Goal: Complete application form: Complete application form

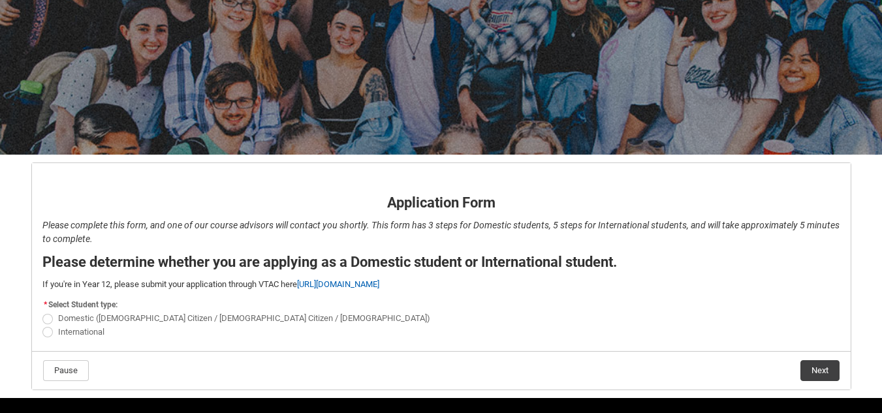
scroll to position [142, 0]
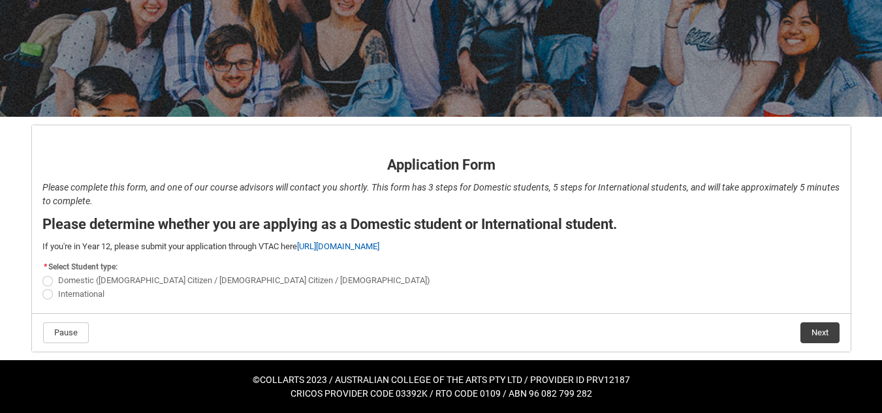
click at [52, 280] on span "REDU_Application_Form_for_Applicant flow" at bounding box center [47, 281] width 10 height 10
click at [42, 274] on input "Domestic (Australian Citizen / New Zealand Citizen / Permanent Resident)" at bounding box center [42, 274] width 1 height 1
radio input "true"
click at [823, 334] on button "Next" at bounding box center [820, 333] width 39 height 21
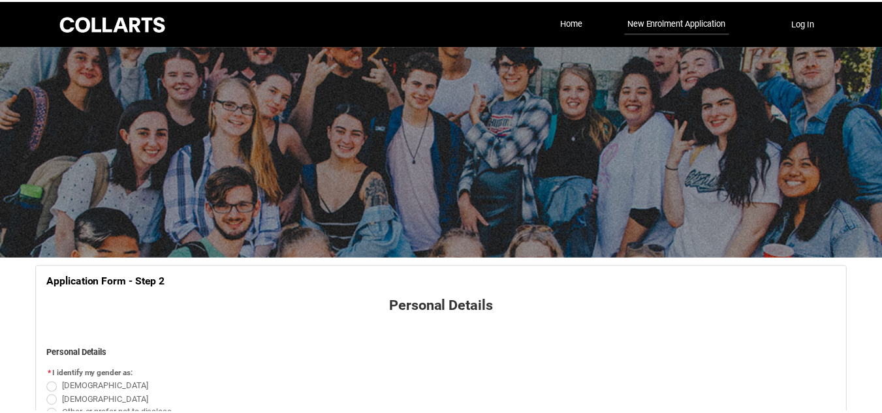
scroll to position [137, 0]
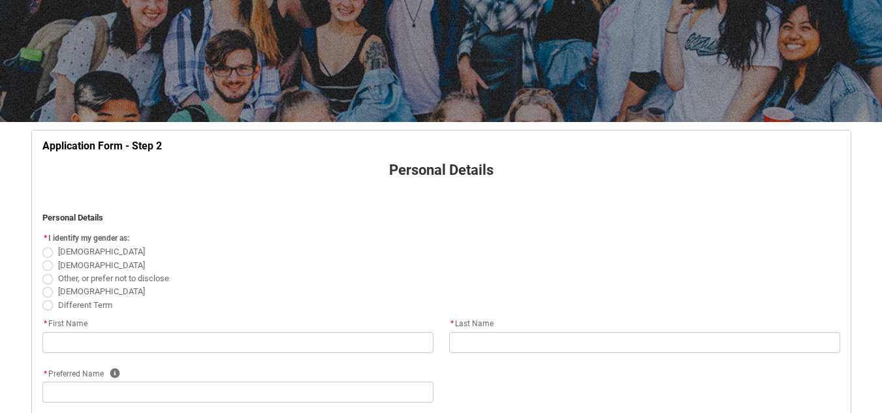
click at [50, 263] on span "REDU_Application_Form_for_Applicant flow" at bounding box center [47, 266] width 10 height 10
click at [42, 259] on input "[DEMOGRAPHIC_DATA]" at bounding box center [42, 258] width 1 height 1
radio input "true"
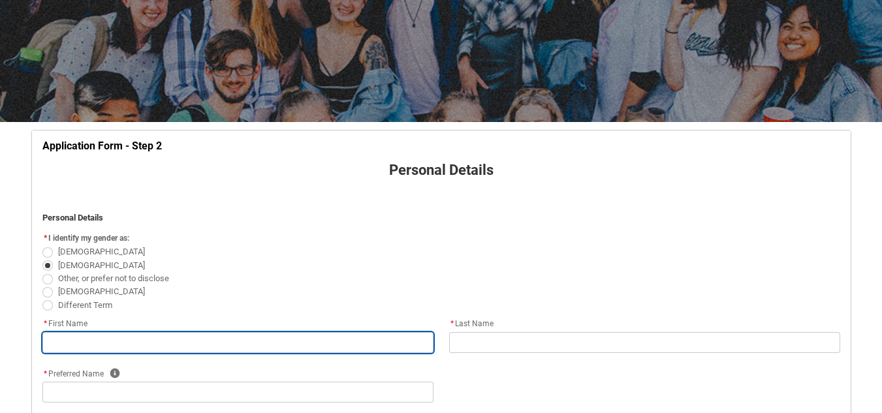
click at [229, 347] on input "REDU_Application_Form_for_Applicant flow" at bounding box center [237, 342] width 391 height 21
type lightning-primitive-input-simple "B"
type input "B"
type lightning-primitive-input-simple "Be"
type input "Be"
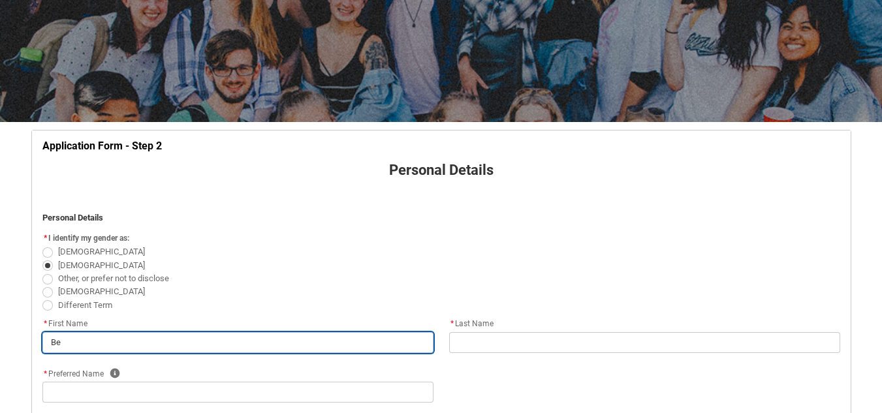
type lightning-primitive-input-simple "Ben"
type input "Ben"
type lightning-primitive-input-simple "[PERSON_NAME]"
type input "[PERSON_NAME]"
type lightning-primitive-input-simple "Benja"
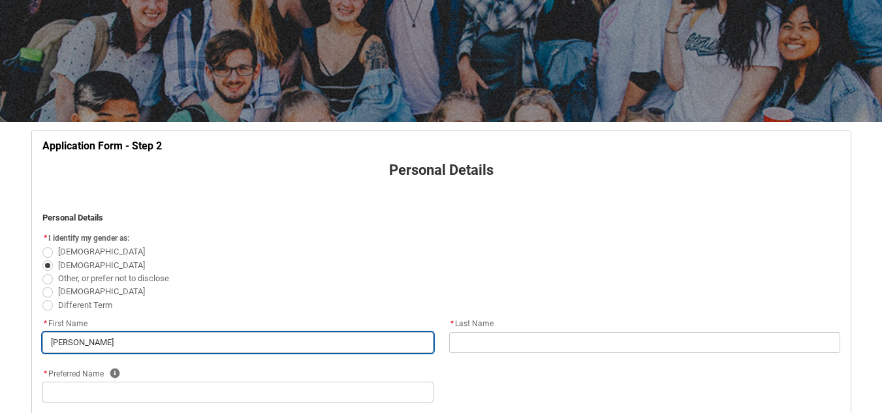
type input "Benja"
type lightning-primitive-input-simple "Benjam"
type input "Benjam"
type lightning-primitive-input-simple "Benjami"
type input "Benjami"
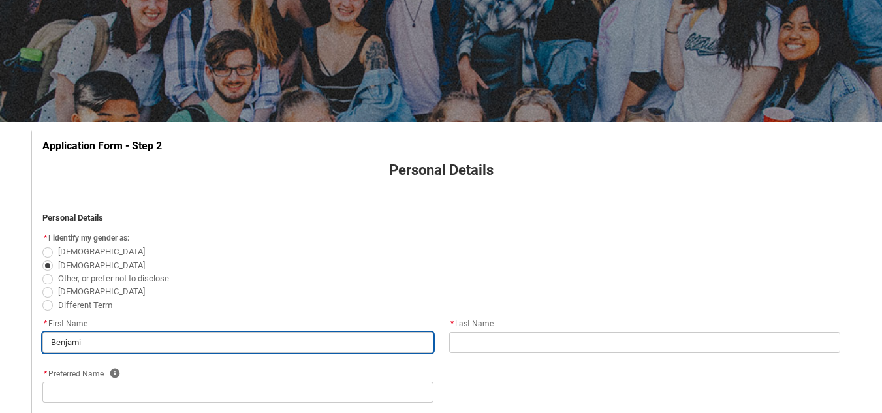
type lightning-primitive-input-simple "[PERSON_NAME]"
type input "[PERSON_NAME]"
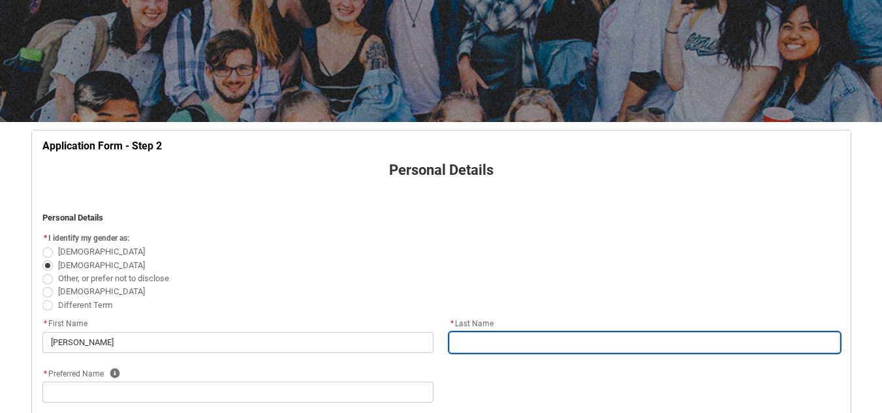
click at [581, 342] on input "REDU_Application_Form_for_Applicant flow" at bounding box center [644, 342] width 391 height 21
type lightning-primitive-input-simple "C"
type input "C"
type lightning-primitive-input-simple "Ca"
type input "Ca"
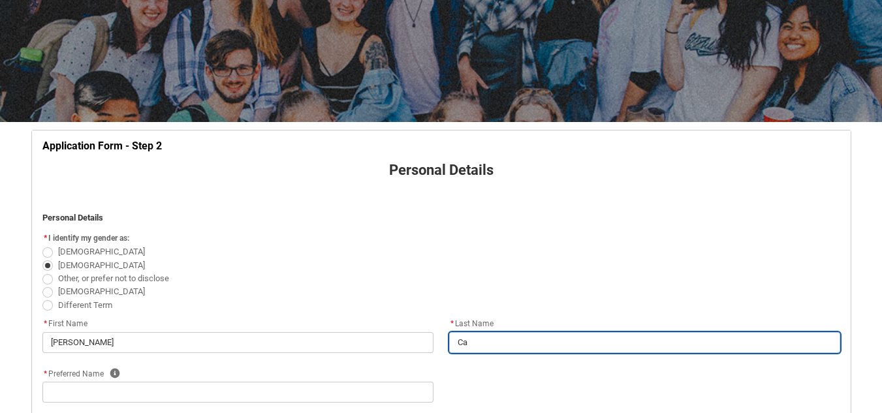
type lightning-primitive-input-simple "Cat"
type input "Cat"
type lightning-primitive-input-simple "Catt"
type input "Catt"
type lightning-primitive-input-simple "Catte"
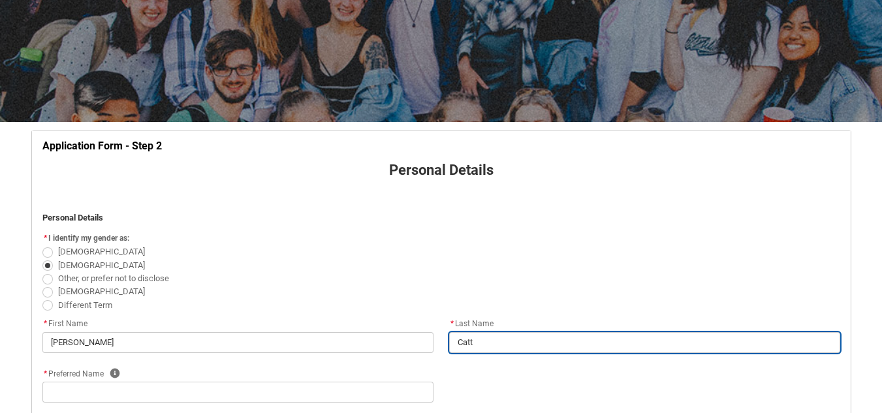
type input "Catte"
type lightning-primitive-input-simple "Cattel"
type input "Cattel"
type lightning-primitive-input-simple "[PERSON_NAME]"
type input "[PERSON_NAME]"
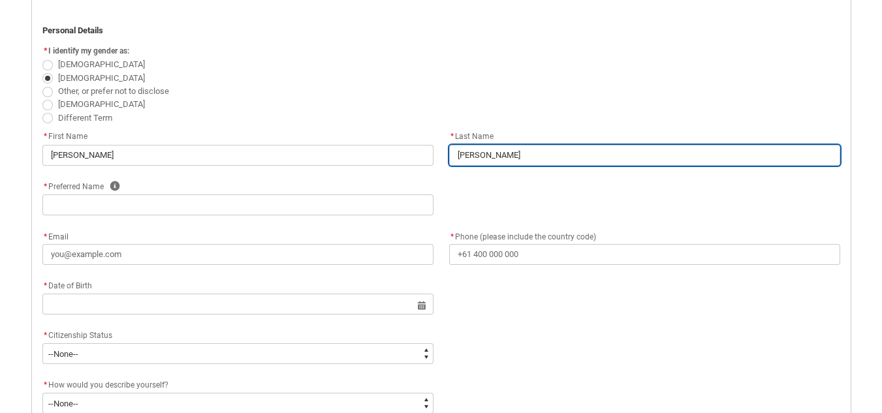
scroll to position [332, 0]
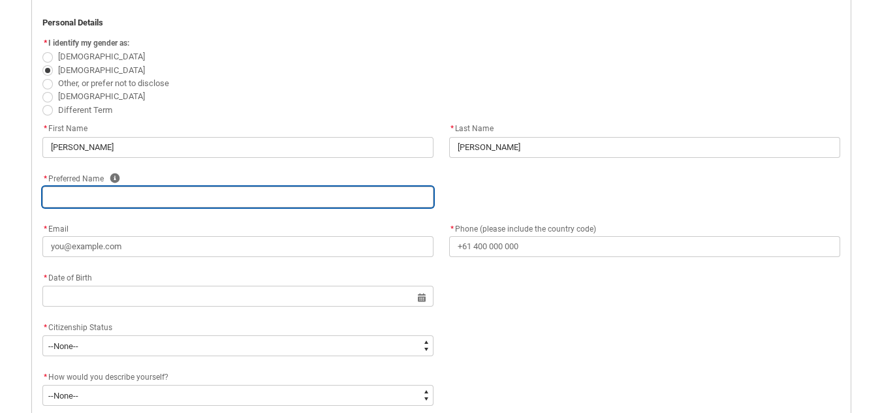
click at [137, 202] on input "REDU_Application_Form_for_Applicant flow" at bounding box center [237, 197] width 391 height 21
type lightning-primitive-input-simple "B"
type input "B"
type lightning-primitive-input-simple "Be"
type input "Be"
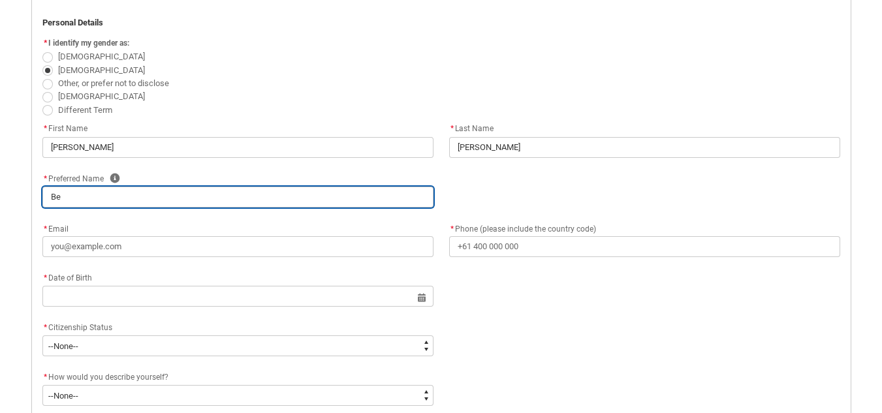
type lightning-primitive-input-simple "Ben"
type input "Ben"
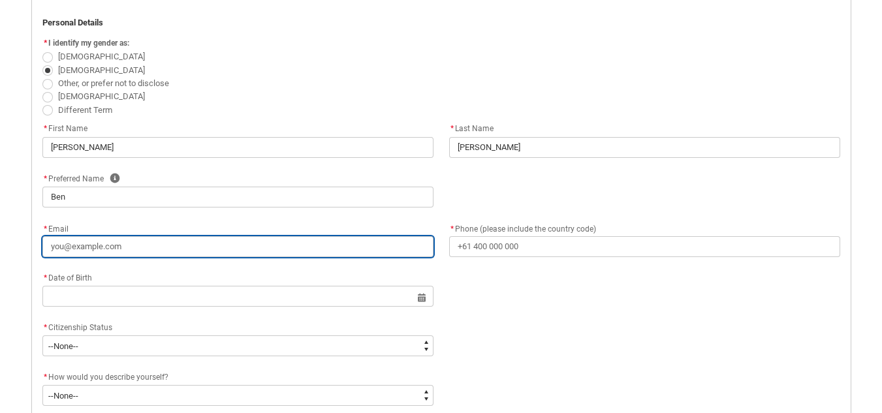
click at [61, 246] on input "* Email" at bounding box center [237, 246] width 391 height 21
type lightning-primitive-input-simple "B"
type input "B"
type lightning-primitive-input-simple "Bc"
type input "Bc"
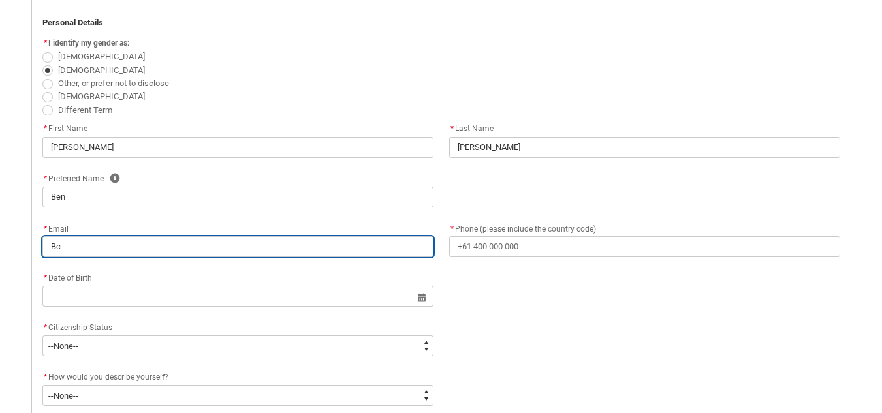
type lightning-primitive-input-simple "Bca"
type input "Bca"
type lightning-primitive-input-simple "Bcat"
type input "Bcat"
type lightning-primitive-input-simple "Bcatt"
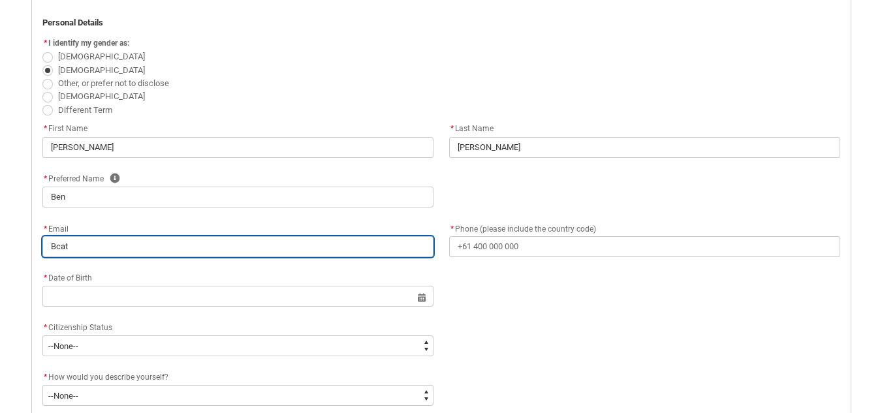
type input "Bcatt"
type lightning-primitive-input-simple "Bcatte"
type input "Bcatte"
type lightning-primitive-input-simple "Bcattel"
type input "Bcattel"
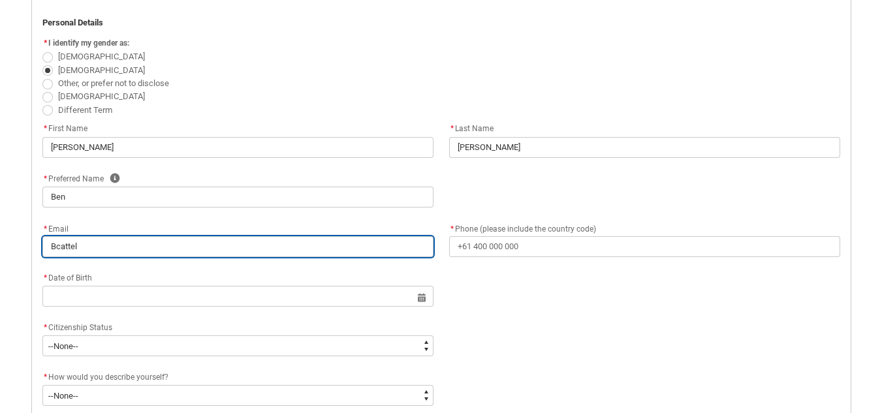
type lightning-primitive-input-simple "Bcattell"
type input "Bcattell"
type lightning-primitive-input-simple "Bcattell7"
type input "Bcattell7"
type lightning-primitive-input-simple "Bcattell72"
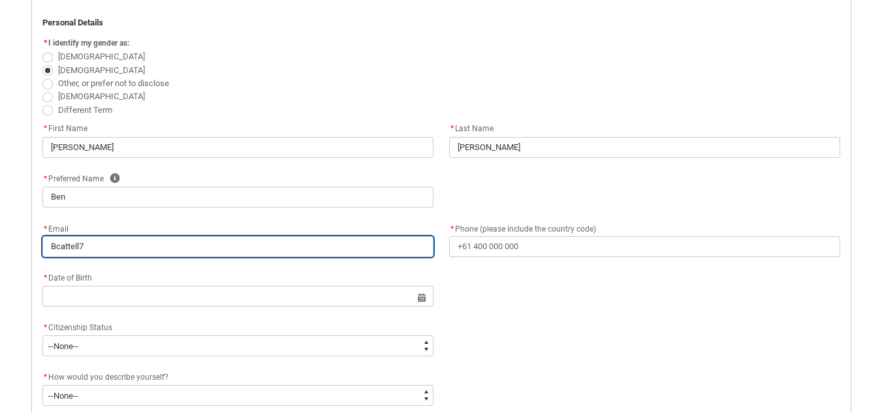
type input "Bcattell72"
type lightning-primitive-input-simple "Bcattell725"
type input "Bcattell725"
type lightning-primitive-input-simple "Bcattell725@"
type input "Bcattell725@"
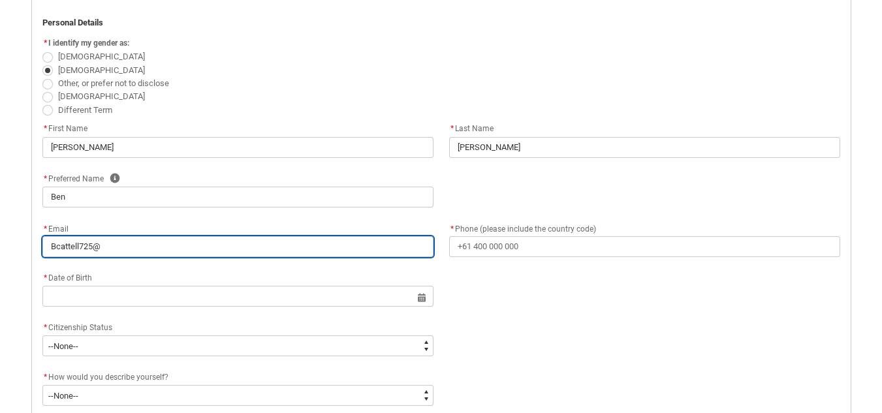
type lightning-primitive-input-simple "Bcattell725@g"
type input "Bcattell725@g"
type lightning-primitive-input-simple "Bcattell725@gm"
type input "Bcattell725@gm"
type lightning-primitive-input-simple "Bcattell725@gma"
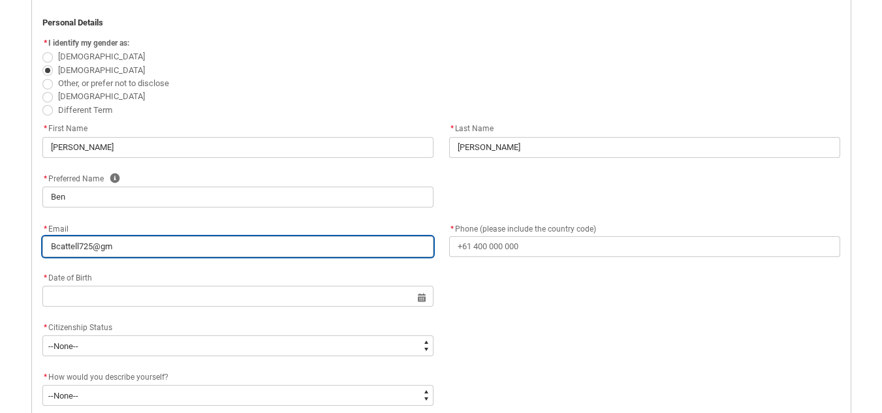
type input "Bcattell725@gma"
type lightning-primitive-input-simple "Bcattell725@gmai"
type input "Bcattell725@gmai"
type lightning-primitive-input-simple "Bcattell725@gmail"
type input "Bcattell725@gmail"
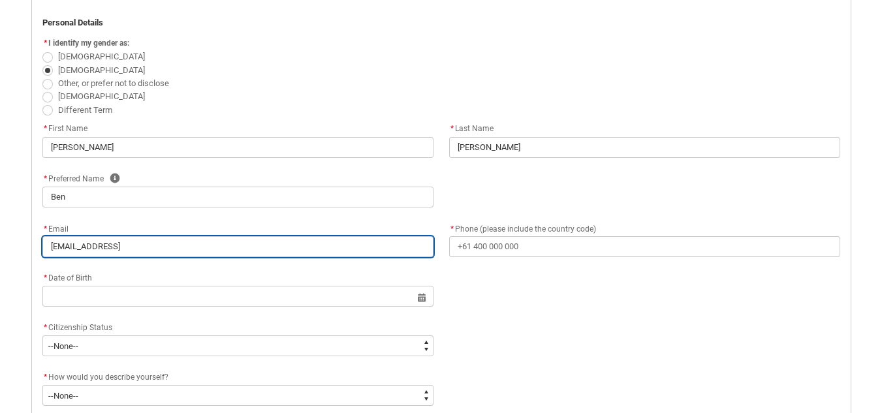
type lightning-primitive-input-simple "Bcattell725@gmail,"
type input "Bcattell725@gmail,"
type lightning-primitive-input-simple "Bcattell725@gmail"
type input "Bcattell725@gmail"
type lightning-primitive-input-simple "Bcattell725@gmail."
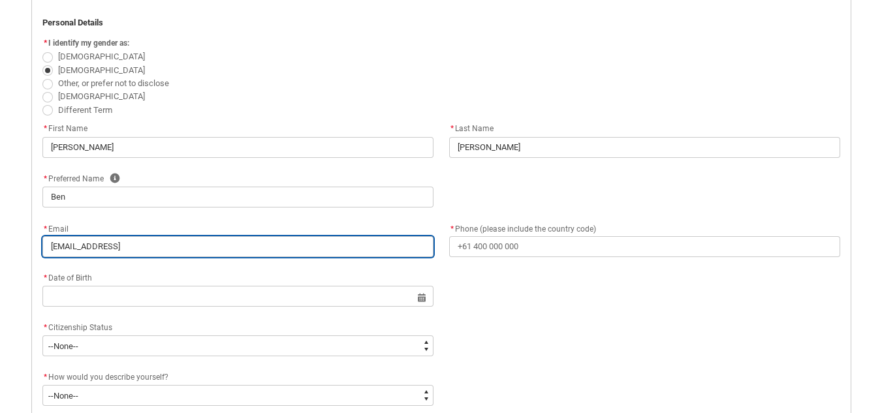
type input "Bcattell725@gmail."
type lightning-primitive-input-simple "Bcattell725@gmail.c"
type input "Bcattell725@gmail.c"
type lightning-primitive-input-simple "Bcattell725@gmail.co"
type input "Bcattell725@gmail.co"
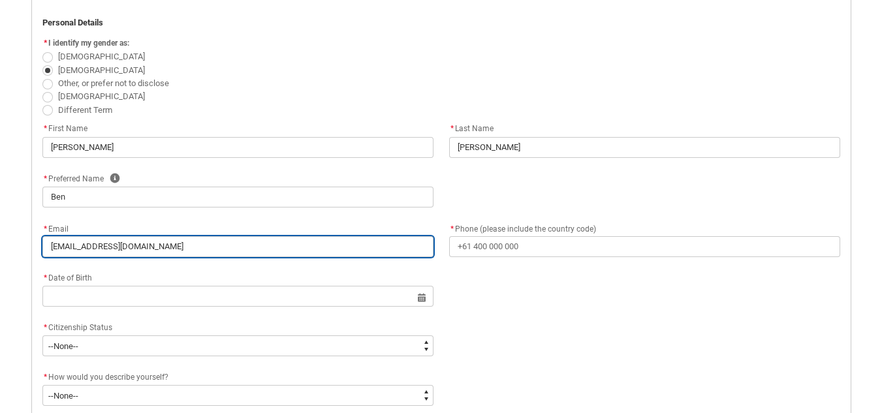
type lightning-primitive-input-simple "Bcattell725@gmail.com"
type input "Bcattell725@gmail.com"
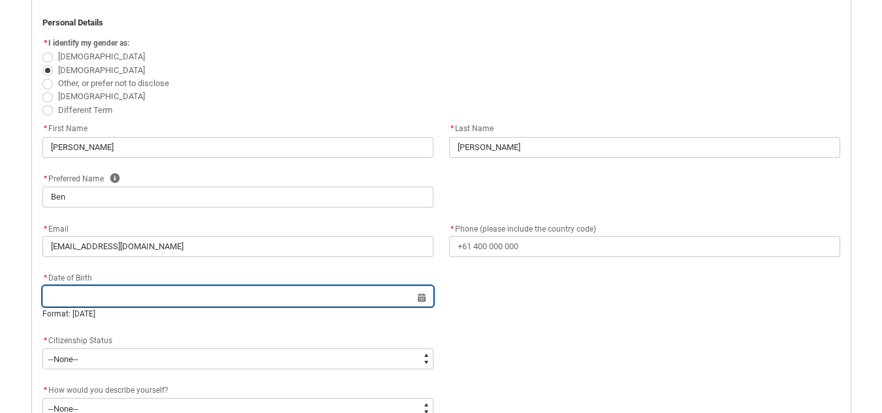
click at [163, 297] on input "REDU_Application_Form_for_Applicant flow" at bounding box center [237, 296] width 391 height 21
select select "2025"
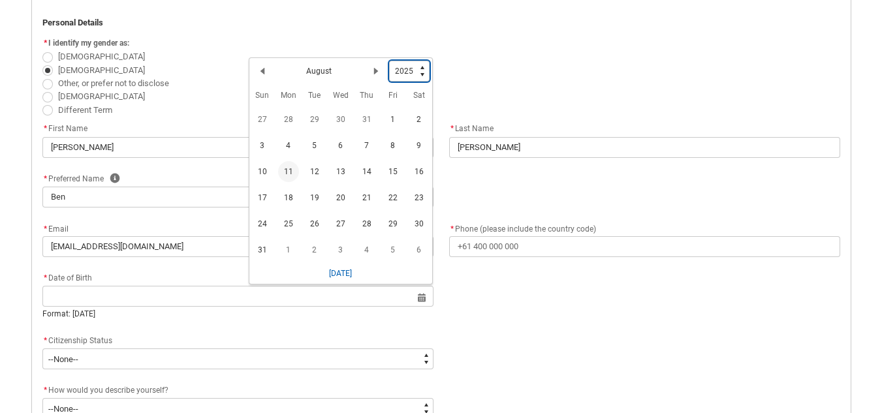
click at [423, 67] on select "1925 1926 1927 1928 1929 1930 1931 1932 1933 1934 1935 1936 1937 1938 1939 1940…" at bounding box center [409, 71] width 40 height 21
type lightning-select "2005"
click at [389, 61] on select "1925 1926 1927 1928 1929 1930 1931 1932 1933 1934 1935 1936 1937 1938 1939 1940…" at bounding box center [409, 71] width 40 height 21
select select "2005"
click at [260, 74] on lightning-primitive-icon "Date picker: August" at bounding box center [262, 73] width 9 height 9
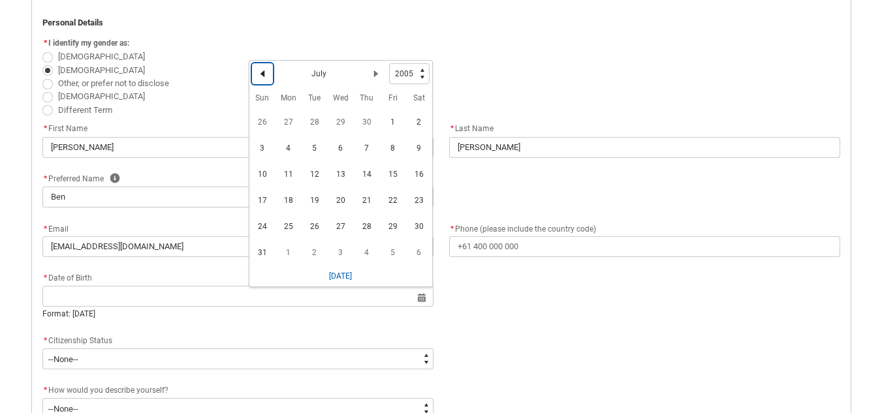
click at [260, 74] on lightning-primitive-icon "Date picker: July" at bounding box center [262, 73] width 9 height 9
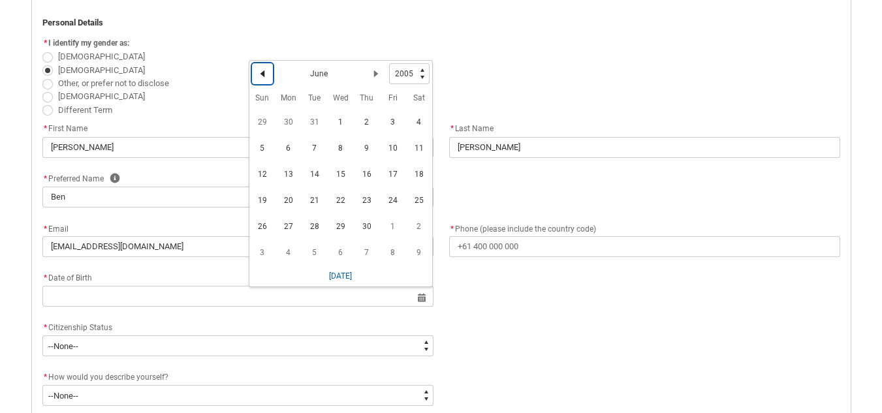
click at [260, 74] on lightning-primitive-icon "Date picker: June" at bounding box center [262, 73] width 9 height 9
click at [260, 74] on lightning-primitive-icon "Date picker: April" at bounding box center [262, 73] width 9 height 9
click at [260, 74] on lightning-primitive-icon "Date picker: March" at bounding box center [262, 73] width 9 height 9
click at [334, 175] on span "16" at bounding box center [340, 174] width 21 height 21
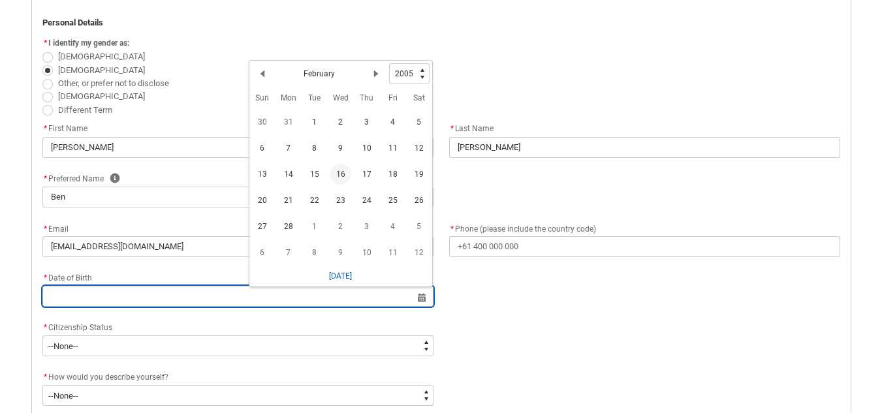
type lightning-datepicker "[DATE]"
type lightning-input "[DATE]"
type input "[DATE]"
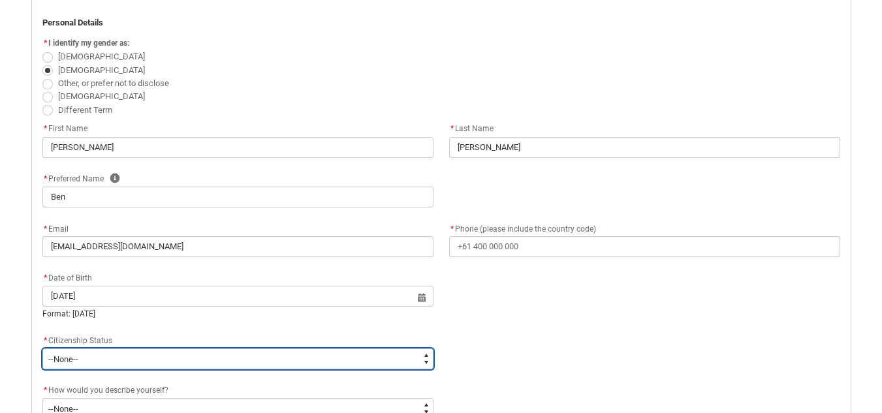
click at [105, 355] on select "--None-- Australian Citizen Humanitarian Visa New Zealand citizen Other Permane…" at bounding box center [237, 359] width 391 height 21
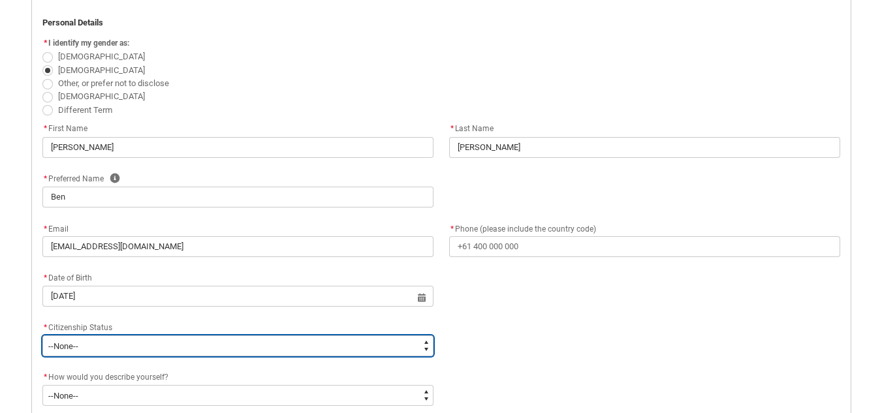
type lightning-select "Citizenship.1"
click at [42, 336] on select "--None-- Australian Citizen Humanitarian Visa New Zealand citizen Other Permane…" at bounding box center [237, 346] width 391 height 21
select select "Citizenship.1"
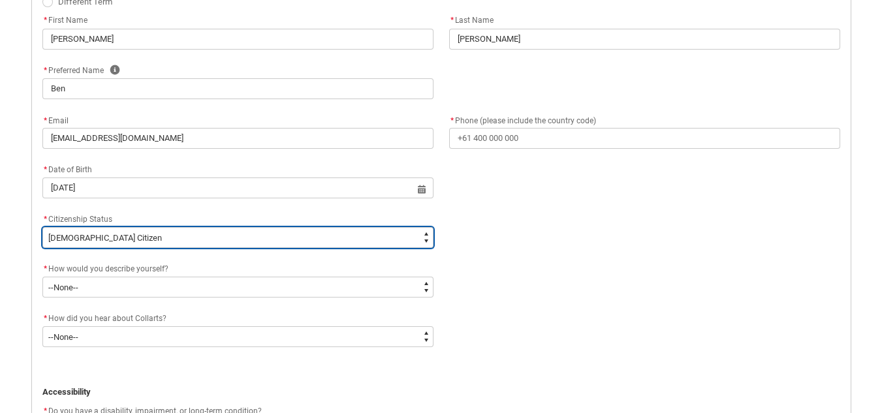
scroll to position [475, 0]
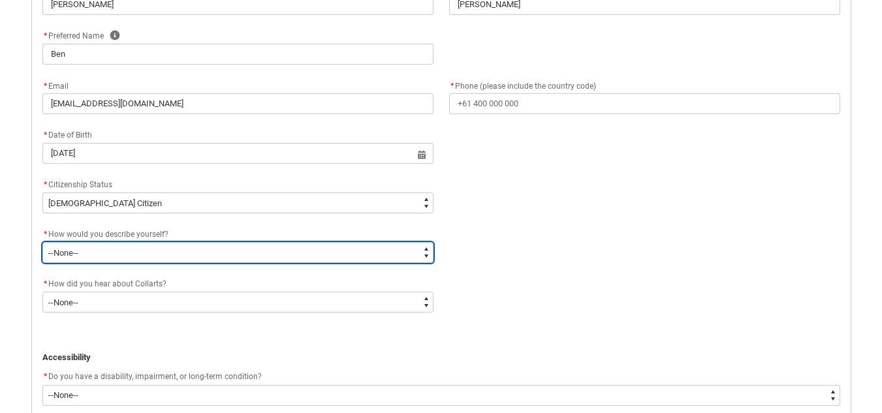
click at [141, 253] on select "--None-- I'm currently in Year 12 and planning what I'll do after school I've c…" at bounding box center [237, 252] width 391 height 21
type lightning-select "HSLC_Domestic_d"
click at [42, 242] on select "--None-- I'm currently in Year 12 and planning what I'll do after school I've c…" at bounding box center [237, 252] width 391 height 21
select select "HSLC_Domestic_d"
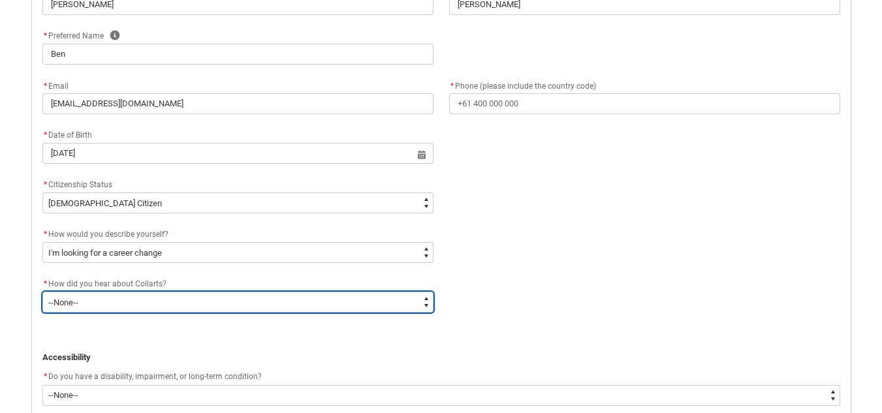
click at [119, 303] on select "--None-- Advertising - Facebook Advertising - Google Advertising - Instagram Ad…" at bounding box center [237, 302] width 391 height 21
type lightning-select "Heard_About_Collarts_Picklist.Workshops at Collarts"
click at [42, 292] on select "--None-- Advertising - Facebook Advertising - Google Advertising - Instagram Ad…" at bounding box center [237, 302] width 391 height 21
select select "Heard_About_Collarts_Picklist.Workshops at Collarts"
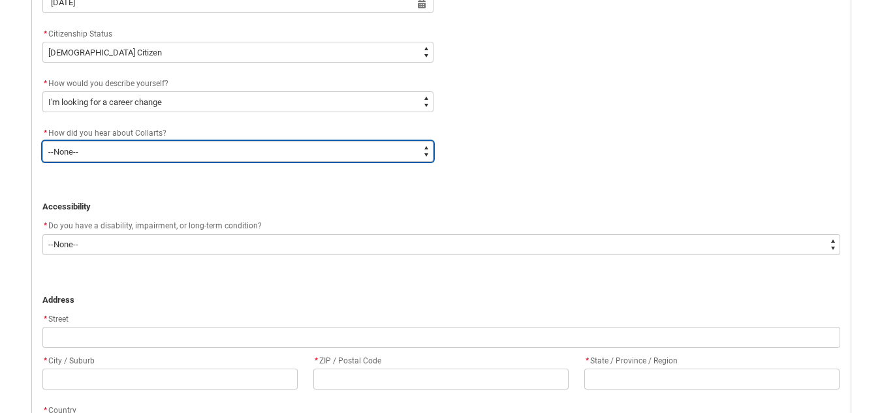
scroll to position [626, 0]
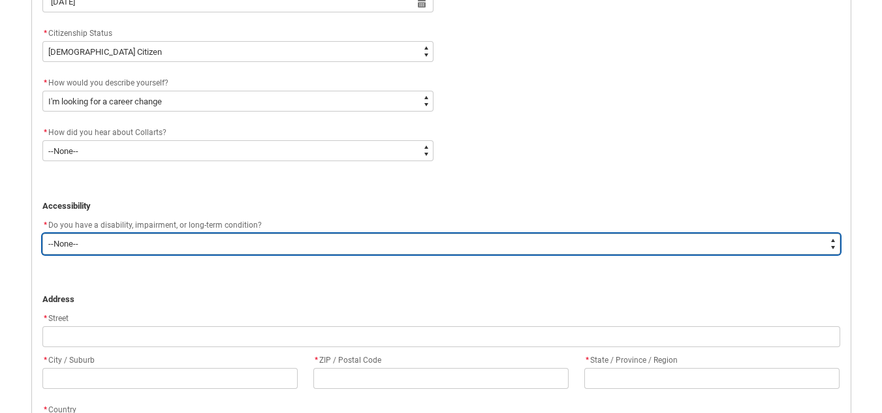
click at [90, 236] on select "--None-- Yes No" at bounding box center [441, 244] width 798 height 21
type lightning-select "Yes_TextChoice"
click at [42, 234] on select "--None-- Yes No" at bounding box center [441, 244] width 798 height 21
select select "Yes_TextChoice"
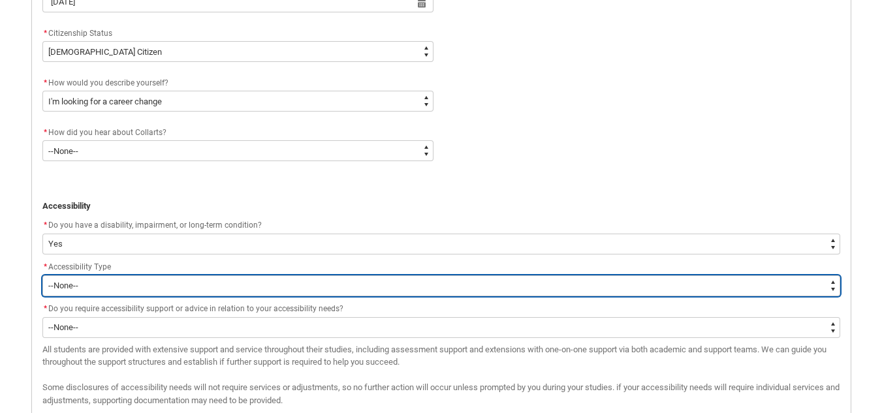
click at [128, 285] on select "--None-- Acquired Brain Injury Hard of Hearing / Deaf Intellectual Disability L…" at bounding box center [441, 286] width 798 height 21
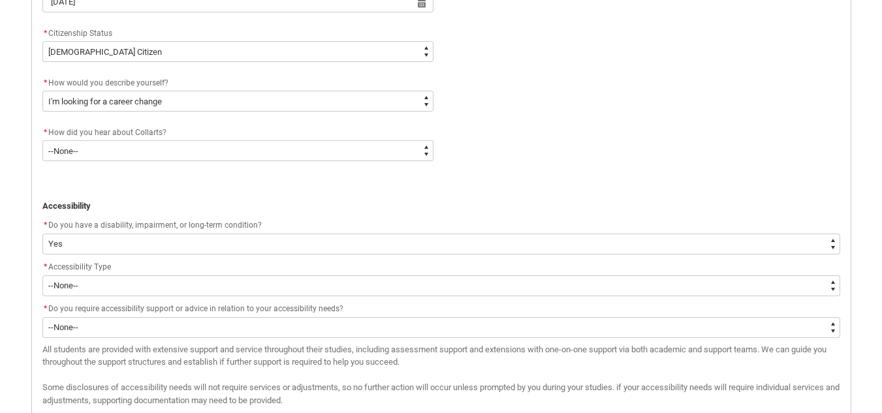
click at [617, 32] on div "* Citizenship Status * --None-- Australian Citizen Humanitarian Visa New Zealan…" at bounding box center [442, 50] width 814 height 50
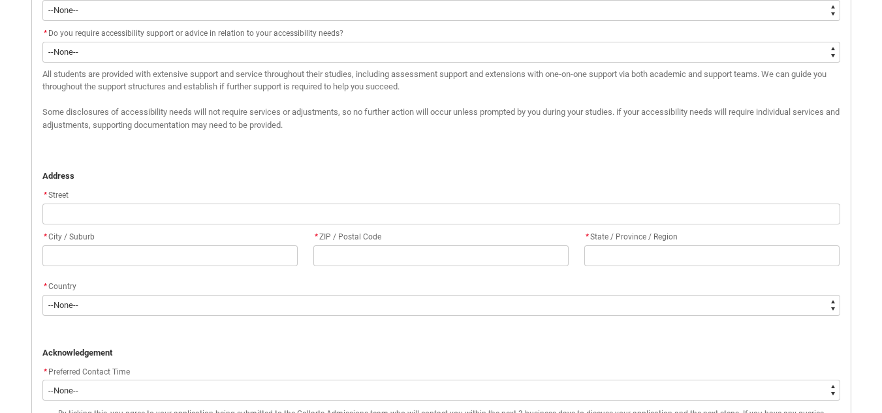
scroll to position [903, 0]
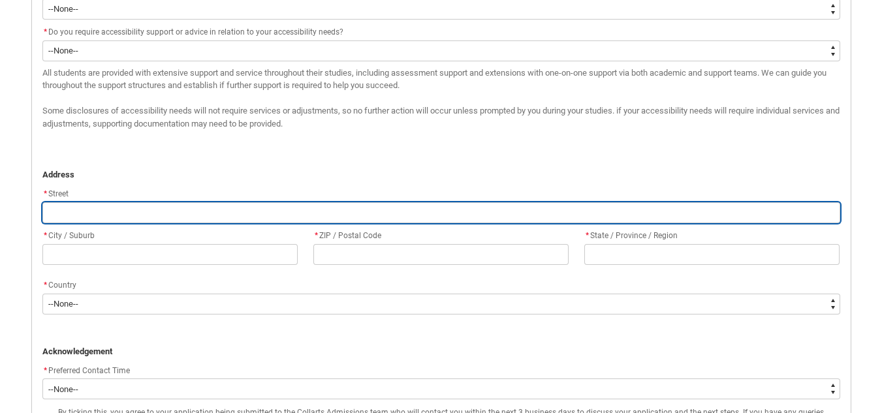
click at [196, 212] on input "REDU_Application_Form_for_Applicant flow" at bounding box center [441, 212] width 798 height 21
type lightning-primitive-input-simple "Shriva Crescent"
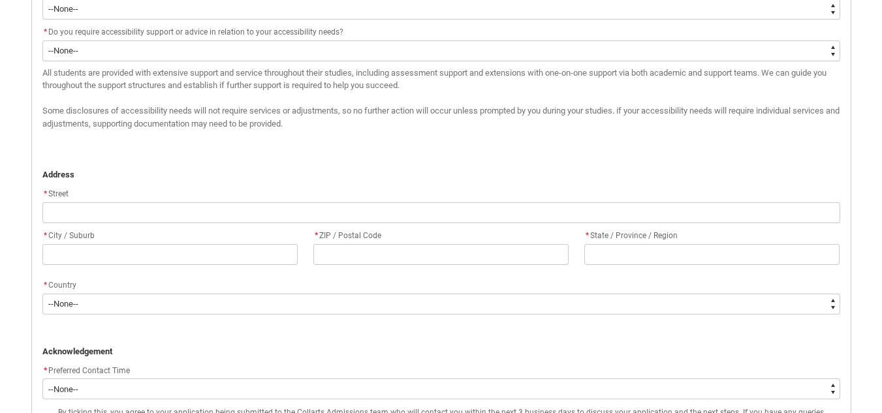
type lightning-primitive-input-simple "+61473835910"
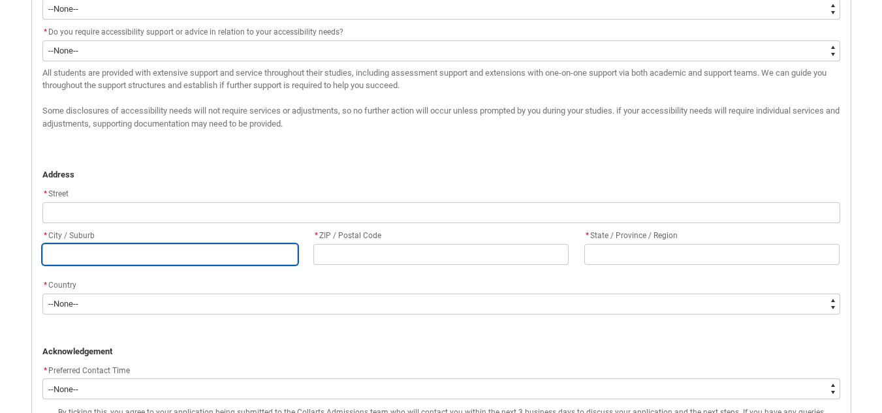
type lightning-primitive-input-simple "[GEOGRAPHIC_DATA]"
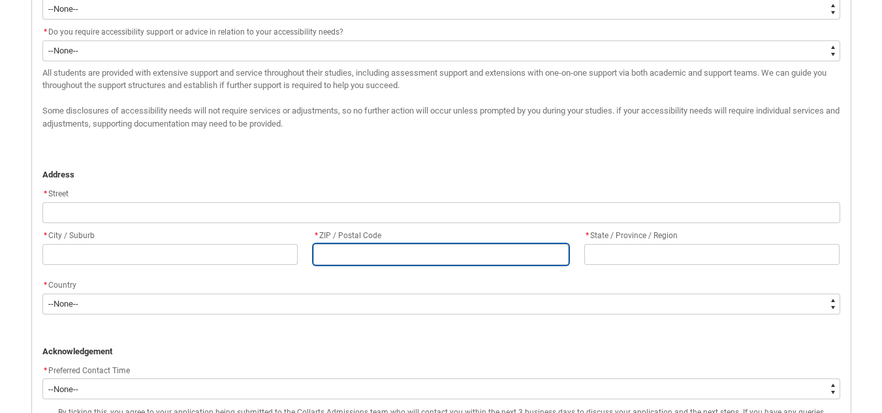
type lightning-primitive-input-simple "3285"
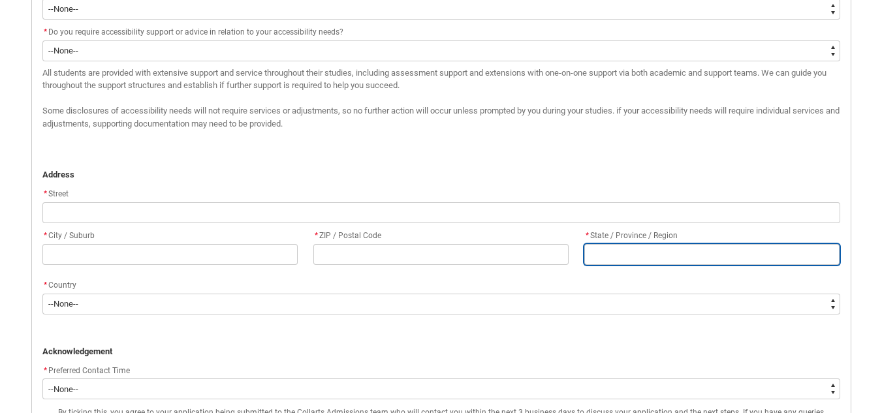
type lightning-primitive-input-simple "VIC"
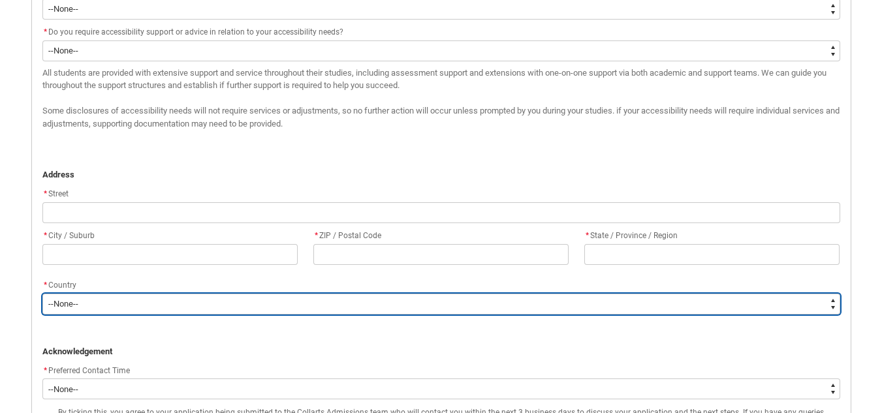
type lightning-select "Country_Choice.1101"
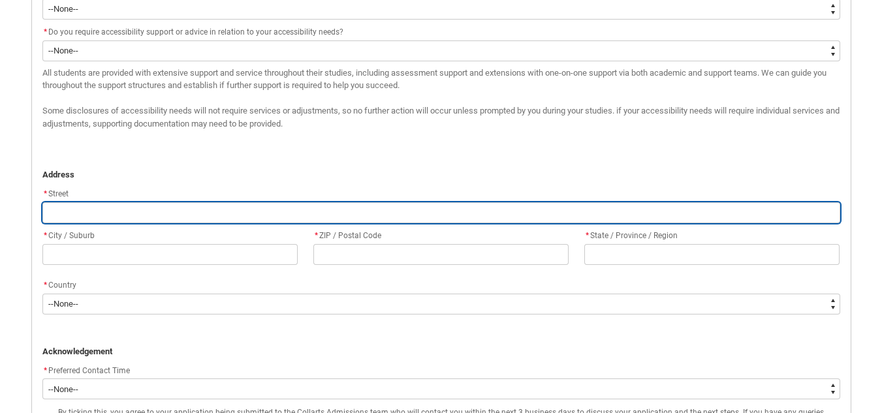
type input "+61473835910"
type input "Shriva Crescent"
type input "[GEOGRAPHIC_DATA]"
type input "3285"
type input "VIC"
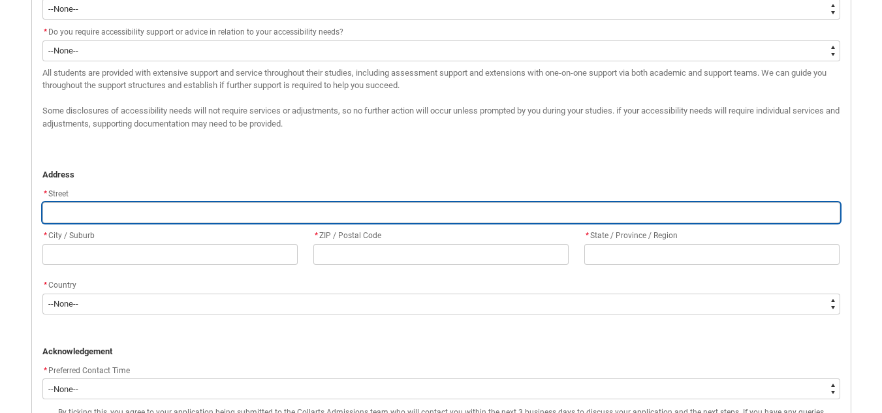
select select "Country_Choice.1101"
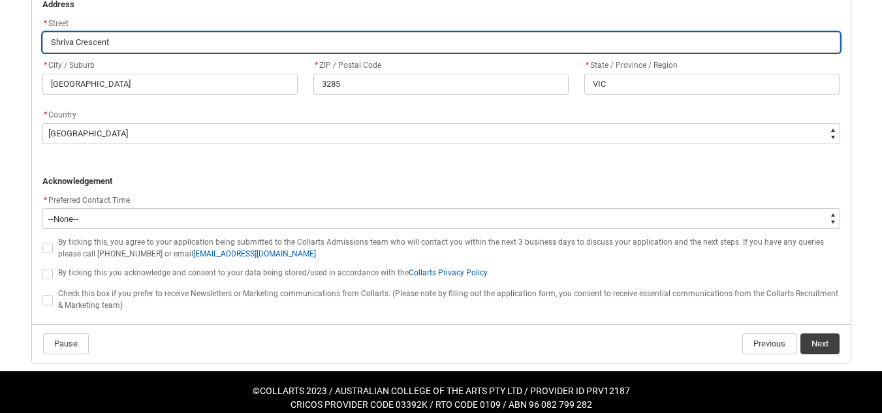
scroll to position [1085, 0]
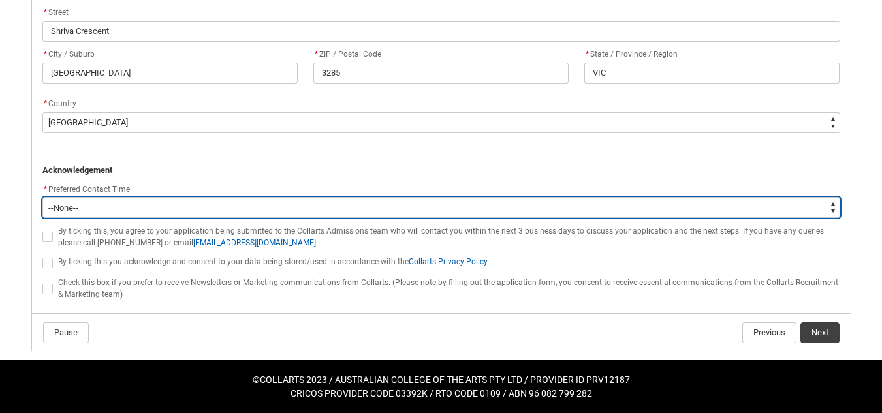
click at [159, 215] on select "--None-- Morning (9:00AM-12:00PM) Afternoon (12:00PM-5:00PM)" at bounding box center [441, 207] width 798 height 21
type lightning-select "P_Contact_Time_Morning"
click at [42, 197] on select "--None-- Morning (9:00AM-12:00PM) Afternoon (12:00PM-5:00PM)" at bounding box center [441, 207] width 798 height 21
select select "P_Contact_Time_Morning"
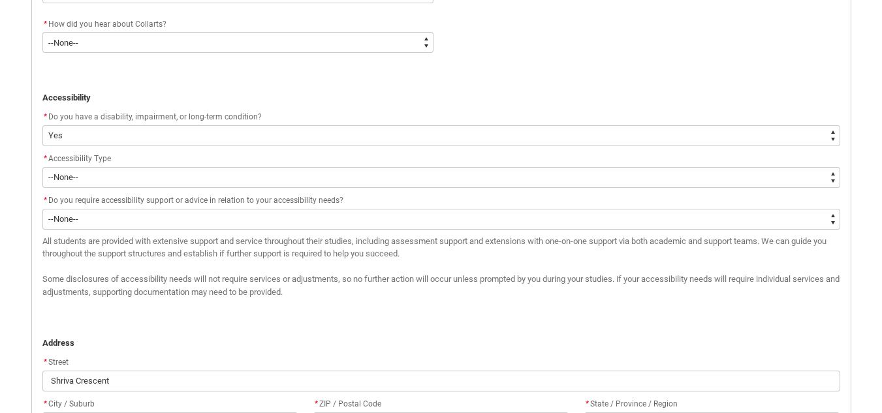
scroll to position [734, 0]
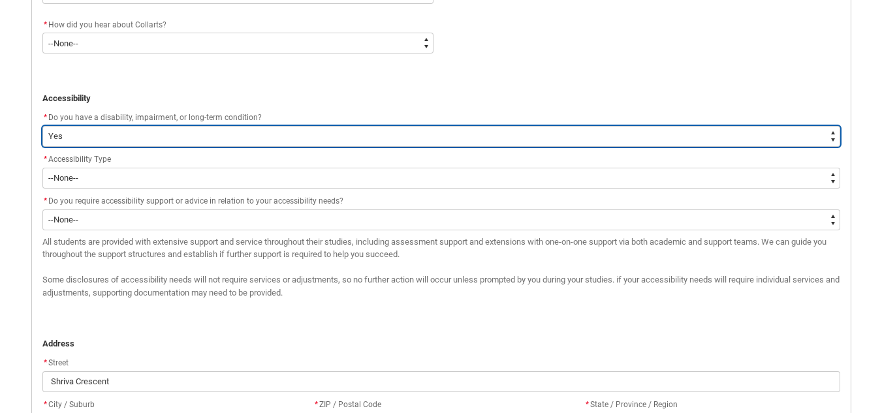
click at [185, 137] on select "--None-- Yes No" at bounding box center [441, 136] width 798 height 21
type lightning-select "No_TextChoice"
click at [42, 126] on select "--None-- Yes No" at bounding box center [441, 136] width 798 height 21
select select "No_TextChoice"
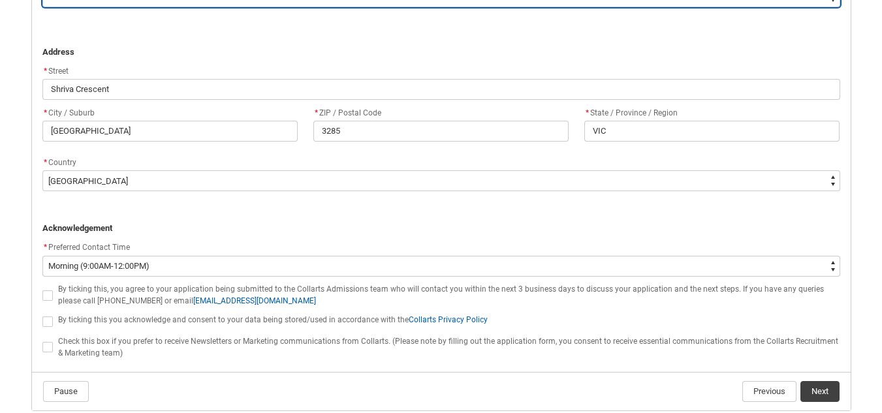
scroll to position [933, 0]
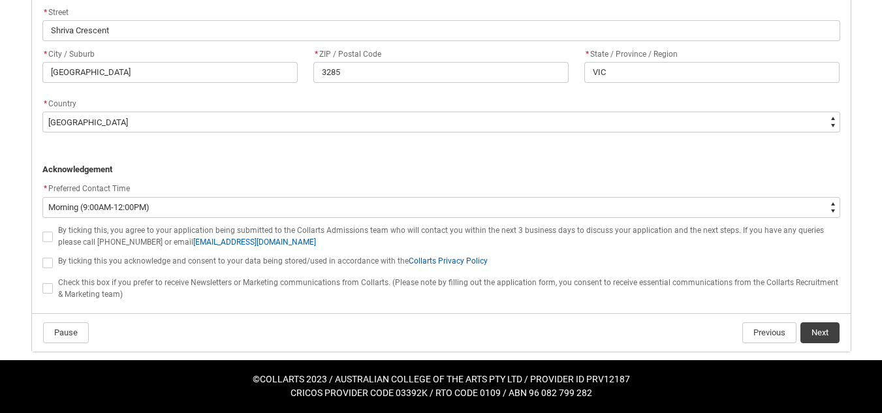
click at [48, 238] on span "REDU_Application_Form_for_Applicant flow" at bounding box center [47, 237] width 10 height 10
click at [42, 230] on input "REDU_Application_Form_for_Applicant flow" at bounding box center [42, 229] width 1 height 1
type lightning-input "true"
checkbox input "true"
click at [48, 258] on span "REDU_Application_Form_for_Applicant flow" at bounding box center [47, 263] width 10 height 10
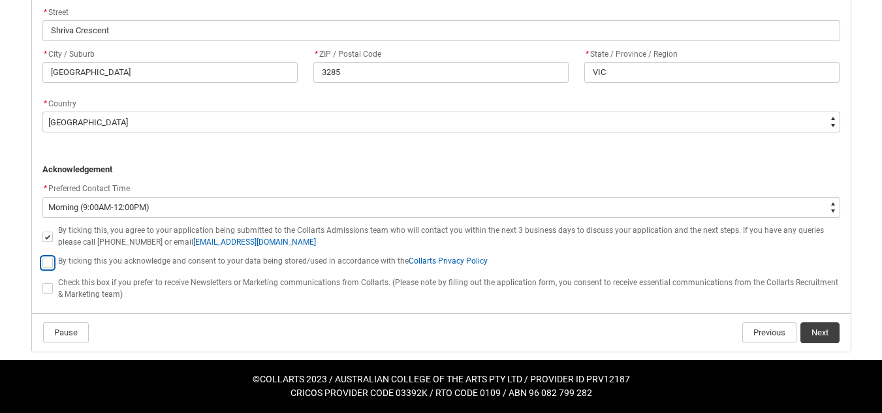
click at [42, 256] on input "REDU_Application_Form_for_Applicant flow" at bounding box center [42, 255] width 1 height 1
type lightning-input "true"
checkbox input "true"
click at [48, 288] on span "REDU_Application_Form_for_Applicant flow" at bounding box center [47, 288] width 10 height 10
click at [42, 282] on input "REDU_Application_Form_for_Applicant flow" at bounding box center [42, 282] width 1 height 1
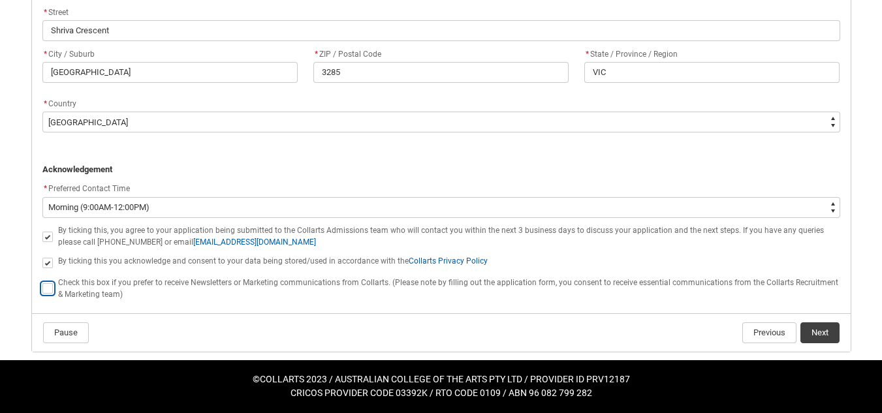
type lightning-input "true"
checkbox input "true"
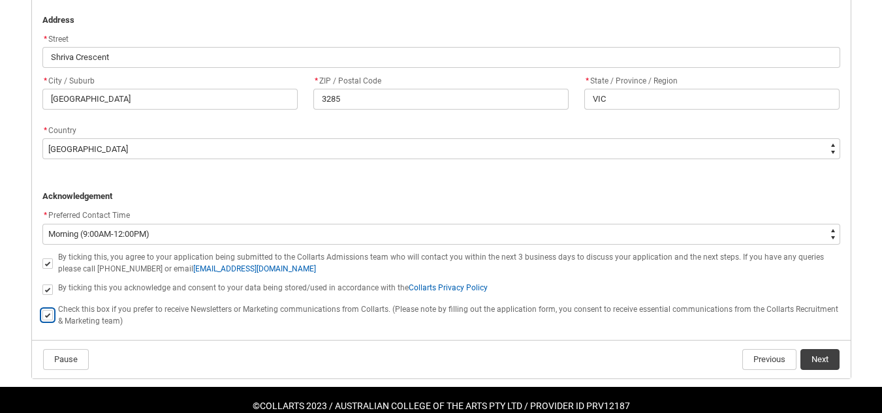
scroll to position [907, 0]
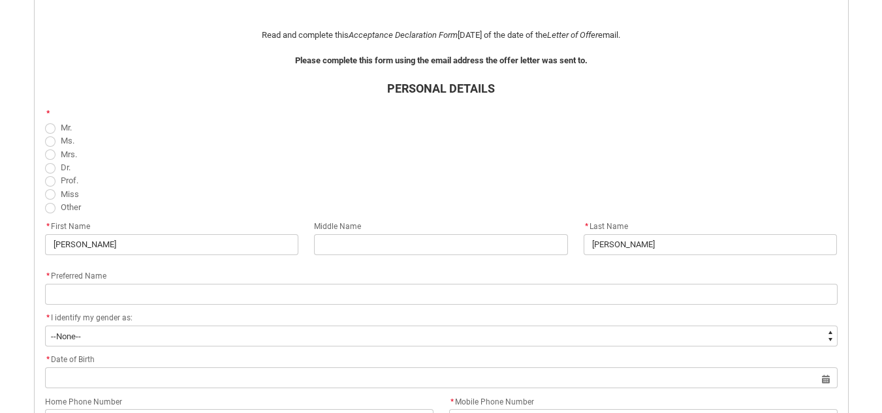
scroll to position [338, 0]
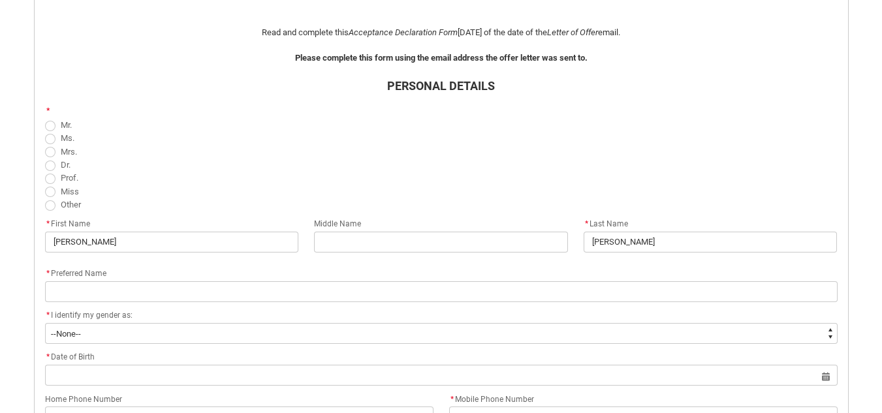
click at [52, 123] on span "REDU_Acceptance_Declaration flow" at bounding box center [50, 126] width 10 height 10
click at [45, 118] on input "Mr." at bounding box center [44, 118] width 1 height 1
radio input "true"
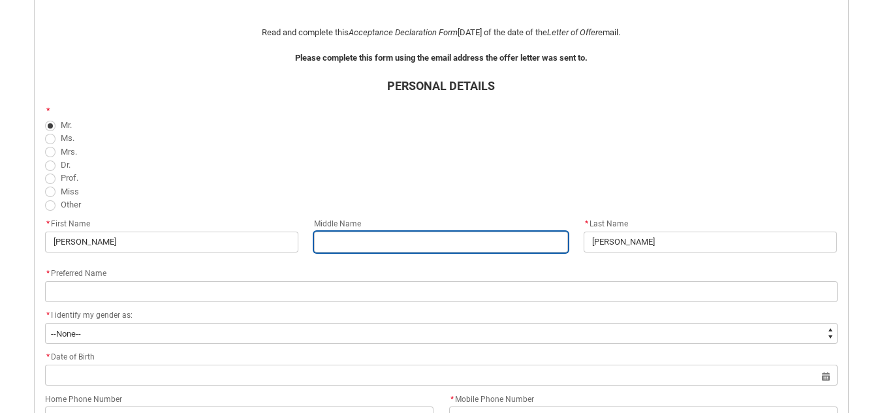
click at [404, 239] on input "REDU_Acceptance_Declaration flow" at bounding box center [441, 242] width 254 height 21
type lightning-primitive-input-simple "J"
type input "J"
type lightning-primitive-input-simple "[PERSON_NAME]"
type input "[PERSON_NAME]"
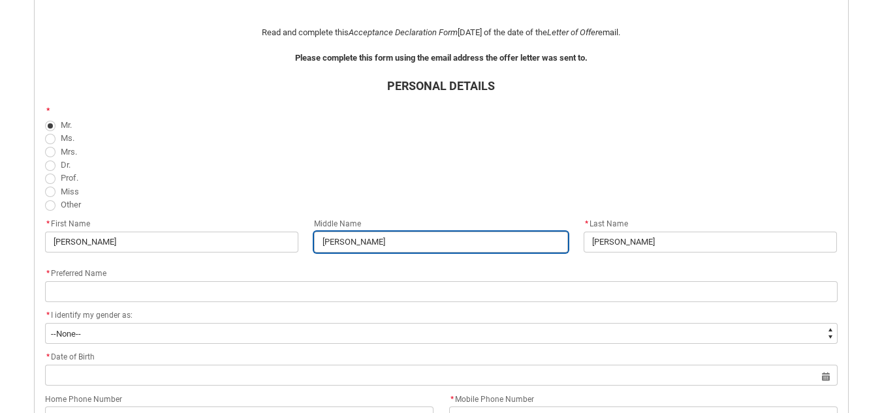
type lightning-primitive-input-simple "Jam"
type input "Jam"
type lightning-primitive-input-simple "[PERSON_NAME]"
type input "[PERSON_NAME]"
type lightning-primitive-input-simple "[PERSON_NAME]"
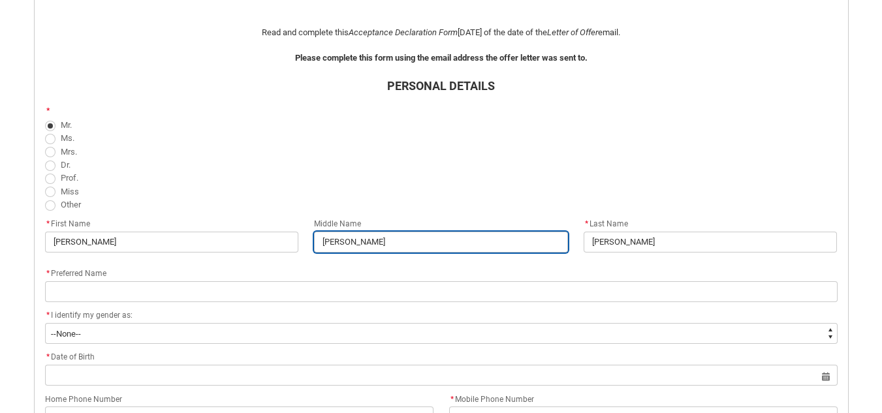
type input "[PERSON_NAME]"
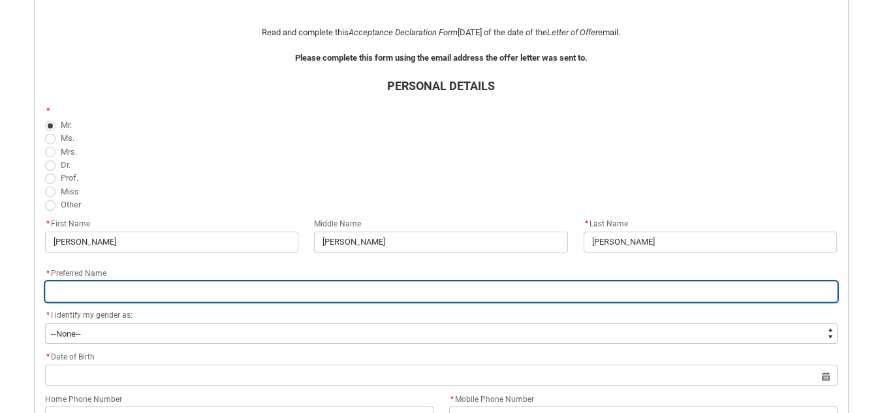
click at [111, 292] on input "REDU_Acceptance_Declaration flow" at bounding box center [441, 292] width 793 height 21
type lightning-primitive-input-simple "Ben"
type input "Ben"
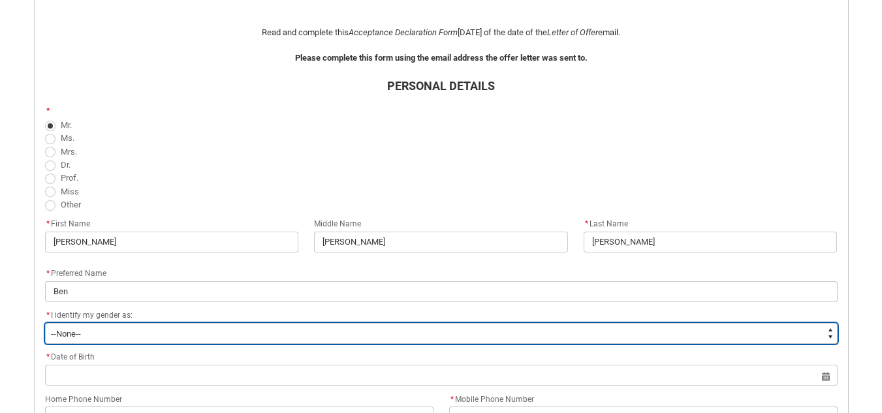
click at [125, 330] on select "--None-- [DEMOGRAPHIC_DATA] [DEMOGRAPHIC_DATA] Other, or prefer not to disclose…" at bounding box center [441, 333] width 793 height 21
type lightning-select "GenderOptions.[DEMOGRAPHIC_DATA]"
click at [45, 323] on select "--None-- [DEMOGRAPHIC_DATA] [DEMOGRAPHIC_DATA] Other, or prefer not to disclose…" at bounding box center [441, 333] width 793 height 21
select select "GenderOptions.[DEMOGRAPHIC_DATA]"
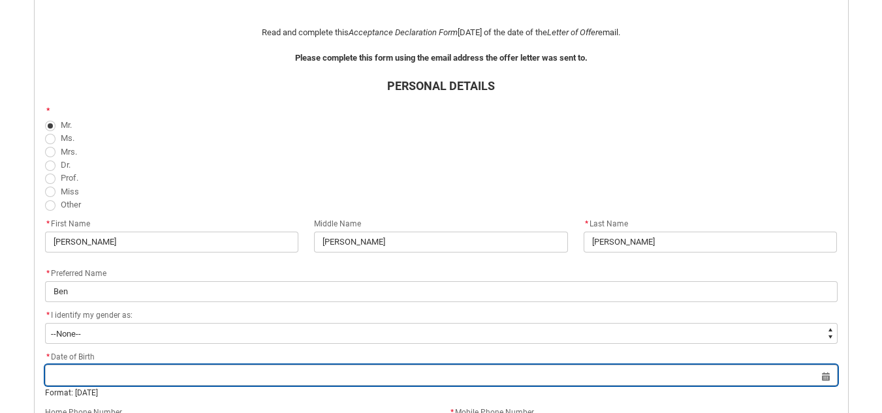
click at [159, 369] on input "REDU_Acceptance_Declaration flow" at bounding box center [441, 375] width 793 height 21
select select "2025"
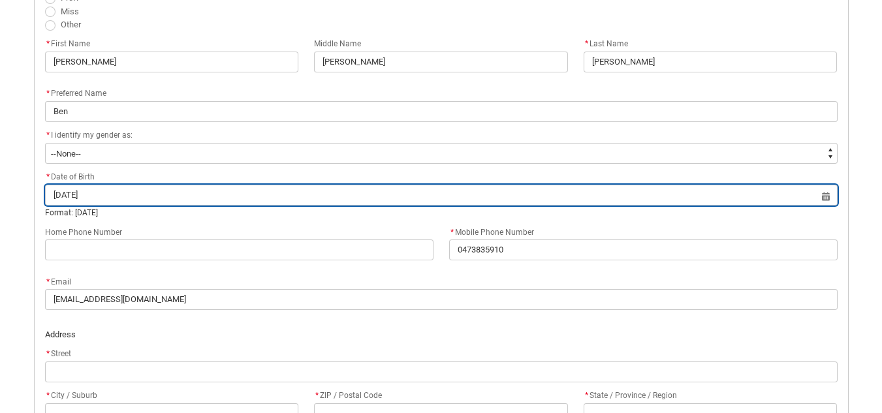
scroll to position [520, 0]
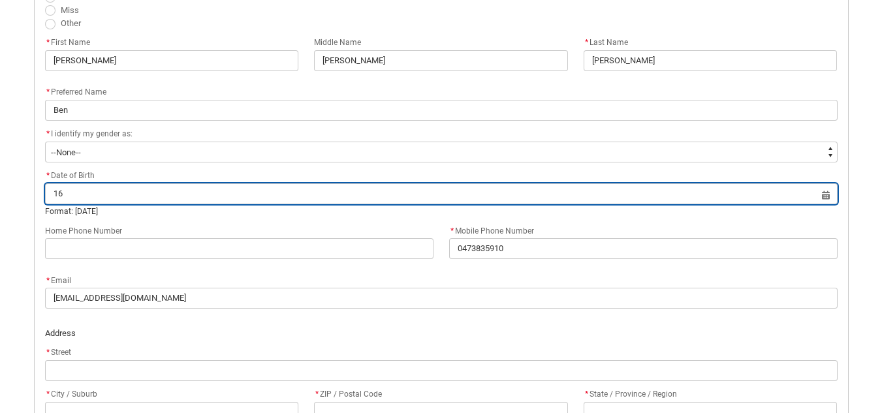
type input "1"
type input "[DATE]"
type lightning-datepicker "[DATE]"
type lightning-input "[DATE]"
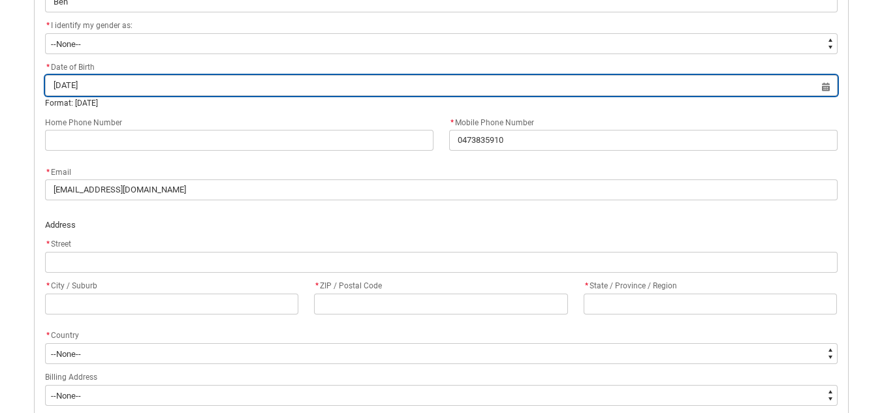
scroll to position [629, 0]
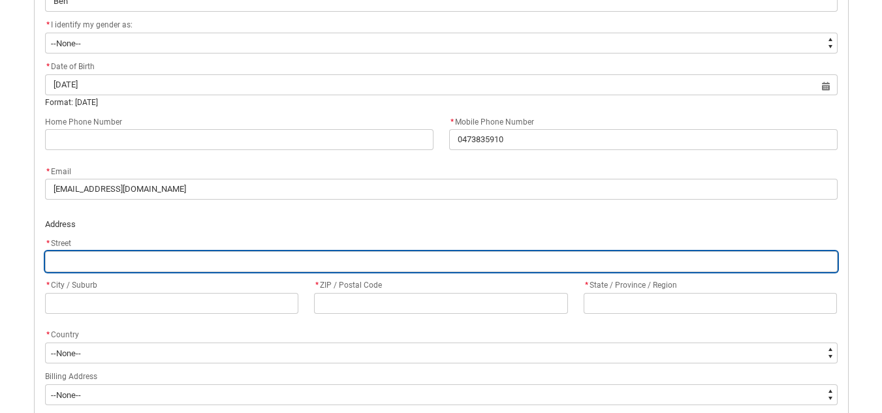
click at [162, 269] on input "REDU_Acceptance_Declaration flow" at bounding box center [441, 261] width 793 height 21
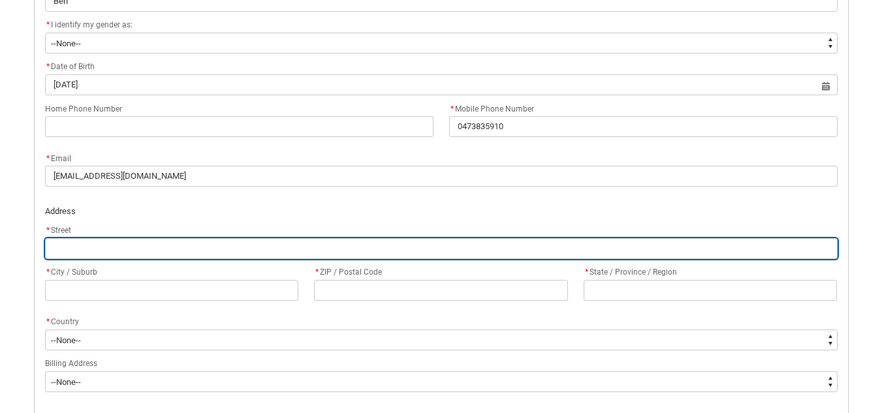
type lightning-primitive-input-simple "Shriva Crescent"
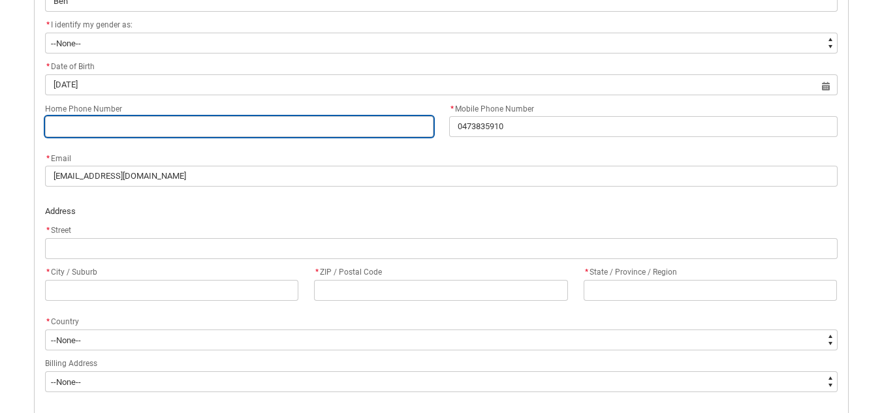
type lightning-primitive-input-simple "0473835910"
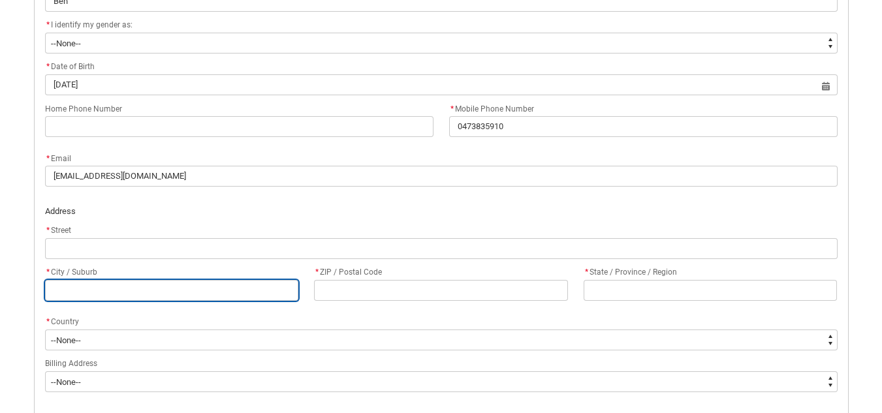
type lightning-primitive-input-simple "[GEOGRAPHIC_DATA]"
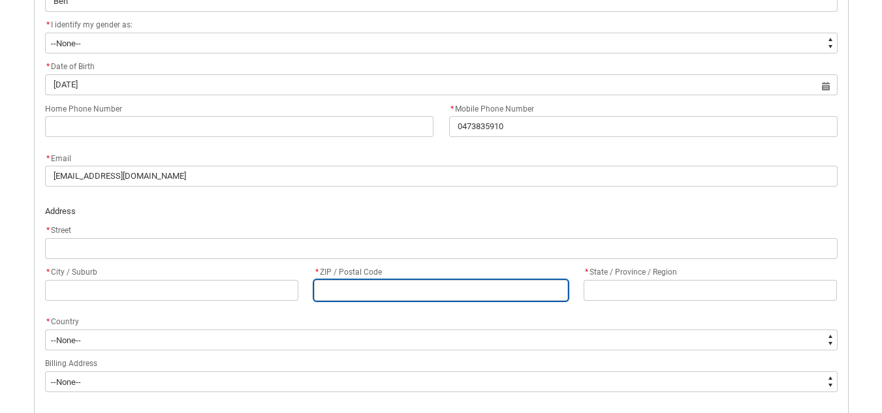
type lightning-primitive-input-simple "3285"
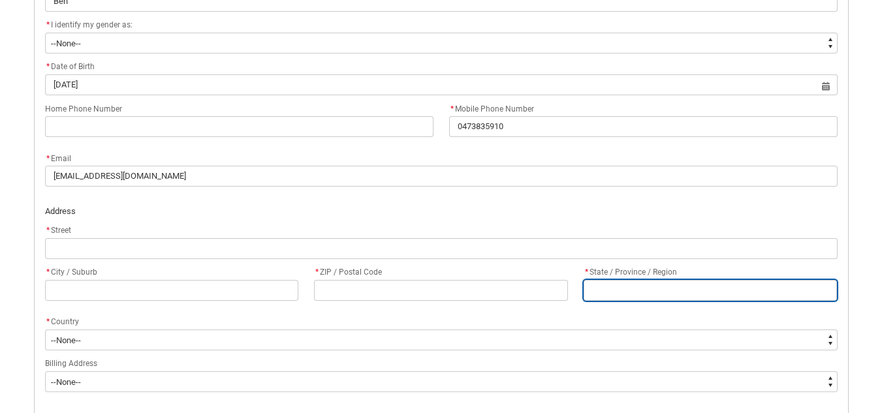
type lightning-primitive-input-simple "VIC"
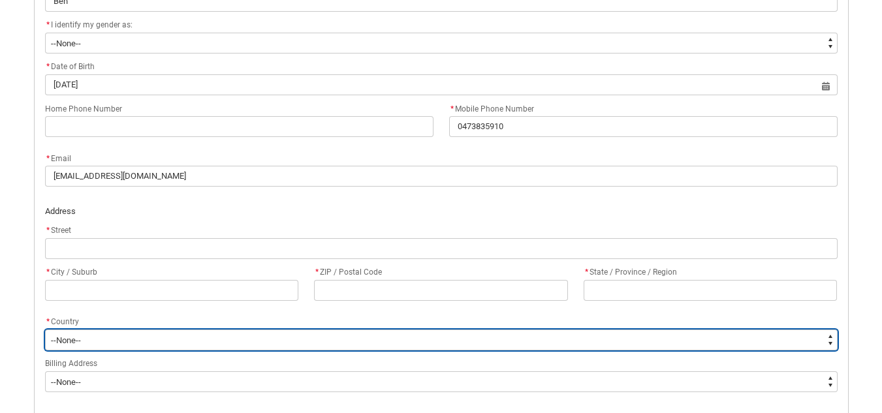
type lightning-select "MailingCountry_Options.1101"
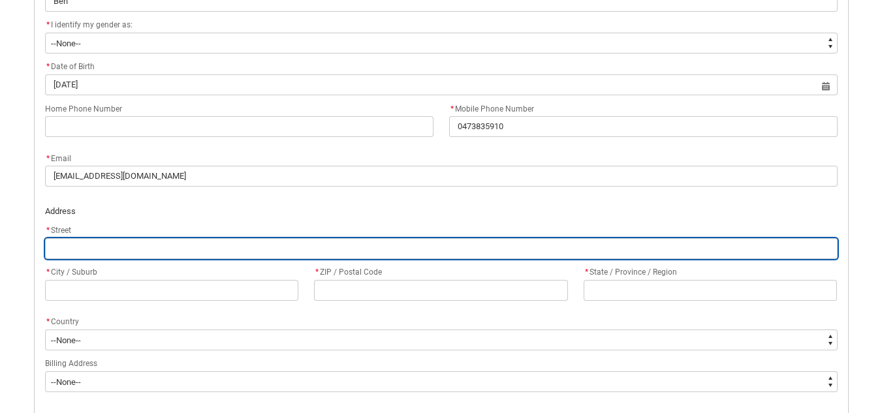
type input "0473835910"
type input "Shriva Crescent"
type input "[GEOGRAPHIC_DATA]"
type input "3285"
type input "VIC"
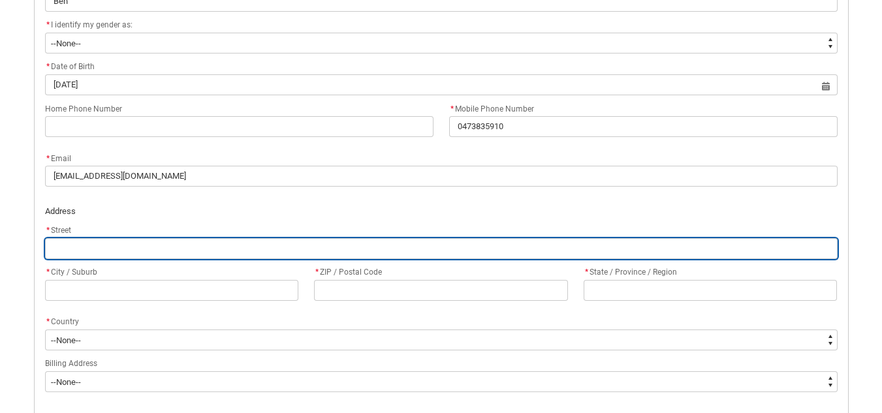
select select "MailingCountry_Options.1101"
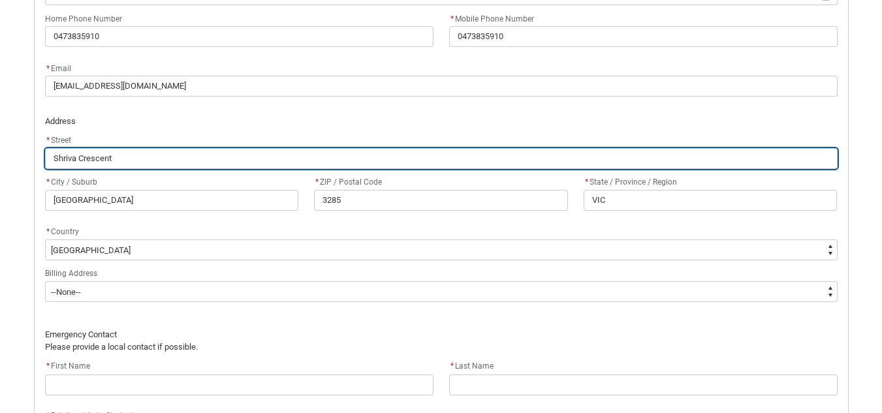
scroll to position [730, 0]
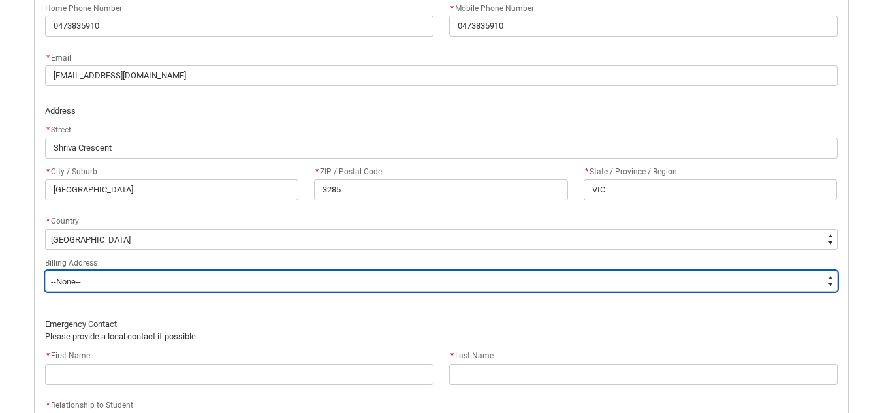
click at [103, 284] on select "--None-- Same as above Different to above - please complete below" at bounding box center [441, 281] width 793 height 21
type lightning-select "BillingAddressOption_Same"
click at [45, 271] on select "--None-- Same as above Different to above - please complete below" at bounding box center [441, 281] width 793 height 21
select select "BillingAddressOption_Same"
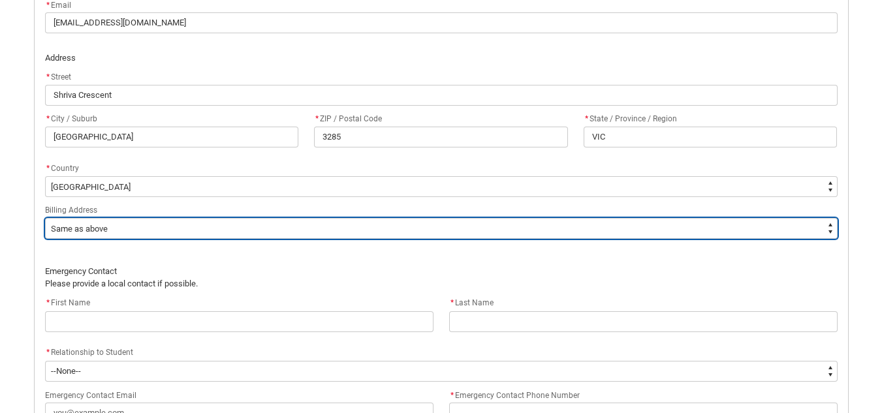
scroll to position [792, 0]
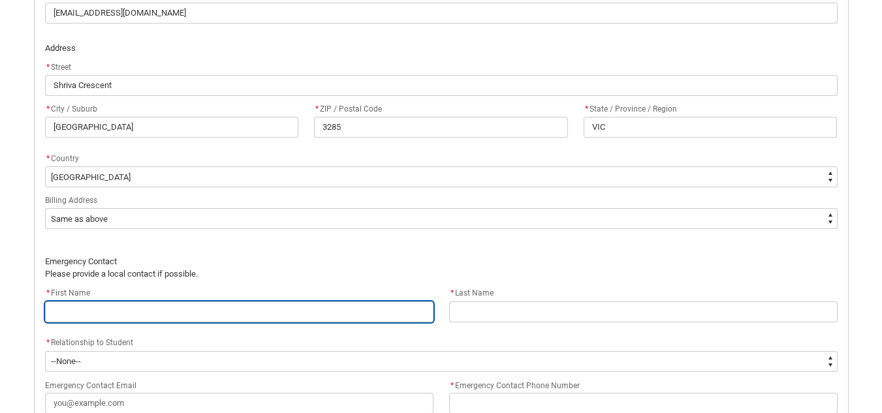
click at [95, 317] on input "REDU_Acceptance_Declaration flow" at bounding box center [239, 312] width 389 height 21
type lightning-primitive-input-simple "T"
type input "T"
type lightning-primitive-input-simple "Ta"
type input "Ta"
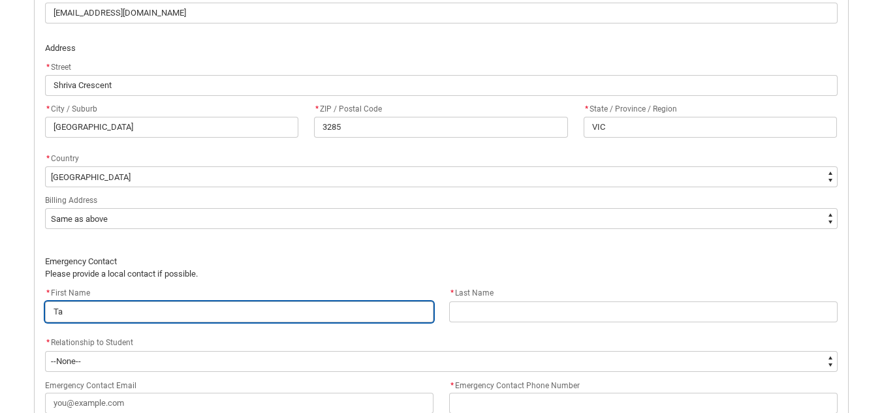
type lightning-primitive-input-simple "Tan"
type input "Tan"
type lightning-primitive-input-simple "Tani"
type input "Tani"
type lightning-primitive-input-simple "[PERSON_NAME]"
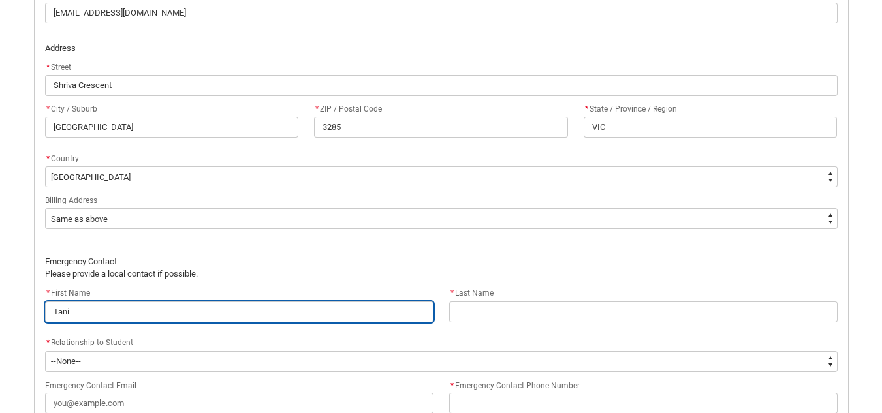
type input "[PERSON_NAME]"
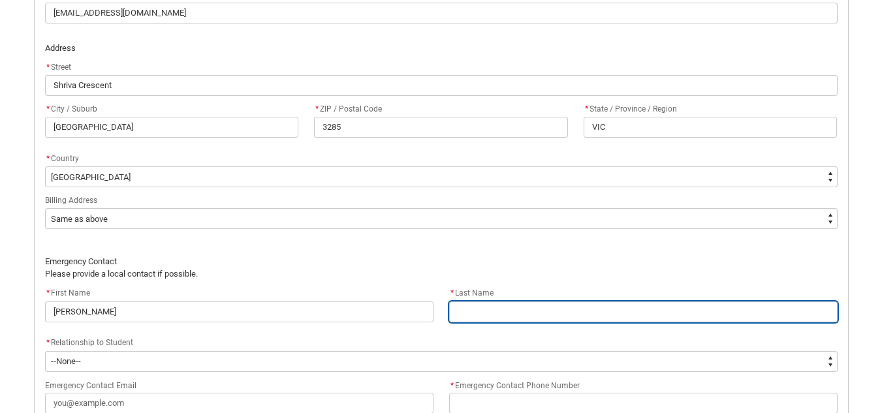
click at [511, 309] on input "REDU_Acceptance_Declaration flow" at bounding box center [643, 312] width 389 height 21
type lightning-primitive-input-simple "C"
type input "C"
type lightning-primitive-input-simple "Ca"
type input "Ca"
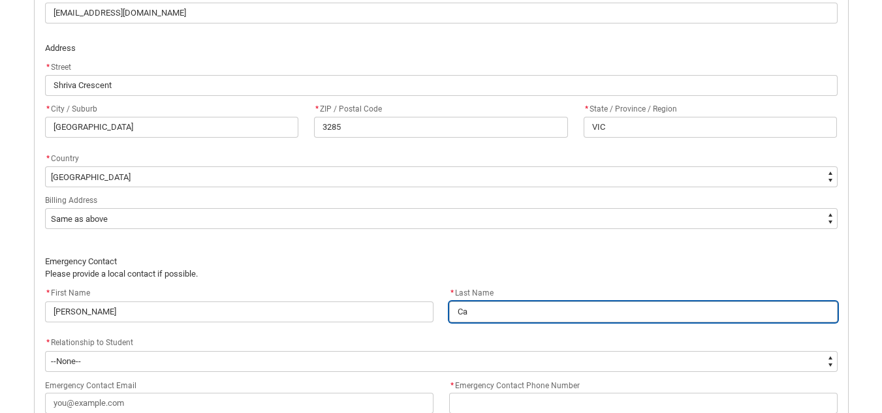
type lightning-primitive-input-simple "Cat"
type input "Cat"
type lightning-primitive-input-simple "Catt"
type input "Catt"
type lightning-primitive-input-simple "Catte"
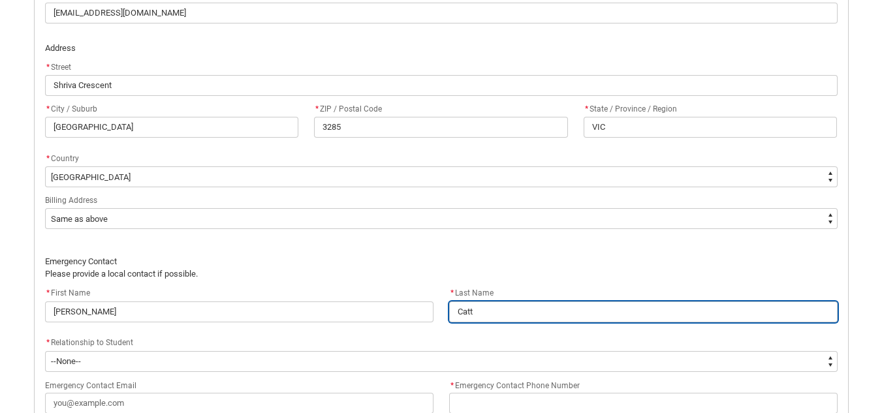
type input "Catte"
type lightning-primitive-input-simple "Cattel"
type input "Cattel"
type lightning-primitive-input-simple "[PERSON_NAME]"
type input "[PERSON_NAME]"
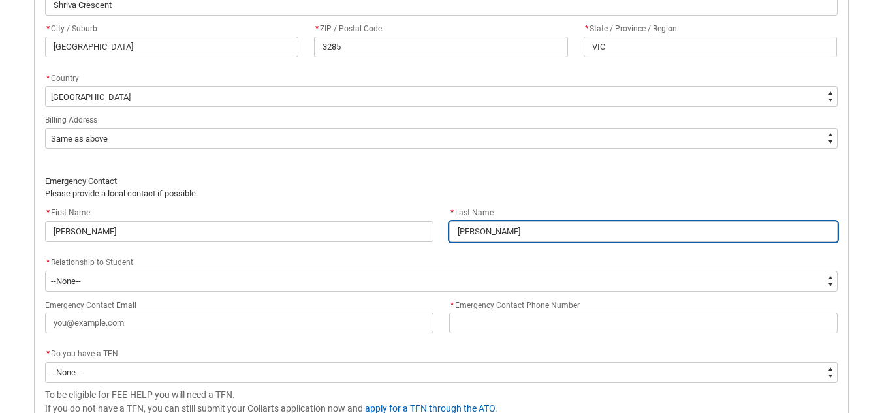
scroll to position [882, 0]
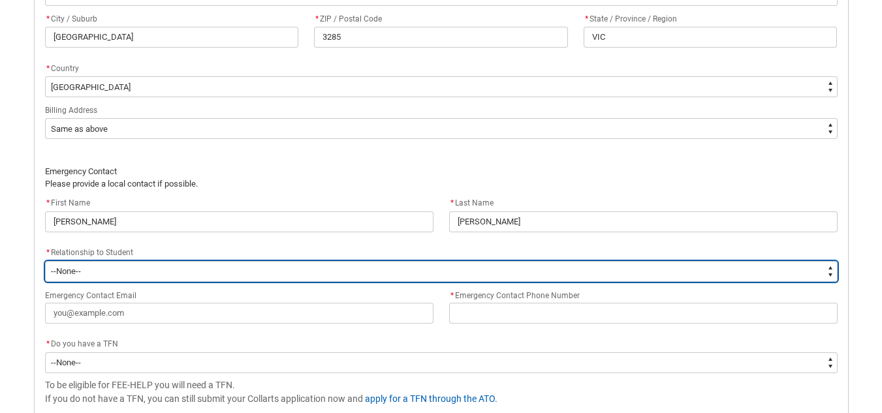
click at [197, 272] on select "--None-- Mother Father Sibling Child Partner Relation Friend" at bounding box center [441, 271] width 793 height 21
type lightning-select "EmergencyContact_RelationshipOptions.Mother"
click at [45, 261] on select "--None-- Mother Father Sibling Child Partner Relation Friend" at bounding box center [441, 271] width 793 height 21
select select "EmergencyContact_RelationshipOptions.Mother"
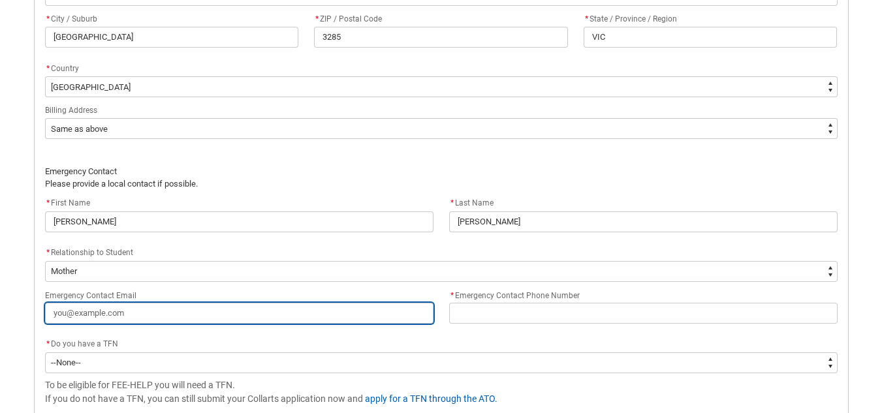
click at [172, 317] on input "Emergency Contact Email" at bounding box center [239, 313] width 389 height 21
type lightning-primitive-input-simple "T"
type input "T"
type lightning-primitive-input-simple "Ta"
type input "Ta"
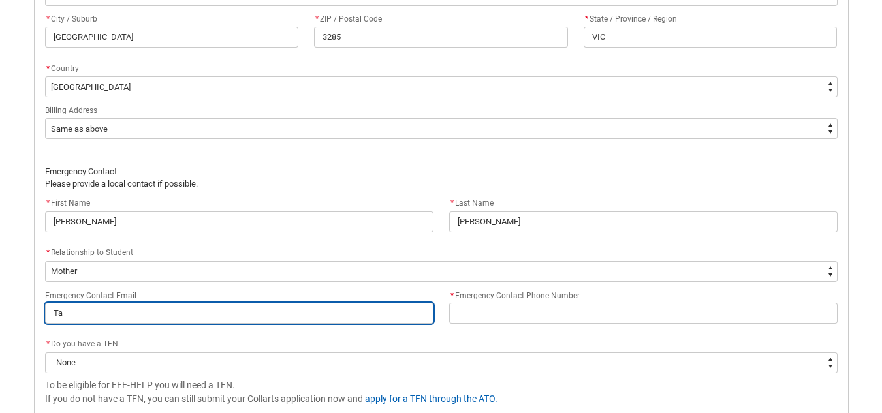
type lightning-primitive-input-simple "Tan"
type input "Tan"
type lightning-primitive-input-simple "Tani"
type input "Tani"
type lightning-primitive-input-simple "[PERSON_NAME]"
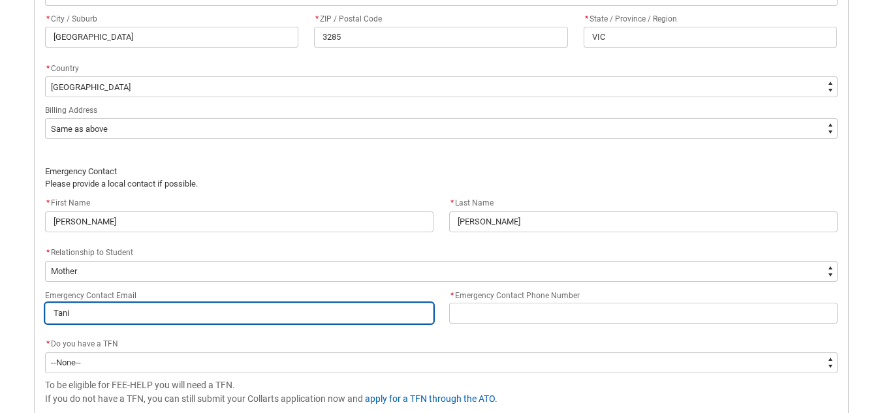
type input "[PERSON_NAME]"
type lightning-primitive-input-simple "[PERSON_NAME]."
type input "[PERSON_NAME]."
type lightning-primitive-input-simple "[PERSON_NAME].c"
type input "[PERSON_NAME].c"
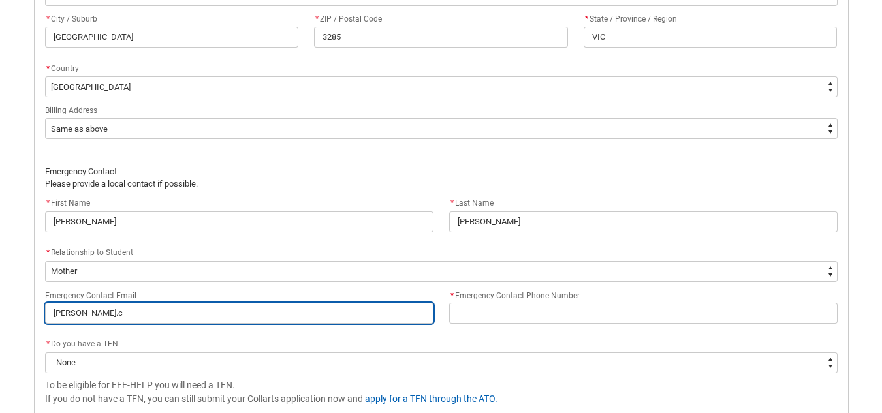
type lightning-primitive-input-simple "[PERSON_NAME][DOMAIN_NAME]"
type input "[PERSON_NAME][DOMAIN_NAME]"
type lightning-primitive-input-simple "[PERSON_NAME][DOMAIN_NAME]"
type input "[PERSON_NAME][DOMAIN_NAME]"
type lightning-primitive-input-simple "[PERSON_NAME].[PERSON_NAME]"
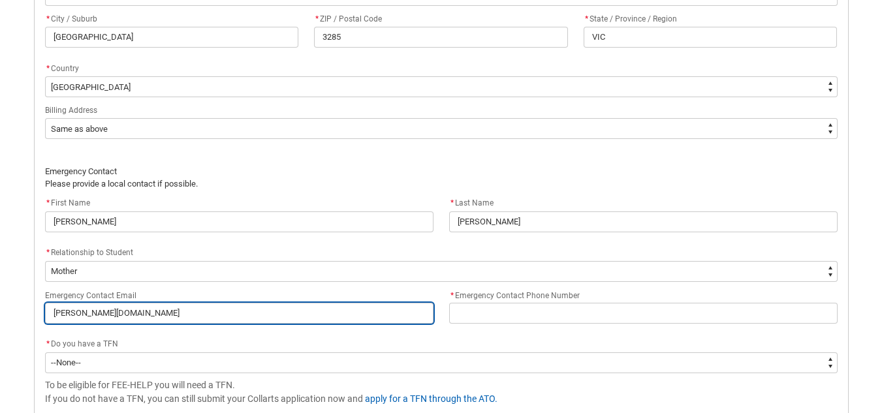
type input "[PERSON_NAME].[PERSON_NAME]"
type lightning-primitive-input-simple "[PERSON_NAME].catte"
type input "[PERSON_NAME].catte"
type lightning-primitive-input-simple "[PERSON_NAME].[PERSON_NAME]"
type input "[PERSON_NAME].[PERSON_NAME]"
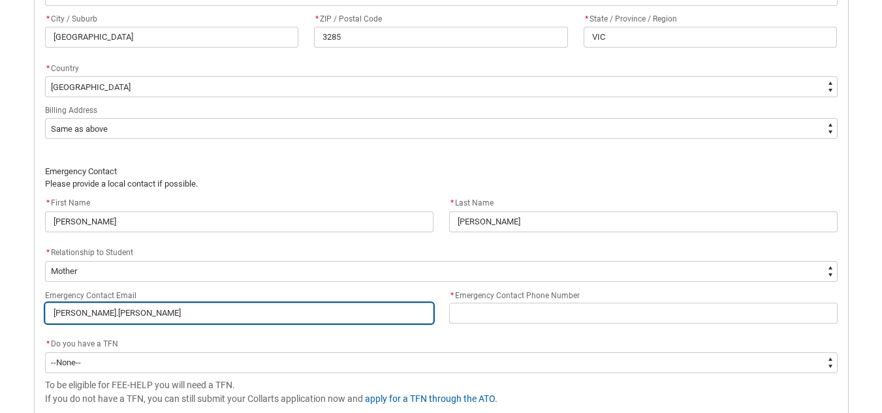
type lightning-primitive-input-simple "[PERSON_NAME].[PERSON_NAME]"
type input "[PERSON_NAME].[PERSON_NAME]"
type lightning-primitive-input-simple "[PERSON_NAME].cattell0"
type input "[PERSON_NAME].cattell0"
type lightning-primitive-input-simple "[PERSON_NAME].cattell01"
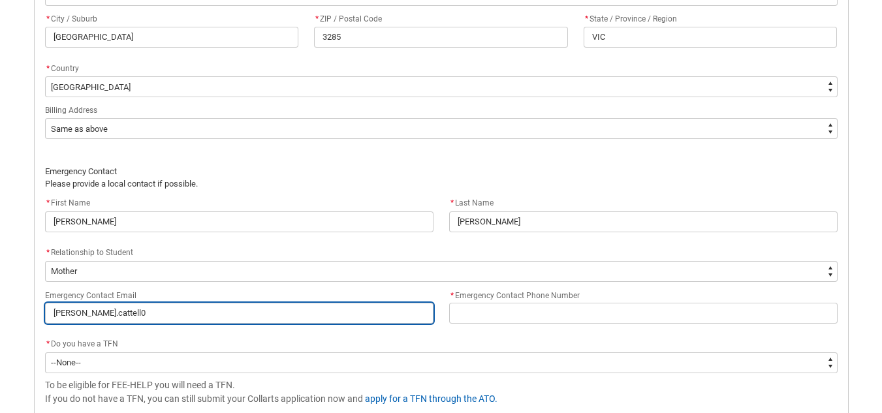
type input "[PERSON_NAME].cattell01"
type lightning-primitive-input-simple "[PERSON_NAME].cattell01@"
type input "[PERSON_NAME].cattell01@"
type lightning-primitive-input-simple "[PERSON_NAME].cattell01@g"
type input "[PERSON_NAME].cattell01@g"
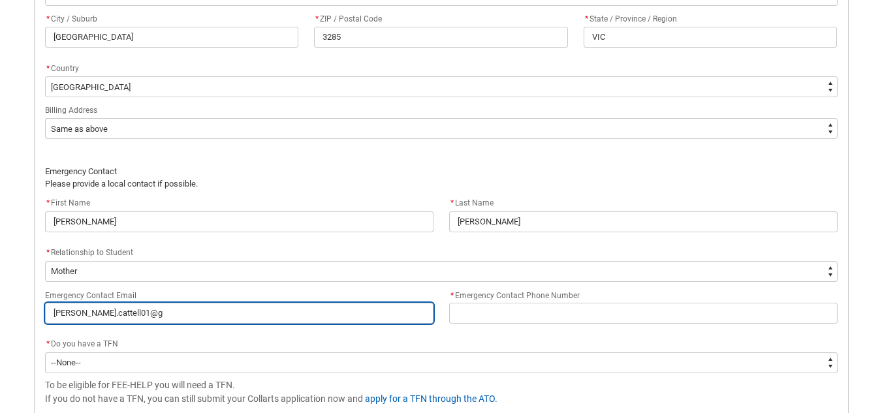
type lightning-primitive-input-simple "[PERSON_NAME].cattell01@gm"
type input "[PERSON_NAME].cattell01@gm"
type lightning-primitive-input-simple "[PERSON_NAME].cattell01@gma"
type input "[PERSON_NAME].cattell01@gma"
type lightning-primitive-input-simple "[PERSON_NAME].cattell01@gmai"
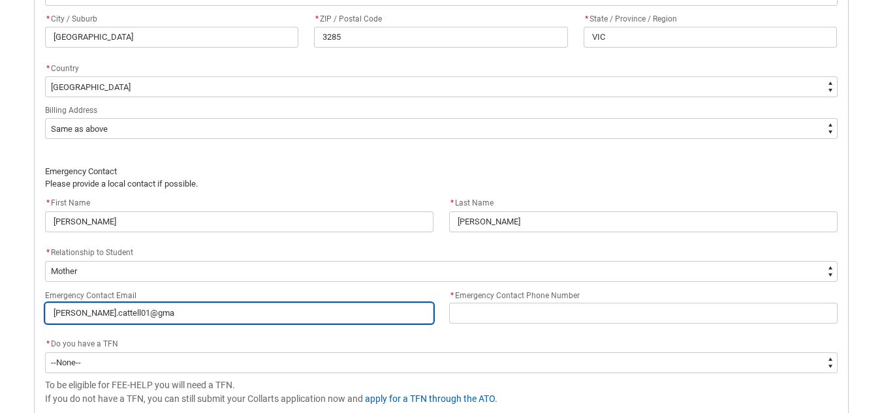
type input "[PERSON_NAME].cattell01@gmai"
type lightning-primitive-input-simple "[PERSON_NAME][EMAIL_ADDRESS]"
type input "[PERSON_NAME][EMAIL_ADDRESS]"
type lightning-primitive-input-simple "[PERSON_NAME][EMAIL_ADDRESS]."
type input "[PERSON_NAME][EMAIL_ADDRESS]."
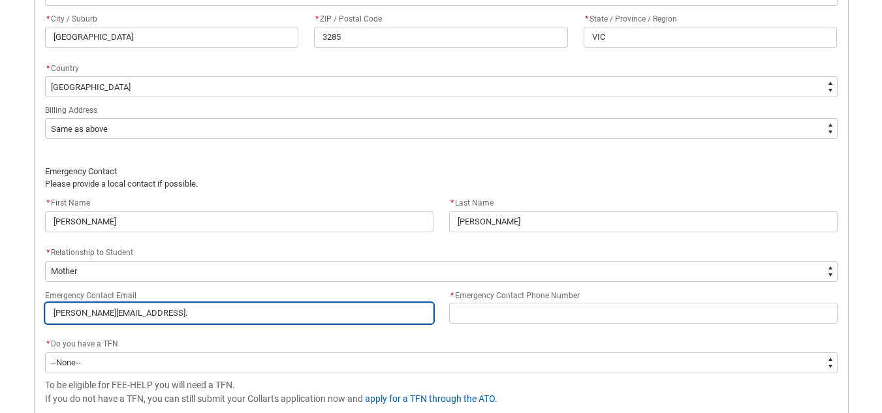
type lightning-primitive-input-simple "[PERSON_NAME].cattell01@gmail.c"
type input "[PERSON_NAME].cattell01@gmail.c"
type lightning-primitive-input-simple "[PERSON_NAME][EMAIL_ADDRESS][DOMAIN_NAME]"
type input "[PERSON_NAME][EMAIL_ADDRESS][DOMAIN_NAME]"
type lightning-primitive-input-simple "[PERSON_NAME][EMAIL_ADDRESS][DOMAIN_NAME]"
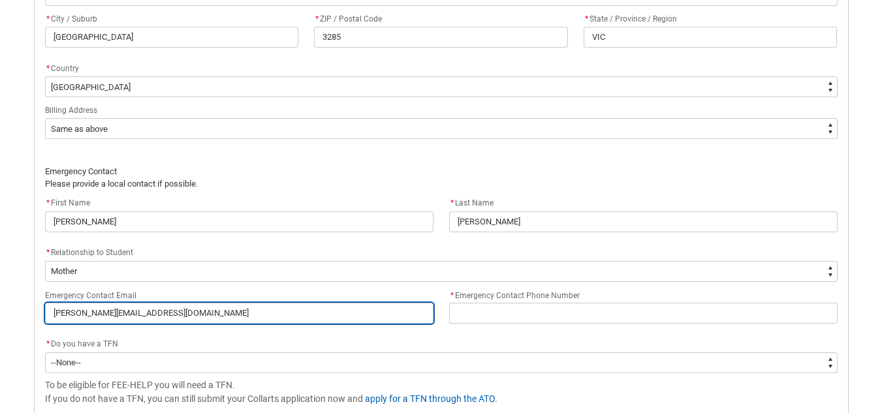
type input "[PERSON_NAME][EMAIL_ADDRESS][DOMAIN_NAME]"
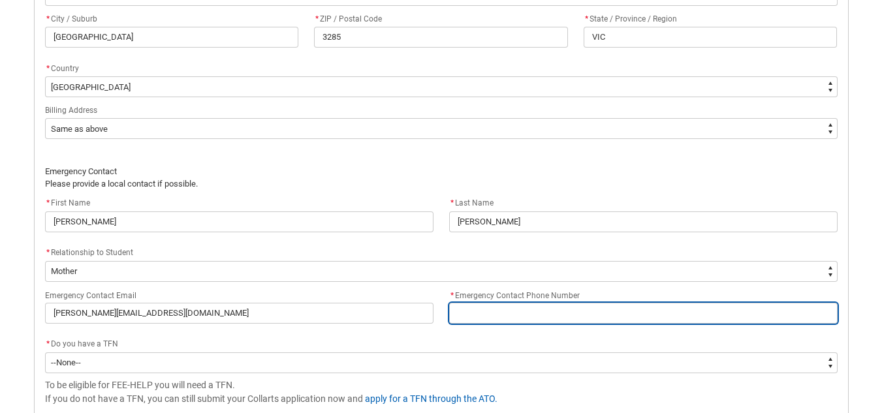
click at [534, 313] on input "* Emergency Contact Phone Number" at bounding box center [643, 313] width 389 height 21
type lightning-primitive-input-simple "0"
type input "0"
type lightning-primitive-input-simple "04"
type input "04"
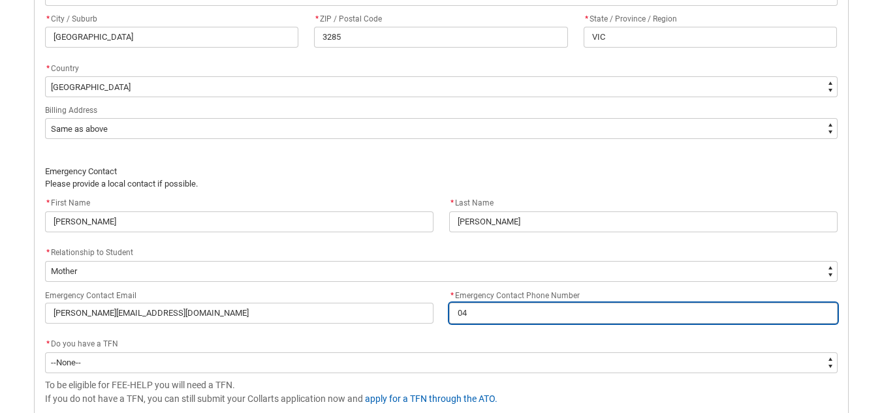
type lightning-primitive-input-simple "044"
type input "044"
type lightning-primitive-input-simple "0448"
type input "0448"
type lightning-primitive-input-simple "04489"
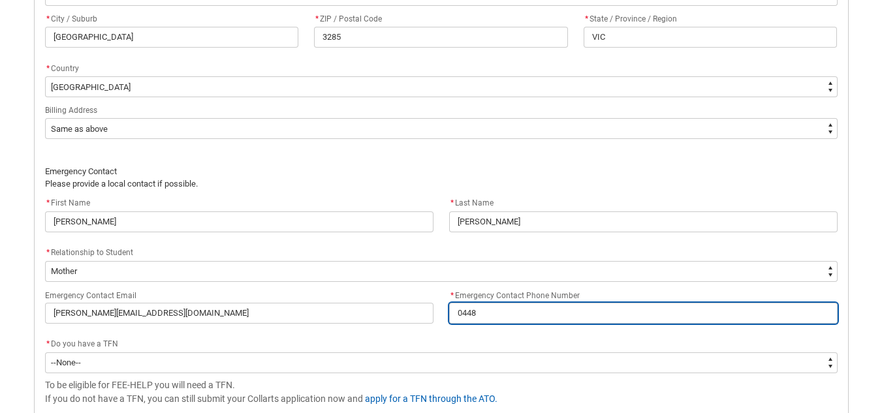
type input "04489"
type lightning-primitive-input-simple "044892"
type input "044892"
type lightning-primitive-input-simple "0448923"
type input "0448923"
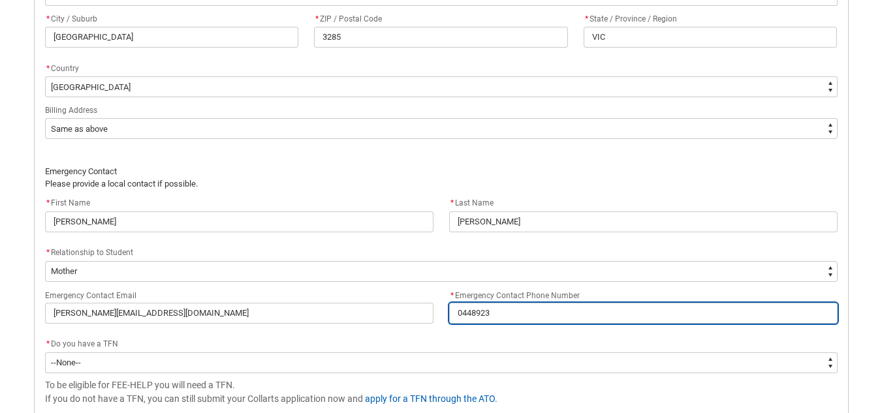
type lightning-primitive-input-simple "04489234"
type input "04489234"
type lightning-primitive-input-simple "044892342"
type input "044892342"
type lightning-primitive-input-simple "0448923427"
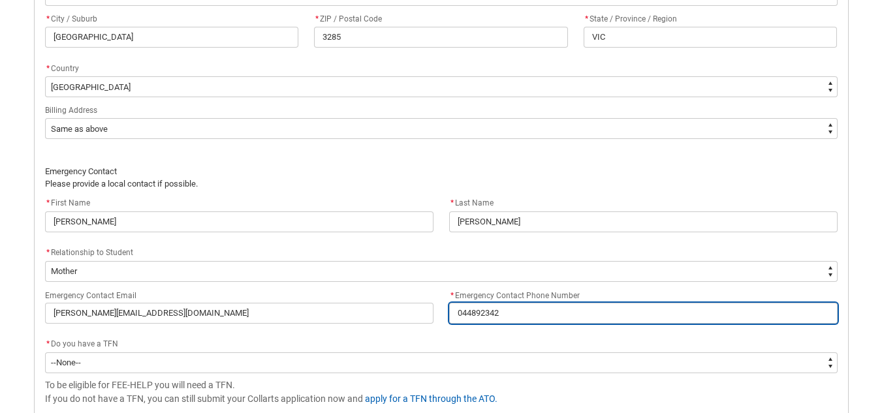
type input "0448923427"
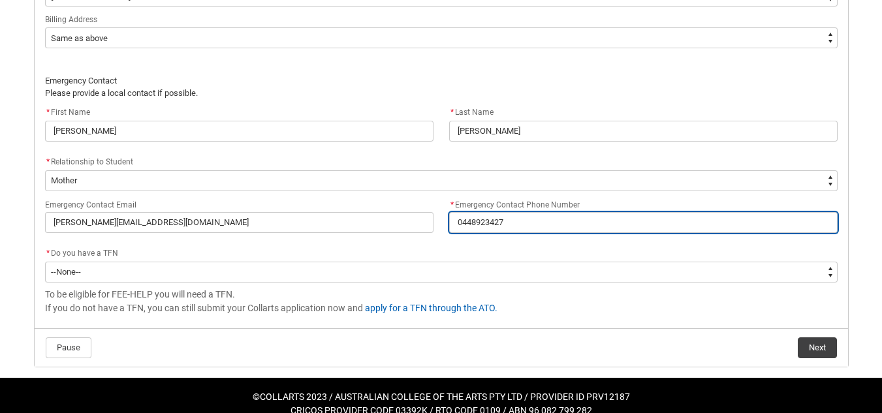
scroll to position [991, 0]
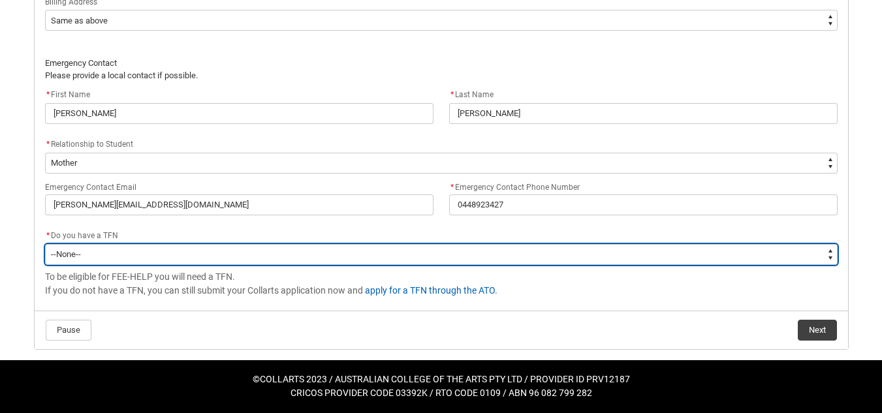
click at [218, 254] on select "--None-- Yes No" at bounding box center [441, 254] width 793 height 21
type lightning-select "Choice_Yes"
click at [45, 244] on select "--None-- Yes No" at bounding box center [441, 254] width 793 height 21
select select "Choice_Yes"
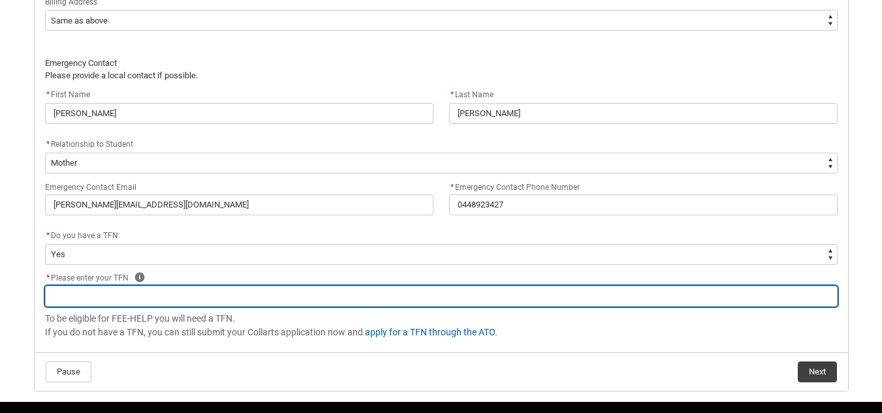
click at [139, 287] on input "REDU_Acceptance_Declaration flow" at bounding box center [441, 296] width 793 height 21
type lightning-primitive-input-simple "2"
type input "2"
type lightning-primitive-input-simple "29"
type input "29"
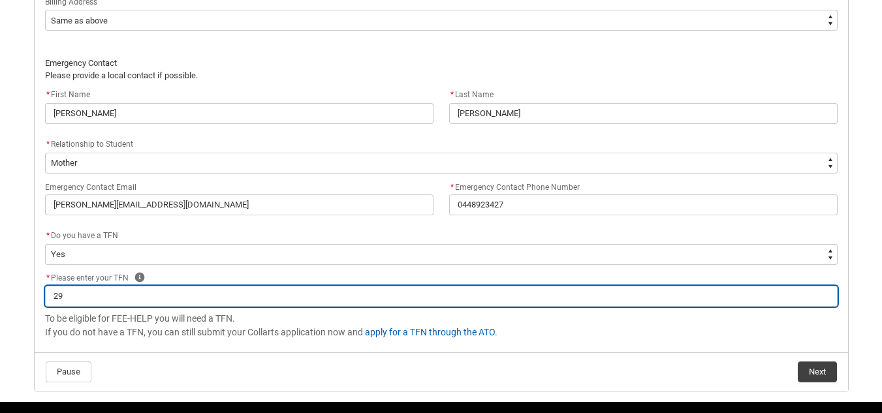
type lightning-primitive-input-simple "296"
type input "296"
type lightning-primitive-input-simple "2963"
type input "2963"
type lightning-primitive-input-simple "29630"
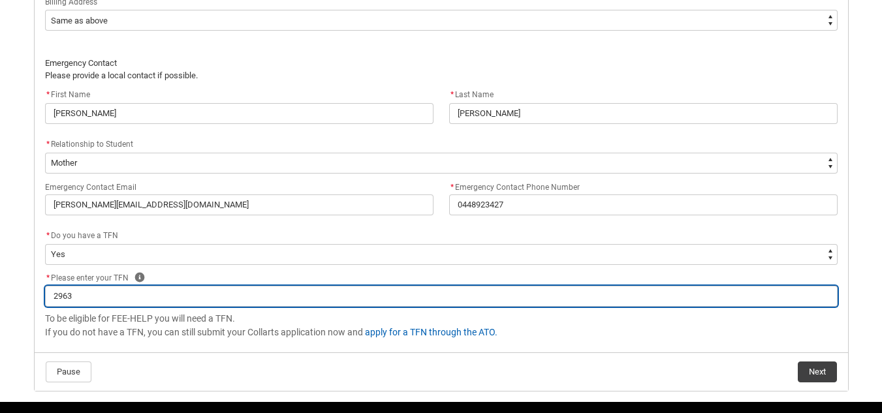
type input "29630"
type lightning-primitive-input-simple "296304"
type input "296304"
type lightning-primitive-input-simple "2963046"
type input "2963046"
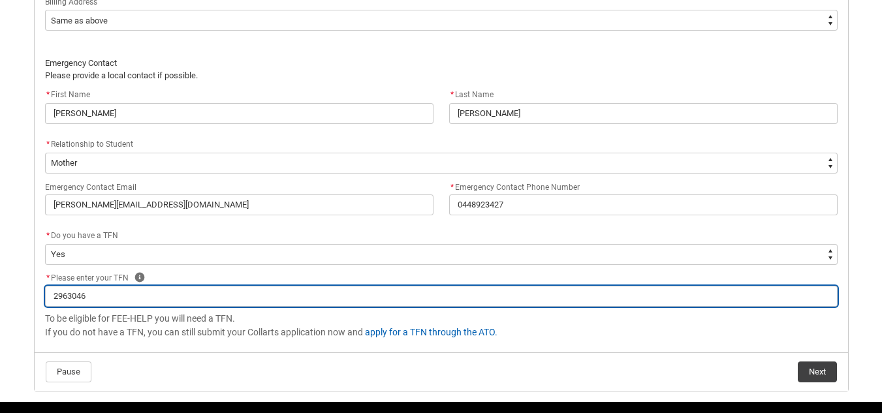
type lightning-primitive-input-simple "29630468"
type input "29630468"
type lightning-primitive-input-simple "296304688"
type input "296304688"
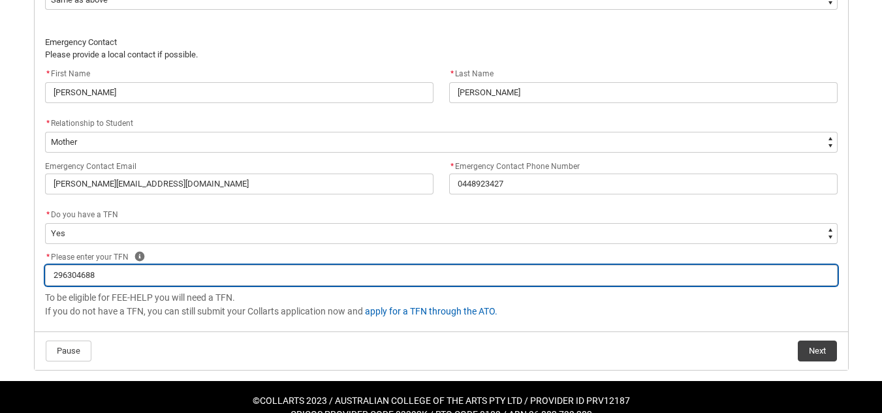
scroll to position [1033, 0]
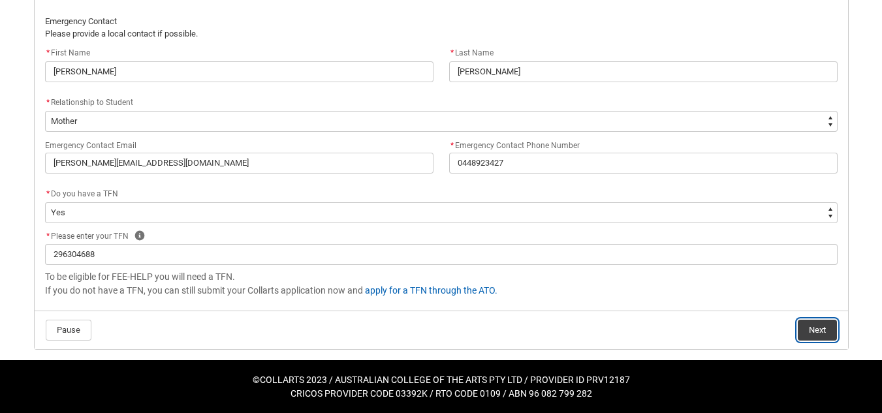
click at [822, 326] on button "Next" at bounding box center [817, 330] width 39 height 21
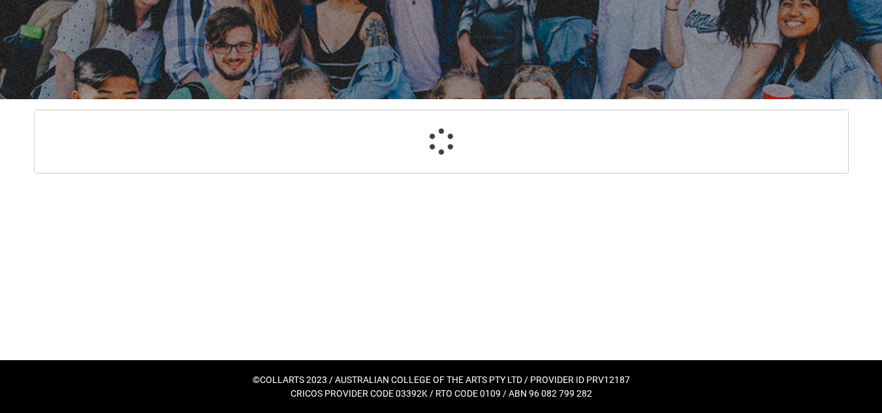
select select "Payment_Type_UPFRONT"
select select "Study_Mode_FullTime"
select select "StudyMethod_OnCampus"
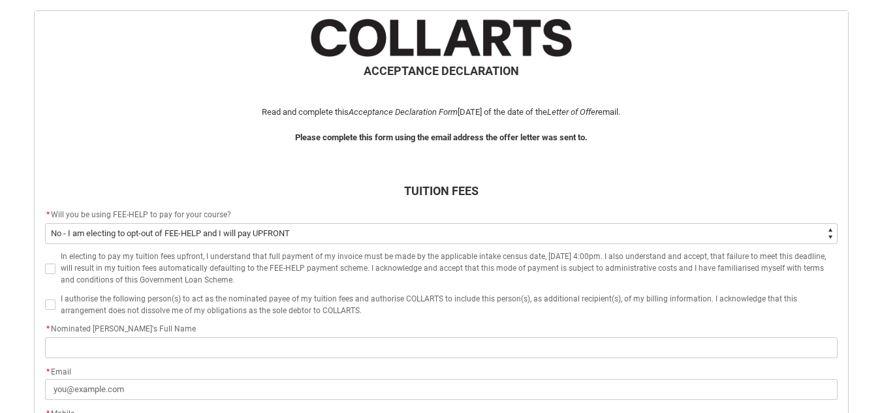
scroll to position [259, 0]
click at [323, 232] on select "--None-- Yes No - I am electing to opt-out of FEE-HELP and I will pay UPFRONT N…" at bounding box center [441, 233] width 793 height 21
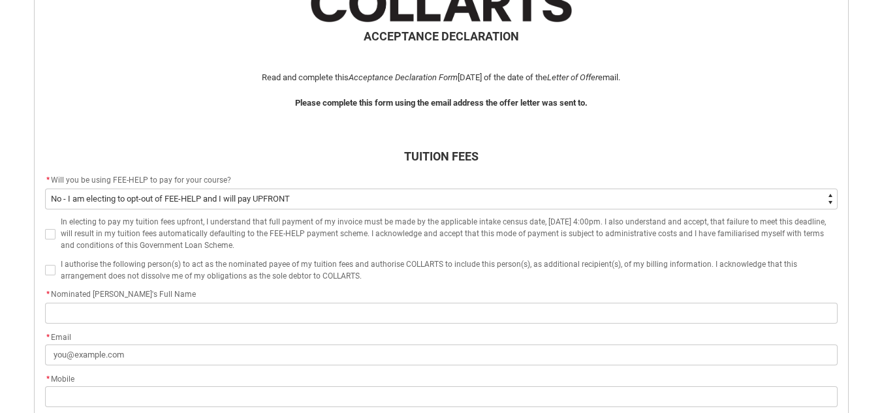
scroll to position [302, 0]
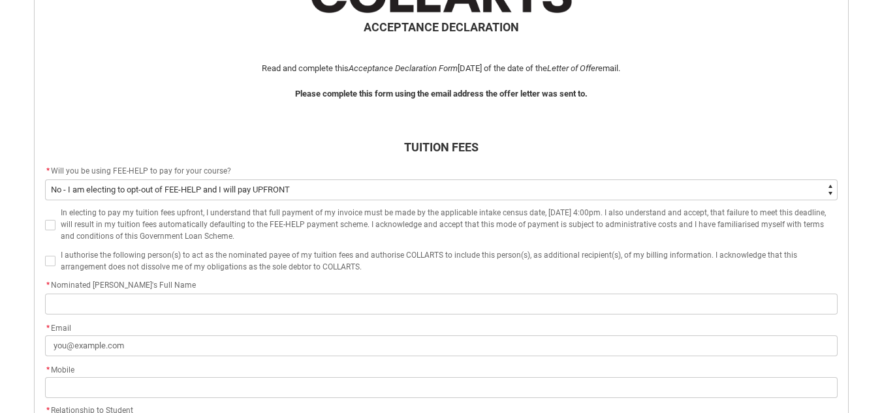
click at [254, 195] on select "--None-- Yes No - I am electing to opt-out of FEE-HELP and I will pay UPFRONT N…" at bounding box center [441, 190] width 793 height 21
type lightning-select "Payment_Type_FEE_HELP"
click at [45, 180] on select "--None-- Yes No - I am electing to opt-out of FEE-HELP and I will pay UPFRONT N…" at bounding box center [441, 190] width 793 height 21
select select "Payment_Type_FEE_HELP"
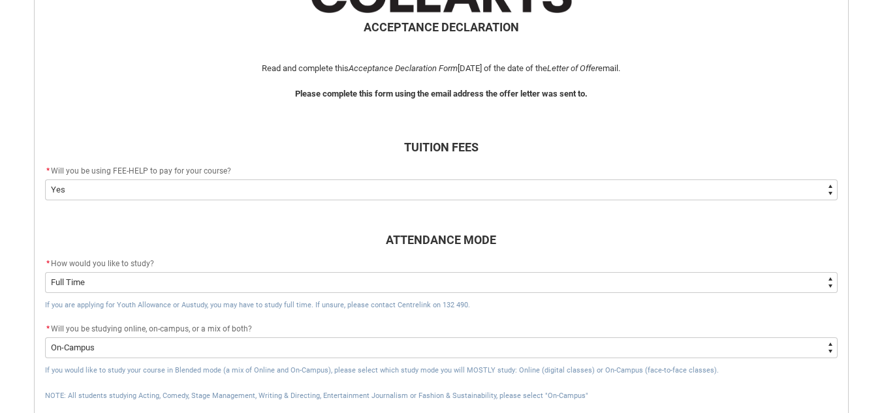
click at [186, 272] on div "* How would you like to study?" at bounding box center [441, 265] width 793 height 16
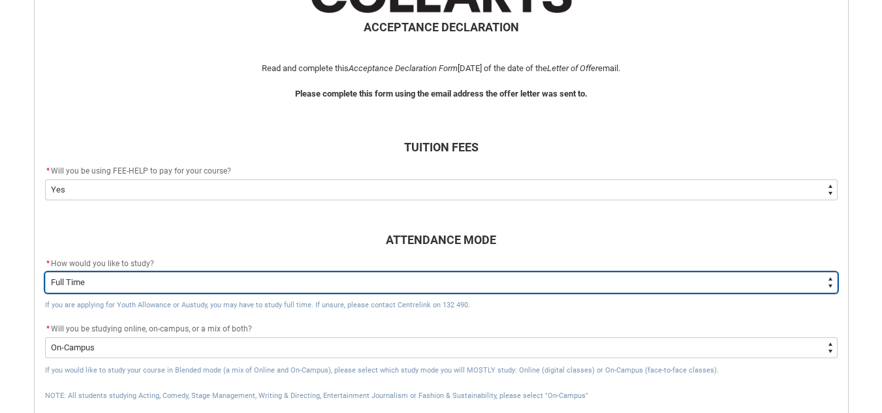
click at [193, 285] on select "--None-- Full Time Part Time" at bounding box center [441, 282] width 793 height 21
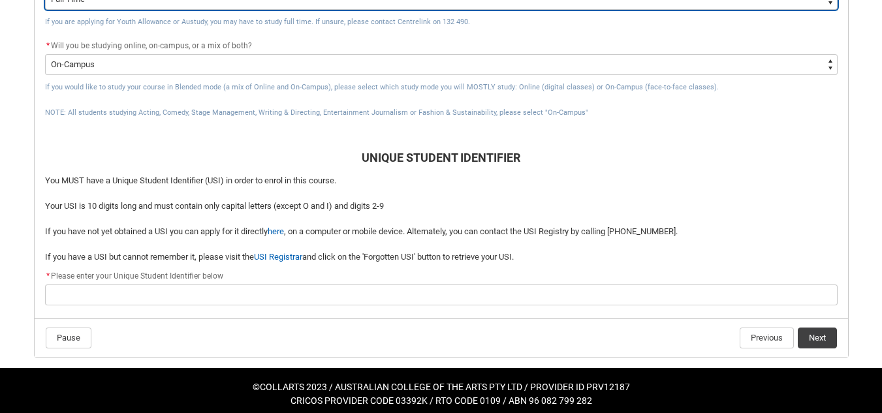
scroll to position [591, 0]
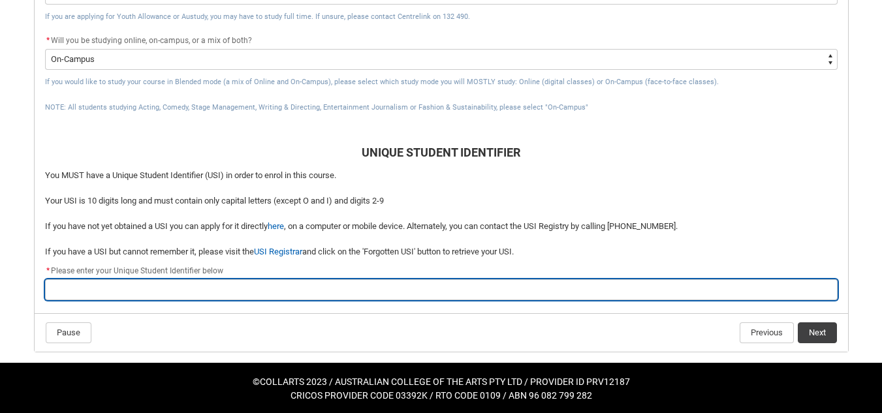
click at [117, 297] on input "REDU_Acceptance_Declaration flow" at bounding box center [441, 290] width 793 height 21
type lightning-primitive-input-simple "K"
type input "K"
type lightning-primitive-input-simple "K3"
type input "K3"
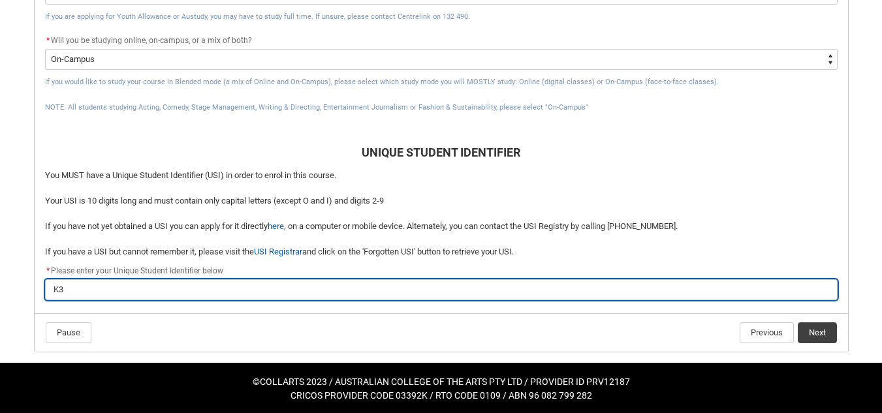
type lightning-primitive-input-simple "K3U"
type input "K3U"
type lightning-primitive-input-simple "K3U2"
type input "K3U2"
type lightning-primitive-input-simple "K3U2C"
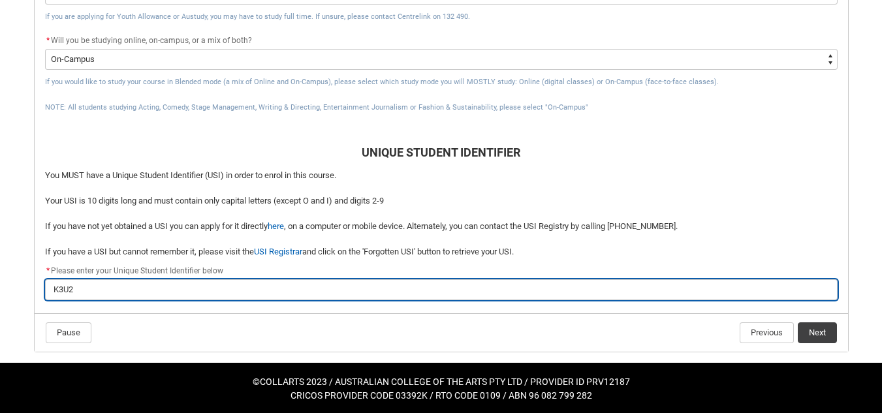
type input "K3U2C"
type lightning-primitive-input-simple "K3U2CJ"
type input "K3U2CJ"
type lightning-primitive-input-simple "K3U2CJV"
type input "K3U2CJV"
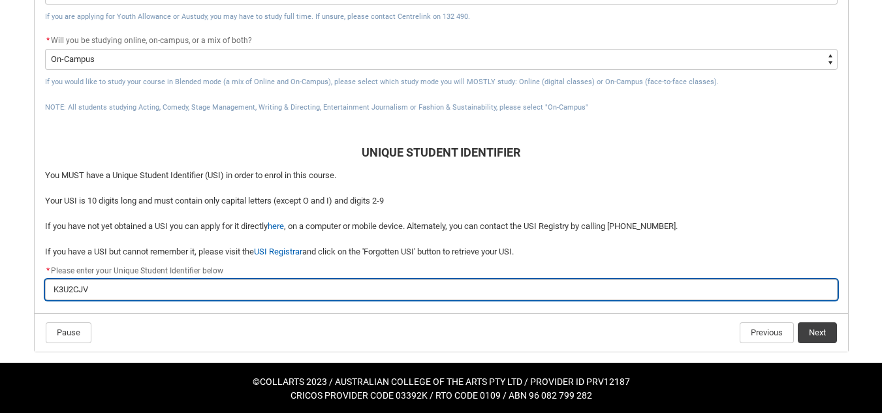
type lightning-primitive-input-simple "K3U2CJVT"
type input "K3U2CJVT"
type lightning-primitive-input-simple "K3U2CJVTL"
type input "K3U2CJVTL"
type lightning-primitive-input-simple "K3U2CJVTLG"
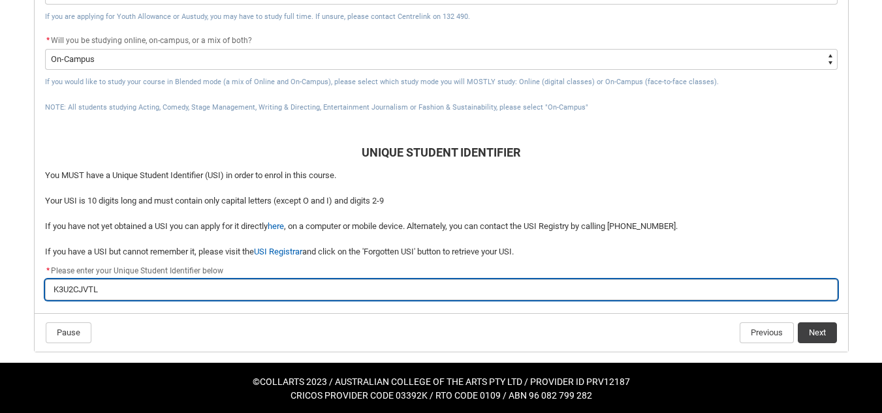
type input "K3U2CJVTLG"
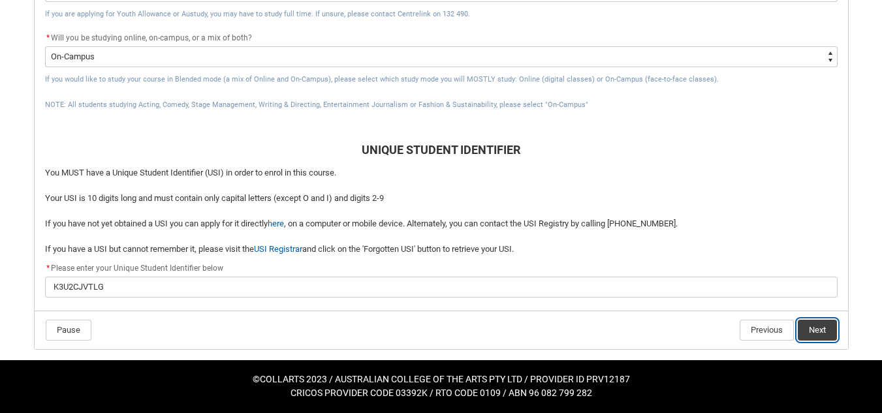
click at [815, 330] on button "Next" at bounding box center [817, 330] width 39 height 21
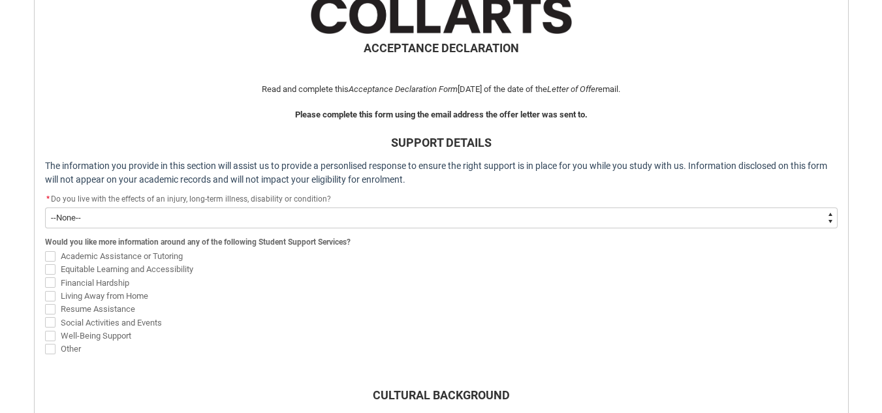
scroll to position [282, 0]
click at [303, 218] on select "--None-- Yes No" at bounding box center [441, 217] width 793 height 21
click at [137, 216] on select "--None-- Yes No" at bounding box center [441, 217] width 793 height 21
type lightning-select "Choice_Yes"
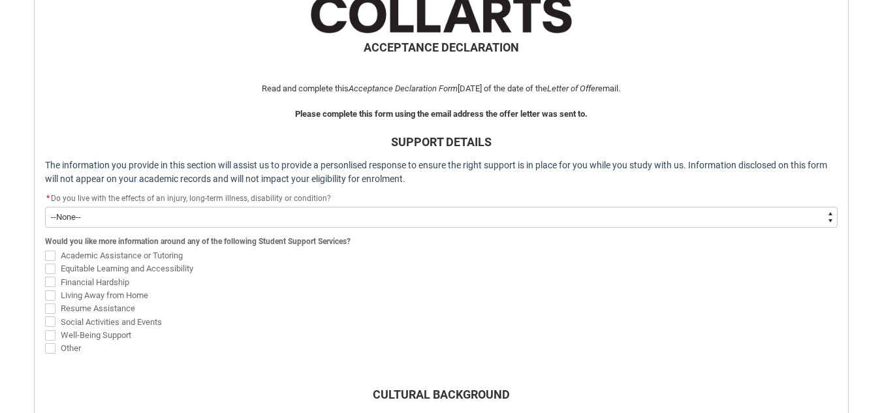
click at [45, 207] on select "--None-- Yes No" at bounding box center [441, 217] width 793 height 21
select select "Choice_Yes"
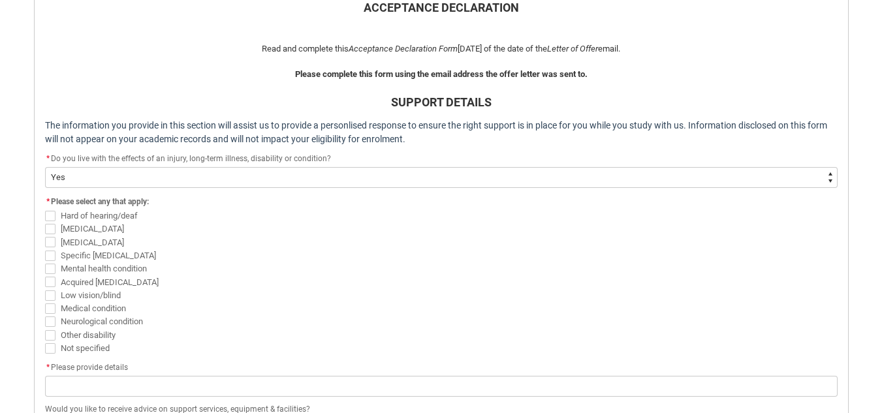
scroll to position [325, 0]
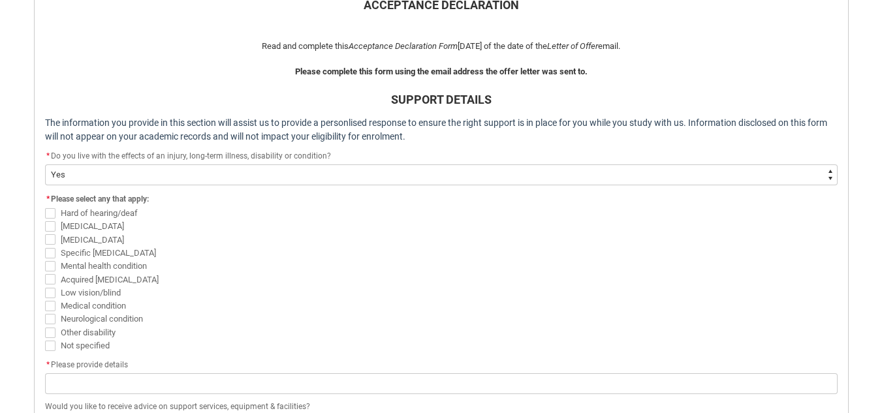
click at [52, 252] on span "REDU_Acceptance_Declaration flow" at bounding box center [50, 253] width 10 height 10
click at [45, 246] on input "Specific [MEDICAL_DATA]" at bounding box center [44, 246] width 1 height 1
checkbox input "true"
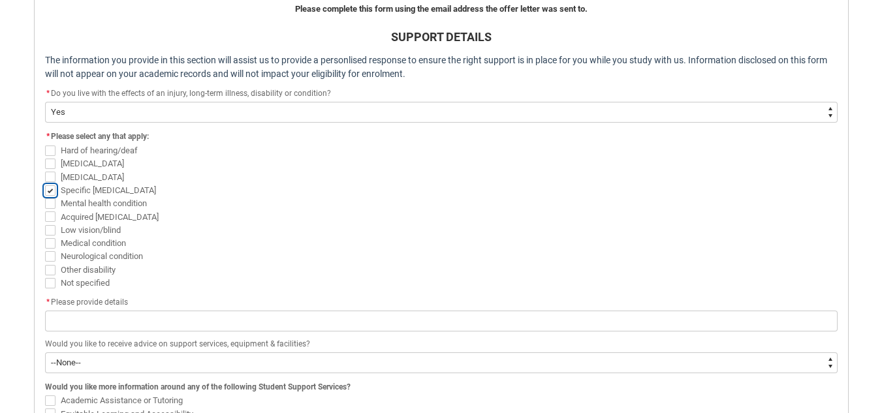
scroll to position [451, 0]
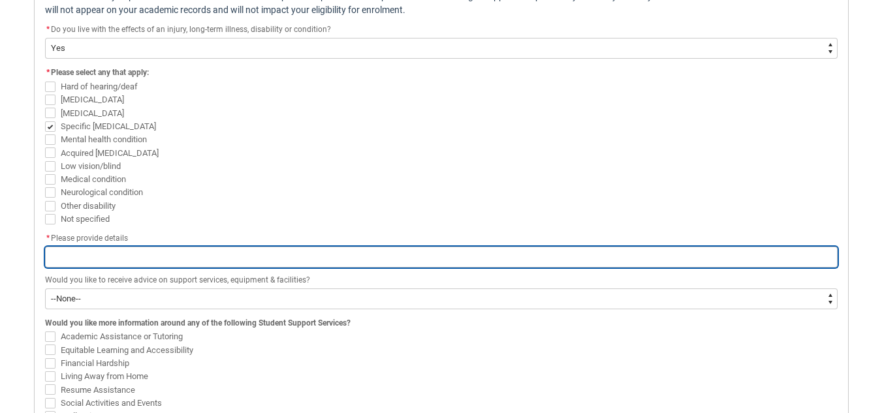
click at [99, 259] on input "REDU_Acceptance_Declaration flow" at bounding box center [441, 257] width 793 height 21
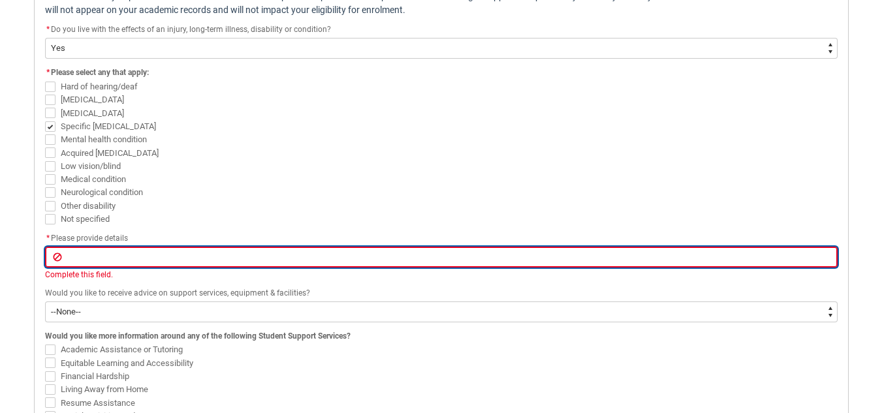
type lightning-primitive-input-simple "d"
type input "d"
type lightning-primitive-input-simple "dY"
type input "dY"
type lightning-primitive-input-simple "dYS"
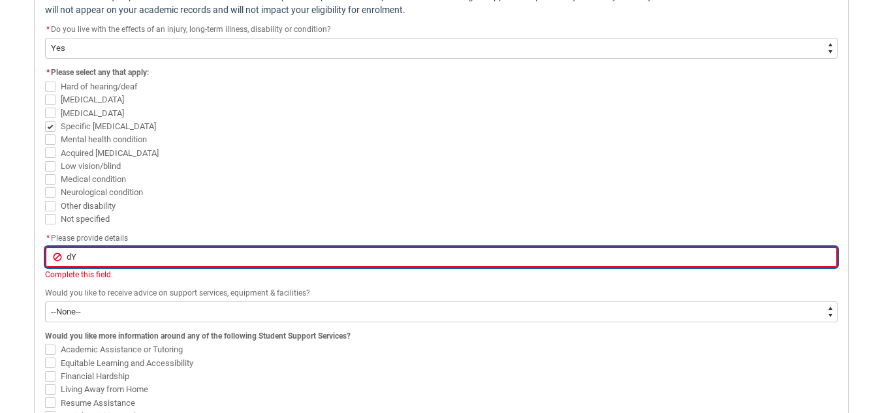
type input "dYS"
type lightning-primitive-input-simple "dY"
type input "dY"
type lightning-primitive-input-simple "d"
type input "d"
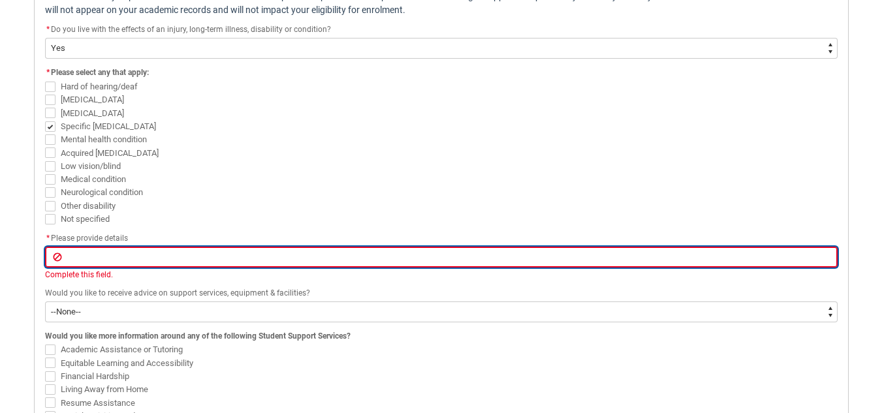
type lightning-primitive-input-simple "d"
type input "d"
type lightning-primitive-input-simple "dy"
type input "dy"
type lightning-primitive-input-simple "dys"
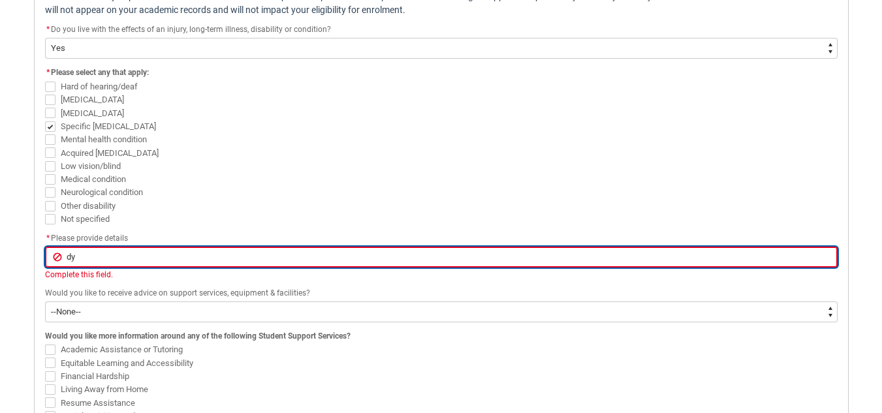
type input "dys"
type lightning-primitive-input-simple "dysl"
type input "dysl"
type lightning-primitive-input-simple "dysle"
type input "dysle"
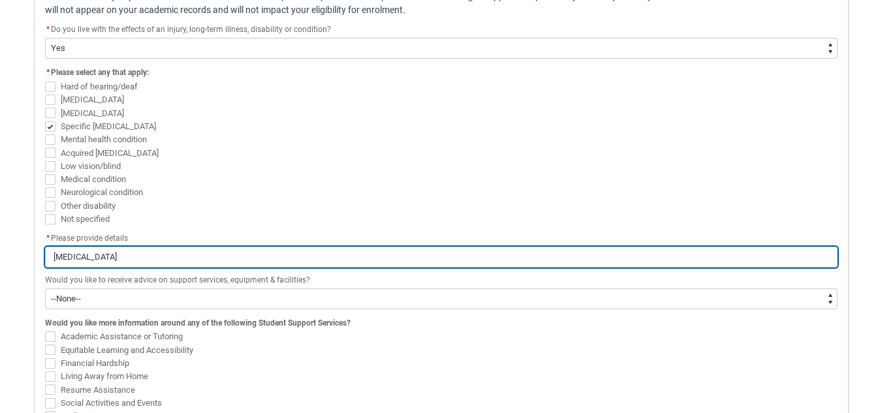
click at [58, 257] on input "[MEDICAL_DATA]" at bounding box center [441, 257] width 793 height 21
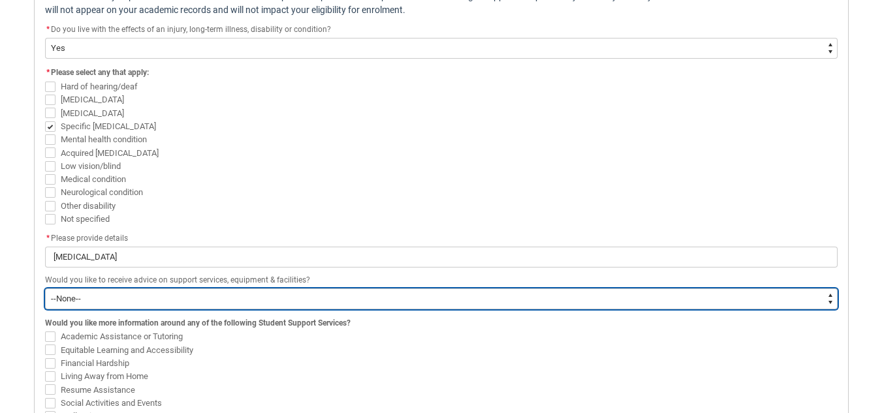
click at [113, 301] on select "--None-- Yes No" at bounding box center [441, 299] width 793 height 21
click at [45, 289] on select "--None-- Yes No" at bounding box center [441, 299] width 793 height 21
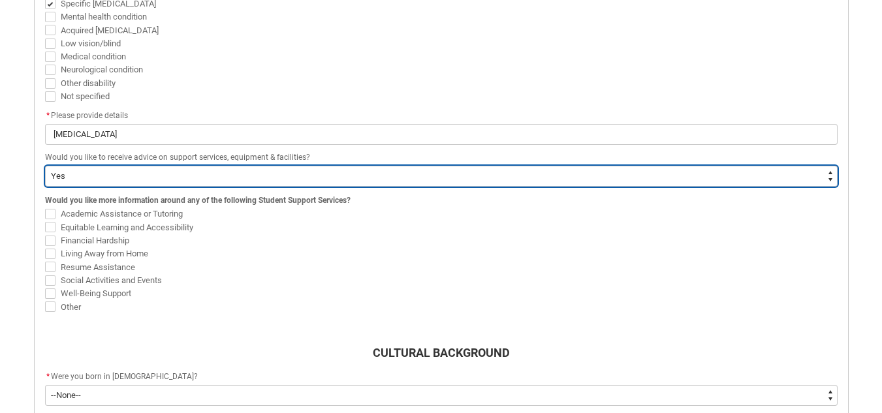
scroll to position [576, 0]
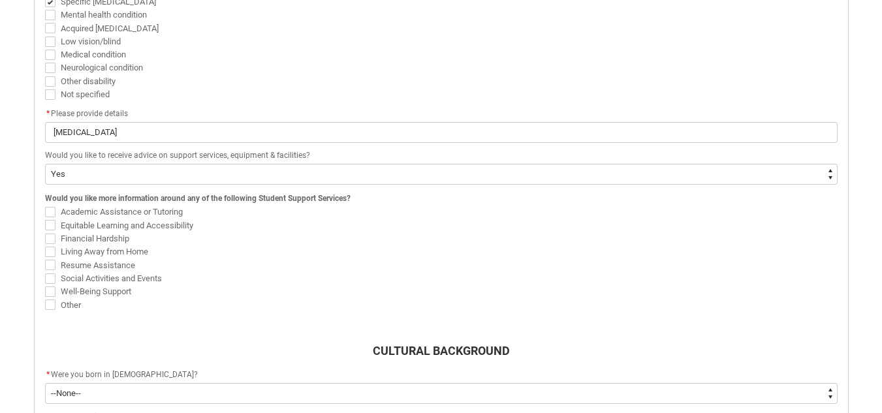
click at [52, 211] on span "REDU_Acceptance_Declaration flow" at bounding box center [50, 212] width 10 height 10
click at [45, 206] on input "Academic Assistance or Tutoring" at bounding box center [44, 205] width 1 height 1
click at [49, 240] on span "REDU_Acceptance_Declaration flow" at bounding box center [50, 239] width 10 height 10
click at [45, 232] on input "Financial Hardship" at bounding box center [44, 231] width 1 height 1
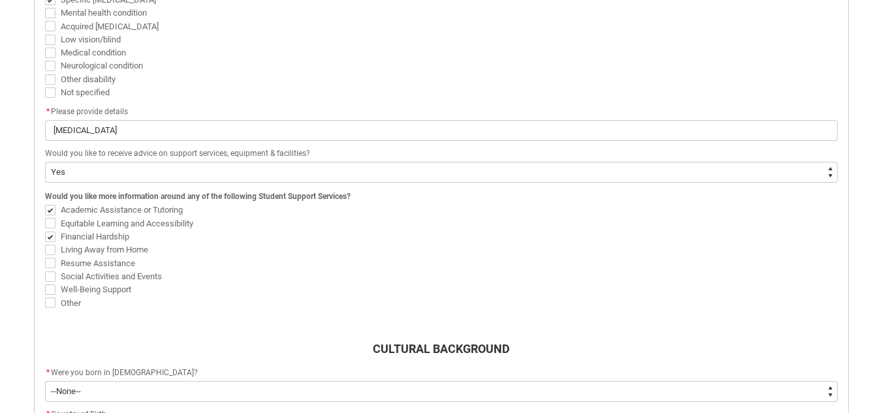
click at [51, 251] on span "REDU_Acceptance_Declaration flow" at bounding box center [50, 250] width 10 height 10
click at [45, 244] on input "Living Away from Home" at bounding box center [44, 243] width 1 height 1
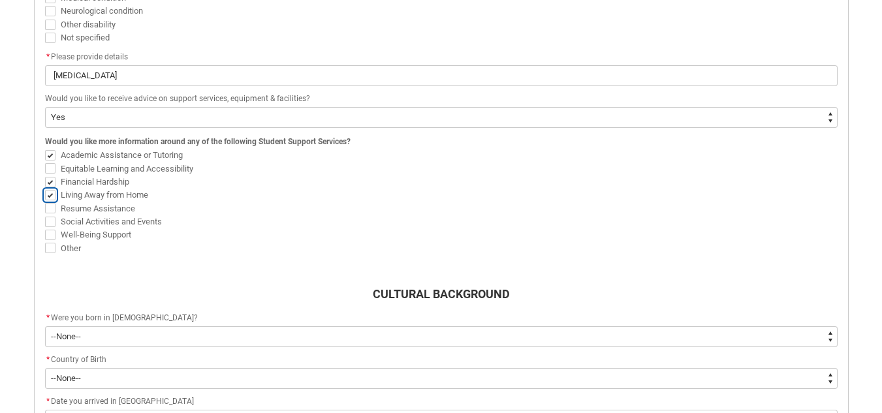
scroll to position [683, 0]
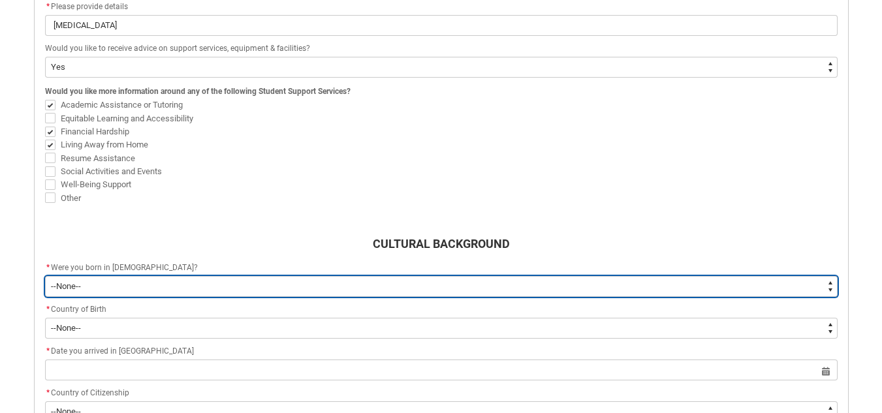
click at [177, 283] on select "--None-- Born in [DEMOGRAPHIC_DATA] Born outside [DEMOGRAPHIC_DATA]" at bounding box center [441, 286] width 793 height 21
click at [45, 276] on select "--None-- Born in [DEMOGRAPHIC_DATA] Born outside [DEMOGRAPHIC_DATA]" at bounding box center [441, 286] width 793 height 21
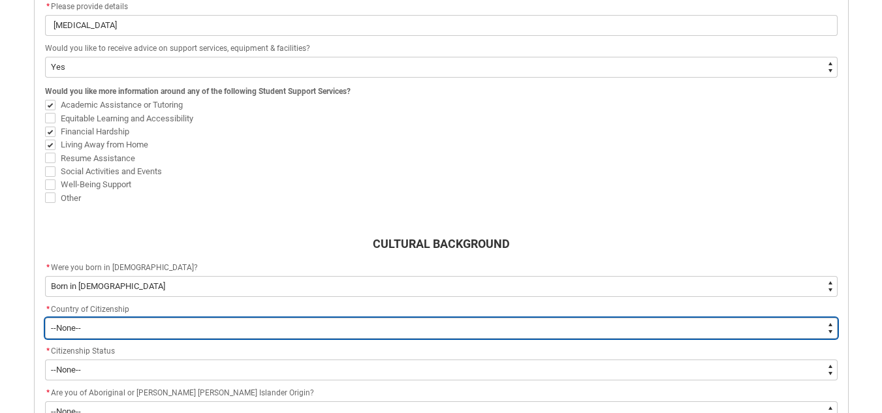
click at [122, 325] on select "--[GEOGRAPHIC_DATA]-- [GEOGRAPHIC_DATA] [GEOGRAPHIC_DATA] [GEOGRAPHIC_DATA] [GE…" at bounding box center [441, 328] width 793 height 21
click at [45, 318] on select "--[GEOGRAPHIC_DATA]-- [GEOGRAPHIC_DATA] [GEOGRAPHIC_DATA] [GEOGRAPHIC_DATA] [GE…" at bounding box center [441, 328] width 793 height 21
click at [69, 333] on select "--[GEOGRAPHIC_DATA]-- [GEOGRAPHIC_DATA] [GEOGRAPHIC_DATA] [GEOGRAPHIC_DATA] [GE…" at bounding box center [441, 328] width 793 height 21
click at [45, 318] on select "--[GEOGRAPHIC_DATA]-- [GEOGRAPHIC_DATA] [GEOGRAPHIC_DATA] [GEOGRAPHIC_DATA] [GE…" at bounding box center [441, 328] width 793 height 21
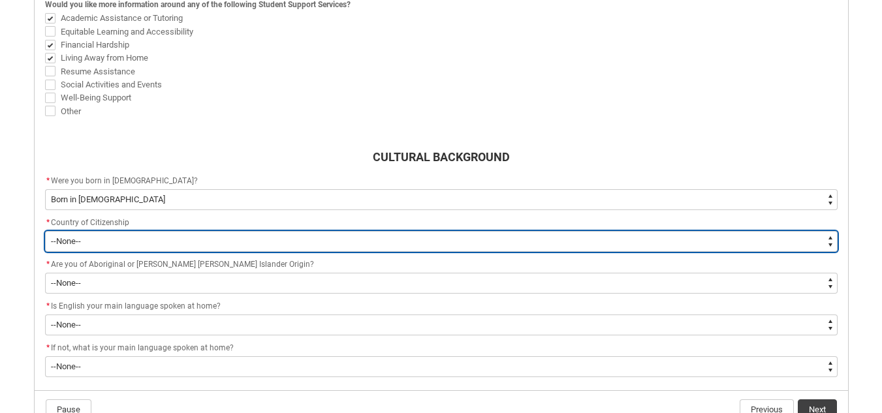
scroll to position [775, 0]
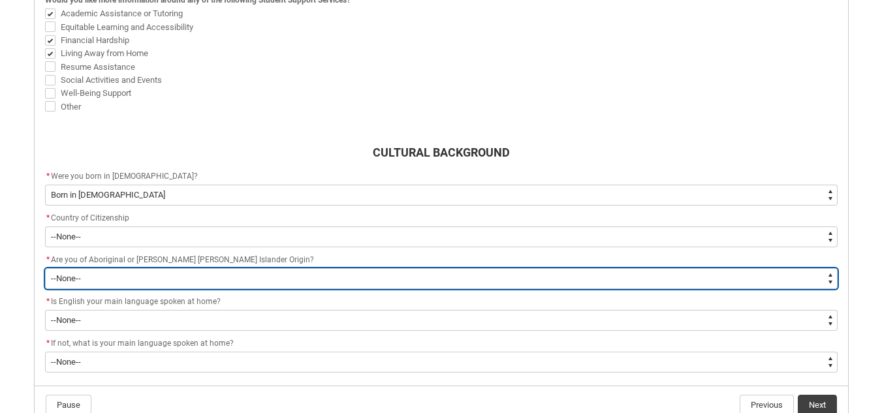
click at [90, 281] on select "--None-- Non indigenous – neither [DEMOGRAPHIC_DATA] nor [PERSON_NAME] [PERSON_…" at bounding box center [441, 278] width 793 height 21
click at [45, 268] on select "--None-- Non indigenous – neither [DEMOGRAPHIC_DATA] nor [PERSON_NAME] [PERSON_…" at bounding box center [441, 278] width 793 height 21
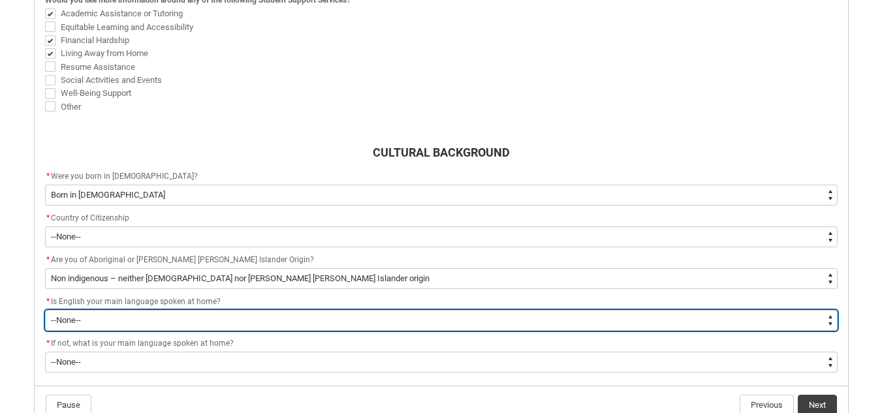
click at [85, 325] on select "--None-- Student/Applicant/Staff speaks only English at permanent home residenc…" at bounding box center [441, 320] width 793 height 21
click at [45, 310] on select "--None-- Student/Applicant/Staff speaks only English at permanent home residenc…" at bounding box center [441, 320] width 793 height 21
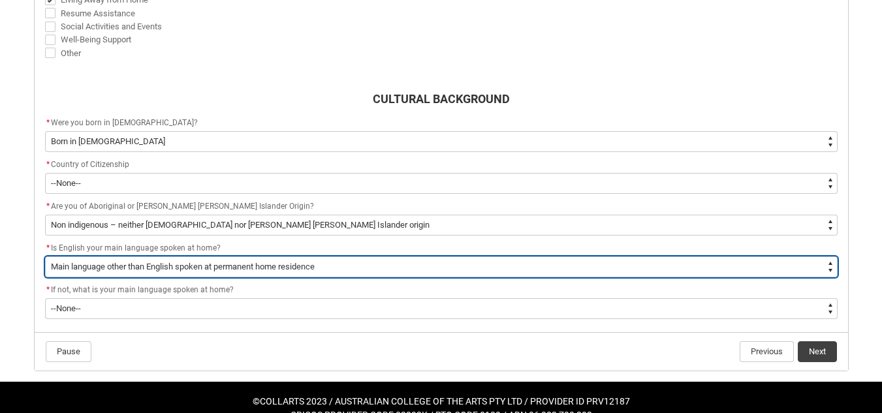
scroll to position [835, 0]
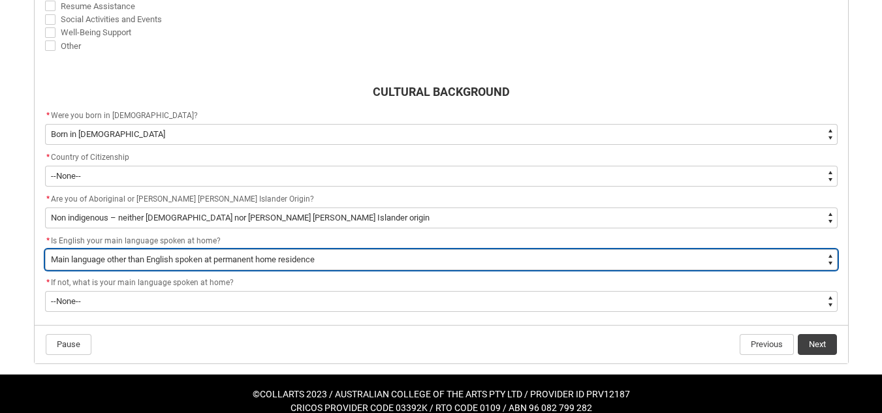
click at [142, 266] on select "--None-- Student/Applicant/Staff speaks only English at permanent home residenc…" at bounding box center [441, 260] width 793 height 21
click at [45, 250] on select "--None-- Student/Applicant/Staff speaks only English at permanent home residenc…" at bounding box center [441, 260] width 793 height 21
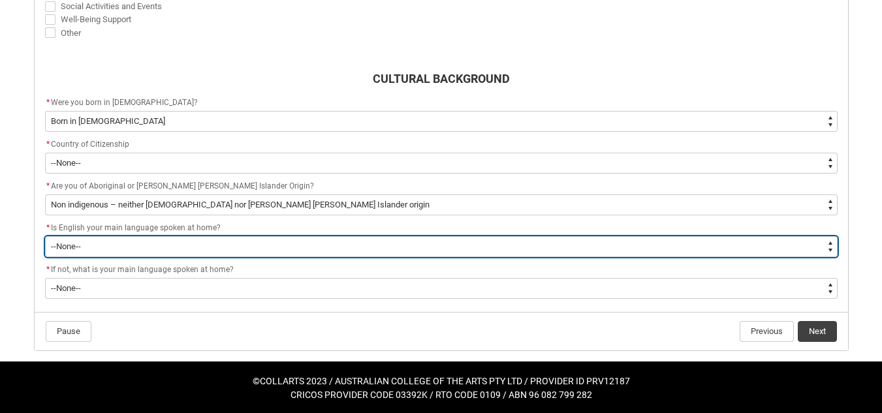
scroll to position [850, 0]
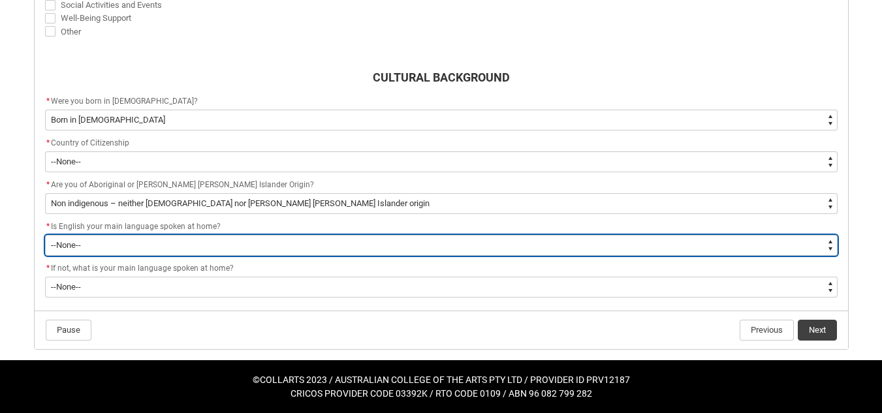
click at [102, 251] on select "--None-- Student/Applicant/Staff speaks only English at permanent home residenc…" at bounding box center [441, 245] width 793 height 21
click at [45, 235] on select "--None-- Student/Applicant/Staff speaks only English at permanent home residenc…" at bounding box center [441, 245] width 793 height 21
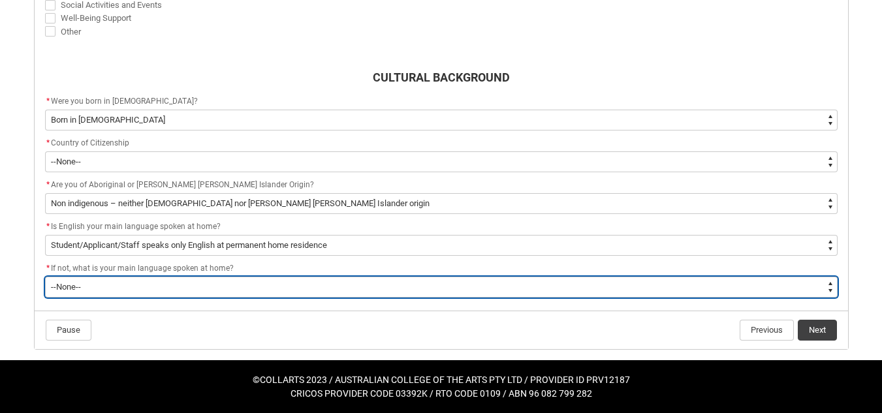
click at [206, 285] on select "--None-- 1101 Gaelic ([GEOGRAPHIC_DATA]) 1102 Irish 1103 Welsh 1199 Celtic, nec…" at bounding box center [441, 287] width 793 height 21
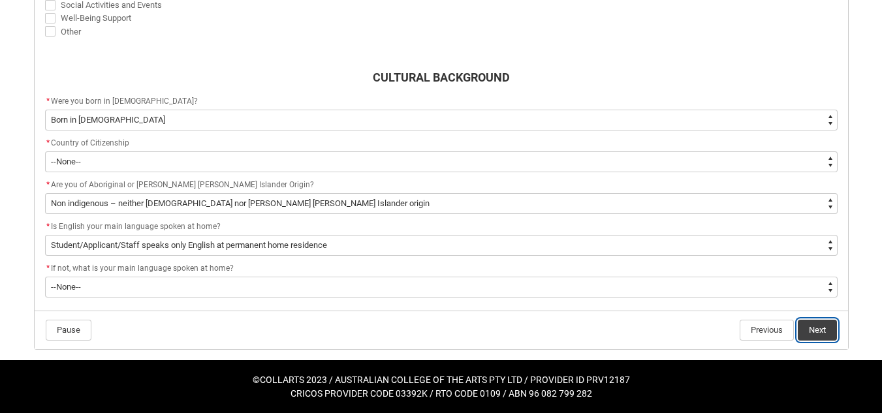
click at [830, 330] on button "Next" at bounding box center [817, 330] width 39 height 21
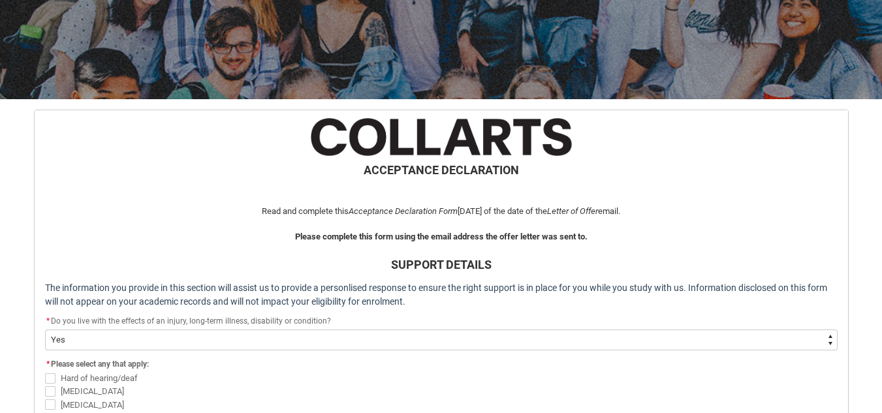
scroll to position [863, 0]
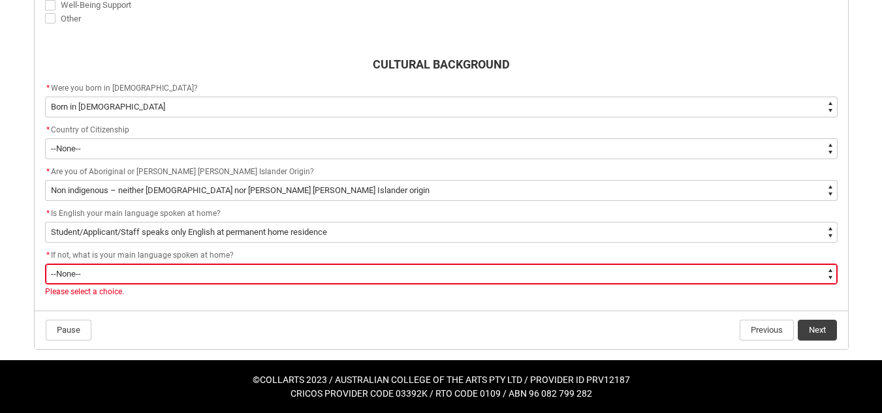
click at [125, 275] on select "--None-- 1101 Gaelic ([GEOGRAPHIC_DATA]) 1102 Irish 1103 Welsh 1199 Celtic, nec…" at bounding box center [441, 274] width 793 height 21
click at [45, 264] on select "--None-- 1101 Gaelic ([GEOGRAPHIC_DATA]) 1102 Irish 1103 Welsh 1199 Celtic, nec…" at bounding box center [441, 274] width 793 height 21
click at [815, 336] on button "Next" at bounding box center [817, 330] width 39 height 21
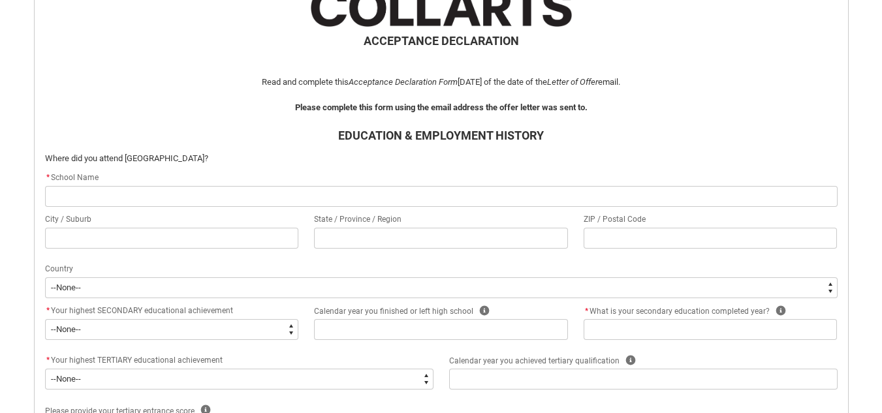
scroll to position [291, 0]
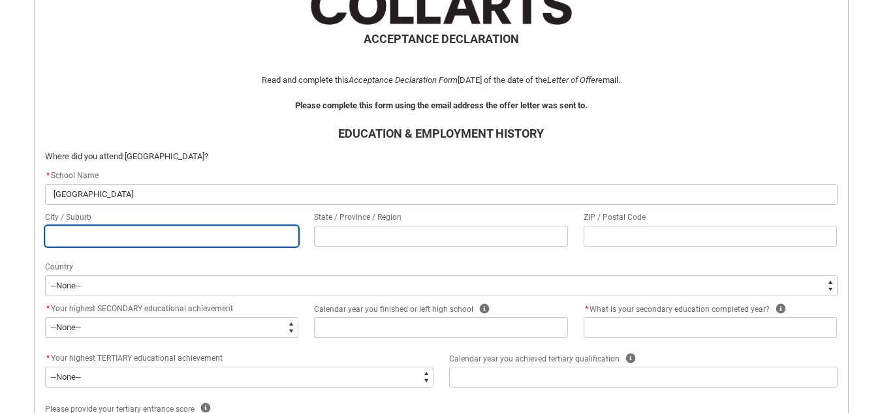
click at [148, 240] on input "REDU_Acceptance_Declaration flow" at bounding box center [172, 236] width 254 height 21
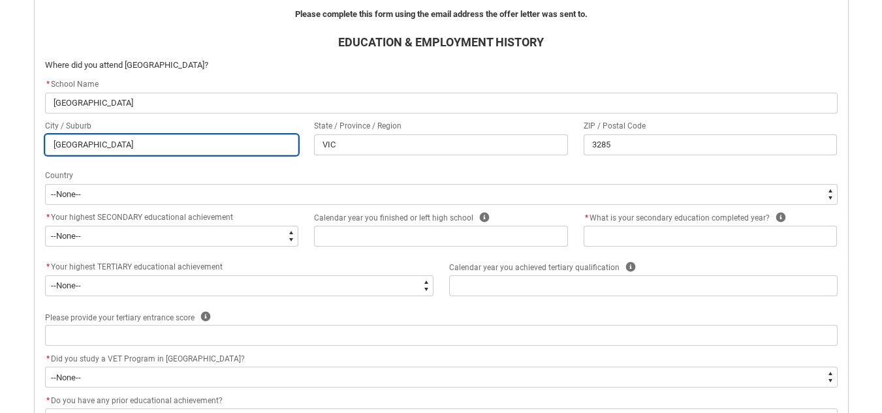
scroll to position [387, 0]
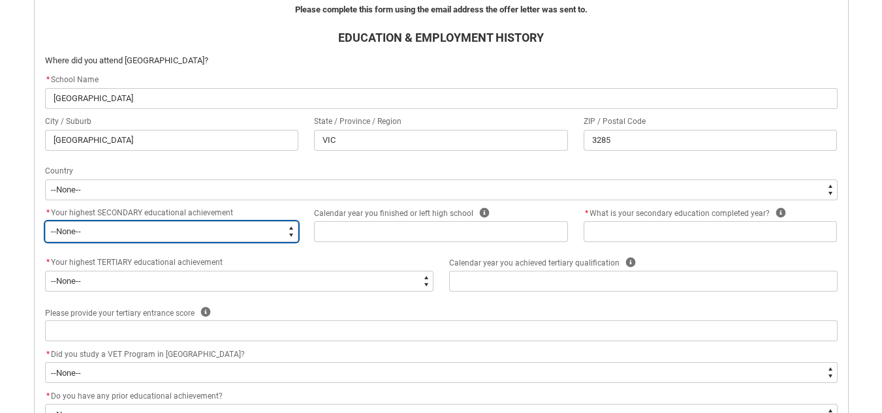
click at [91, 236] on select "--None-- Did not go to school Year 8 or below Year 9 or equivalent Completed Ye…" at bounding box center [172, 231] width 254 height 21
click at [45, 221] on select "--None-- Did not go to school Year 8 or below Year 9 or equivalent Completed Ye…" at bounding box center [172, 231] width 254 height 21
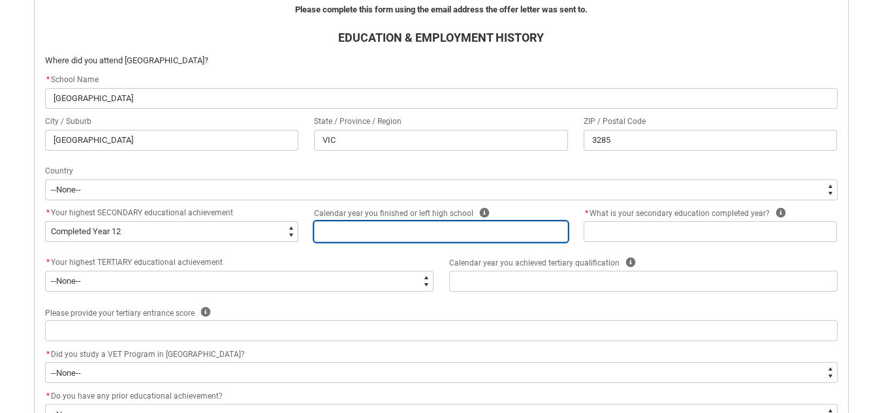
click at [419, 229] on input "REDU_Acceptance_Declaration flow" at bounding box center [441, 231] width 254 height 21
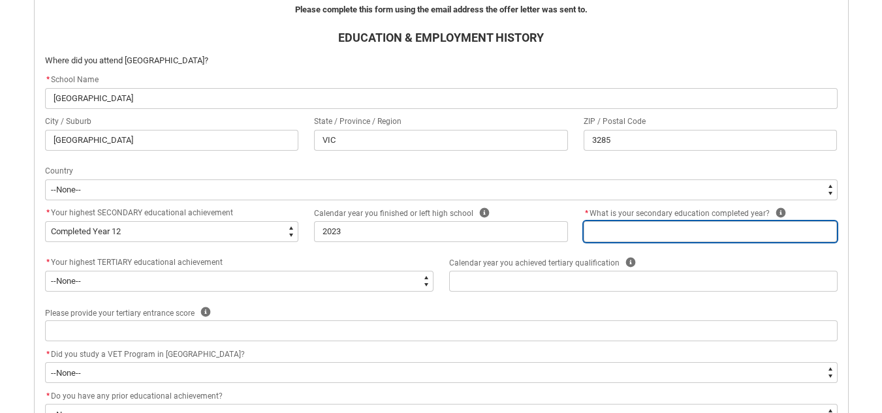
click at [651, 223] on input "REDU_Acceptance_Declaration flow" at bounding box center [711, 231] width 254 height 21
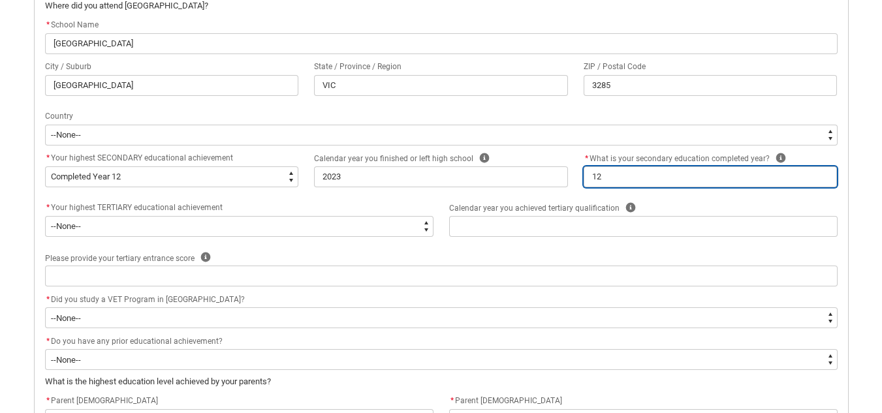
scroll to position [442, 0]
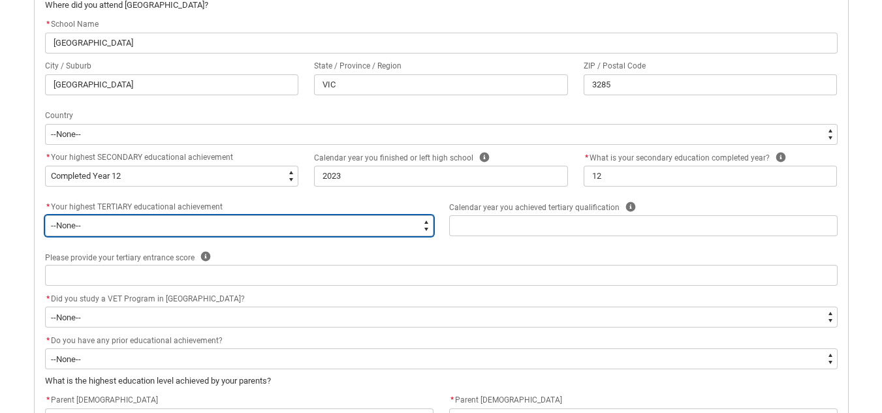
click at [90, 229] on select "--None-- A Complete Final Year of Secondary Education at School A Complete VET …" at bounding box center [239, 226] width 389 height 21
click at [45, 216] on select "--None-- A Complete Final Year of Secondary Education at School A Complete VET …" at bounding box center [239, 226] width 389 height 21
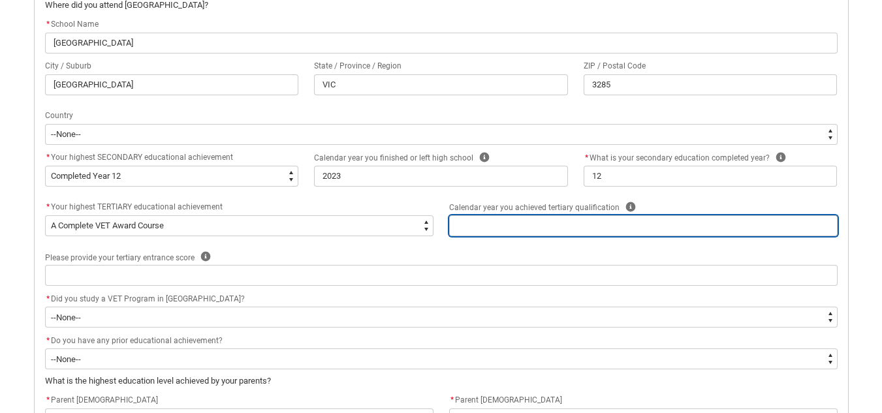
click at [523, 226] on input "REDU_Acceptance_Declaration flow" at bounding box center [643, 226] width 389 height 21
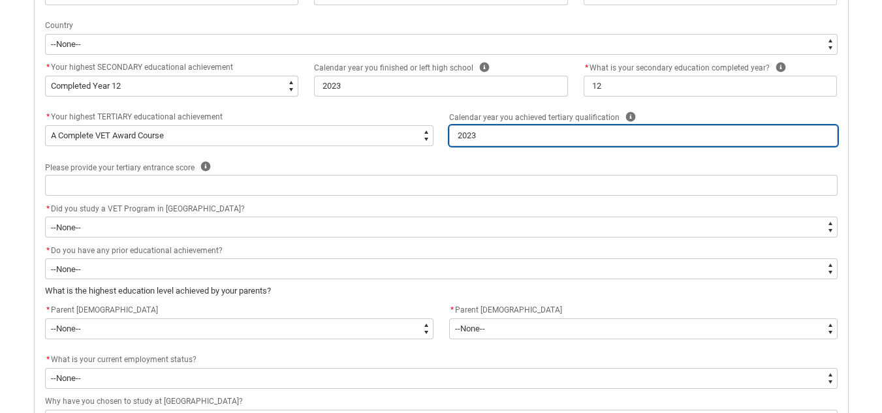
scroll to position [589, 0]
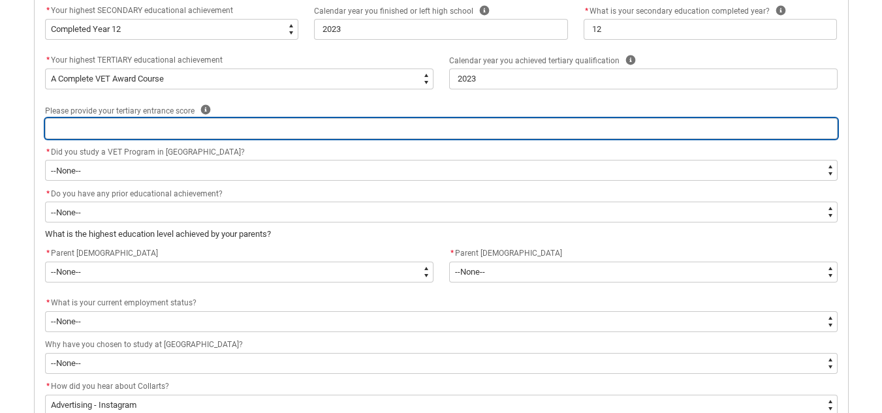
click at [223, 129] on input "REDU_Acceptance_Declaration flow" at bounding box center [441, 128] width 793 height 21
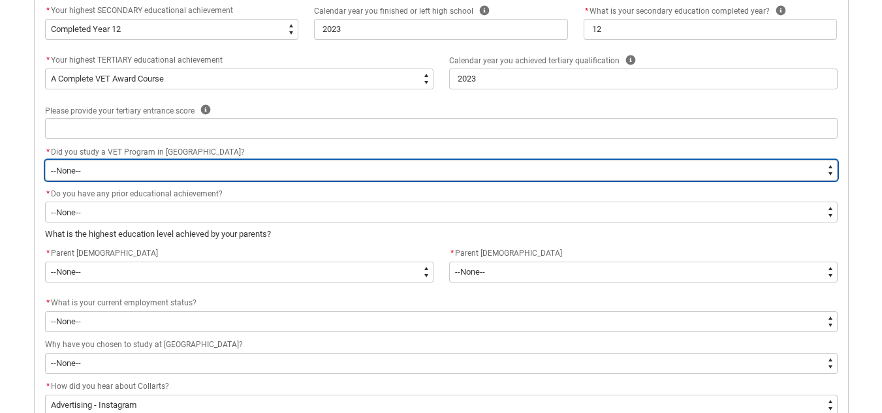
click at [177, 177] on select "--None-- Yes No" at bounding box center [441, 170] width 793 height 21
click at [45, 160] on select "--None-- Yes No" at bounding box center [441, 170] width 793 height 21
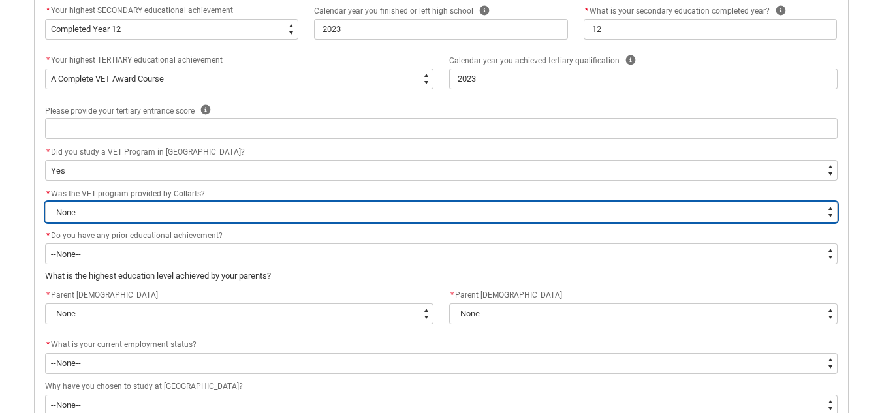
click at [166, 210] on select "--None-- Yes No Unsure" at bounding box center [441, 212] width 793 height 21
click at [45, 202] on select "--None-- Yes No Unsure" at bounding box center [441, 212] width 793 height 21
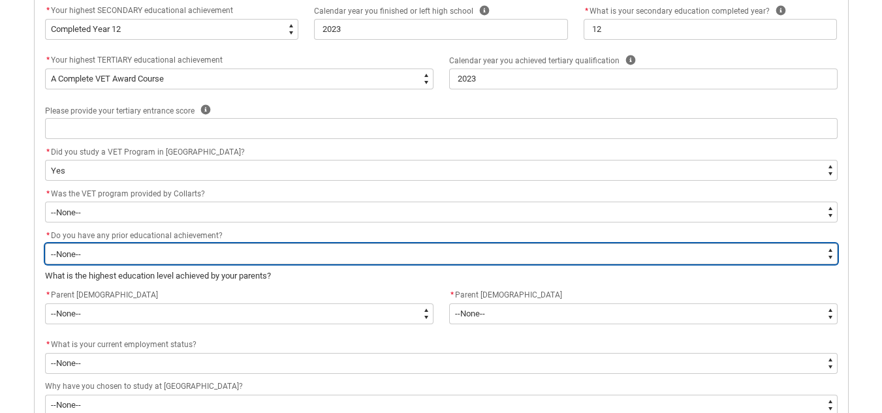
click at [152, 259] on select "--None-- Yes No" at bounding box center [441, 254] width 793 height 21
click at [45, 244] on select "--None-- Yes No" at bounding box center [441, 254] width 793 height 21
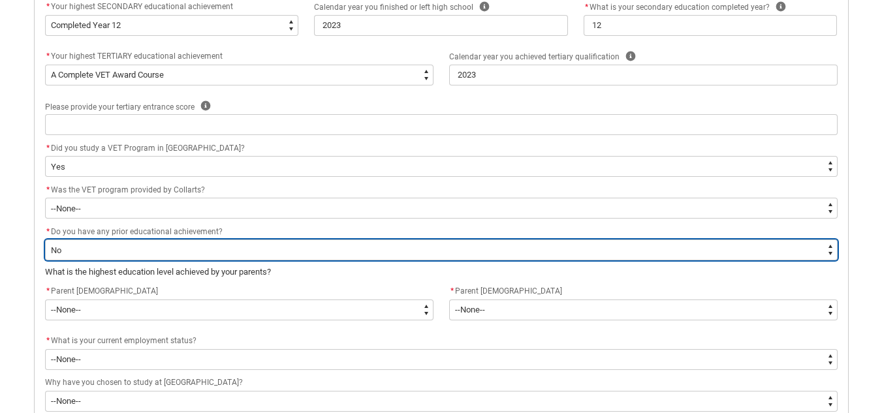
scroll to position [594, 0]
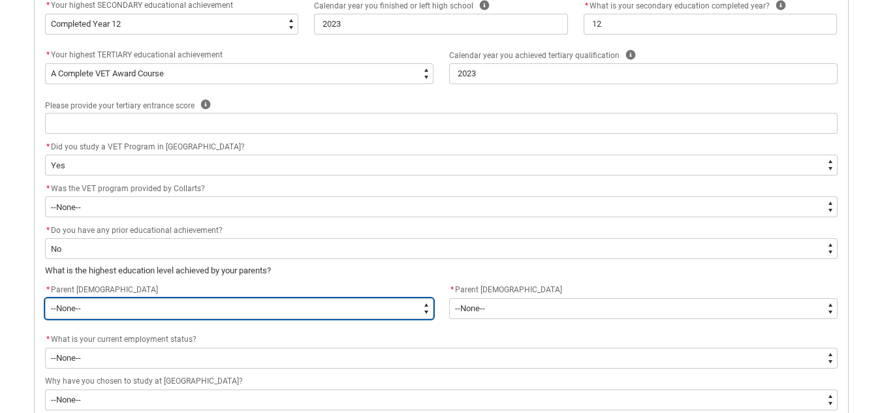
click at [117, 301] on select "--None-- Postgraduate qualification (e.g. Postgraduate Diploma, Master's, PhD) …" at bounding box center [239, 308] width 389 height 21
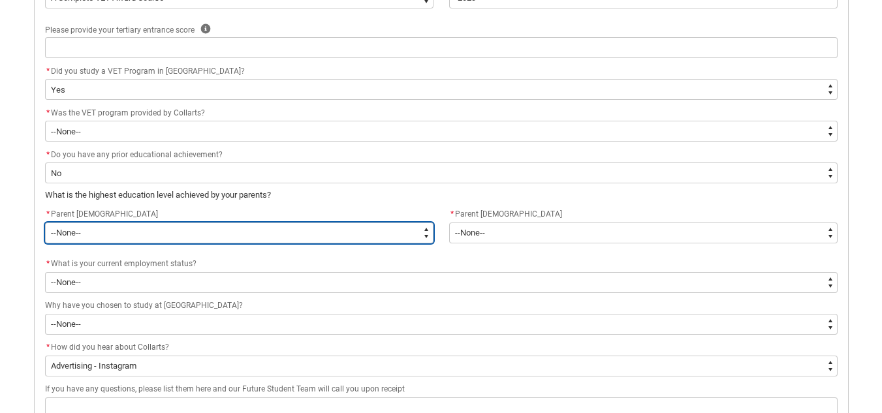
scroll to position [675, 0]
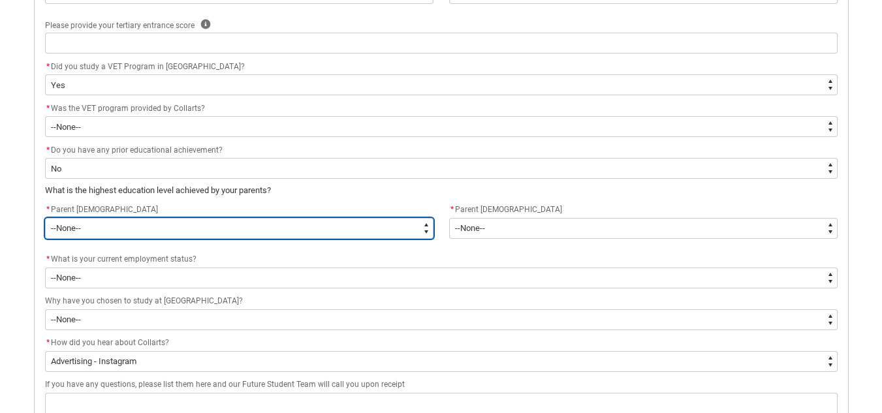
click at [97, 229] on select "--None-- Postgraduate qualification (e.g. Postgraduate Diploma, Master's, PhD) …" at bounding box center [239, 228] width 389 height 21
click at [45, 218] on select "--None-- Postgraduate qualification (e.g. Postgraduate Diploma, Master's, PhD) …" at bounding box center [239, 228] width 389 height 21
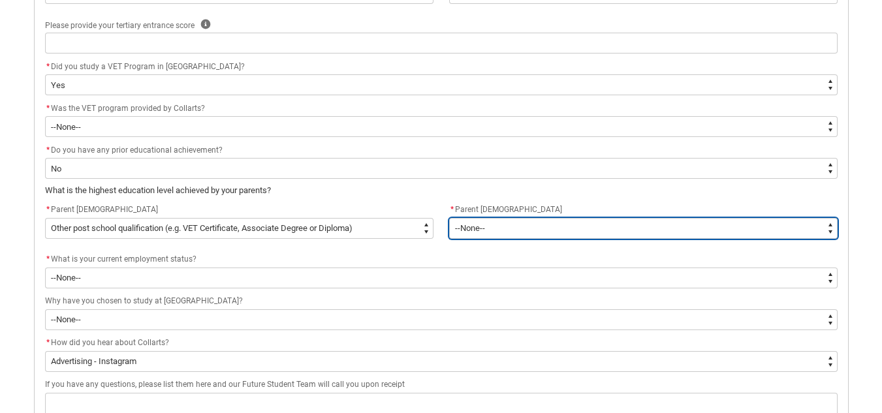
click at [486, 228] on select "--None-- Postgraduate qualification (e.g. Postgraduate Diploma, Master's, PhD) …" at bounding box center [643, 228] width 389 height 21
click at [449, 218] on select "--None-- Postgraduate qualification (e.g. Postgraduate Diploma, Master's, PhD) …" at bounding box center [643, 228] width 389 height 21
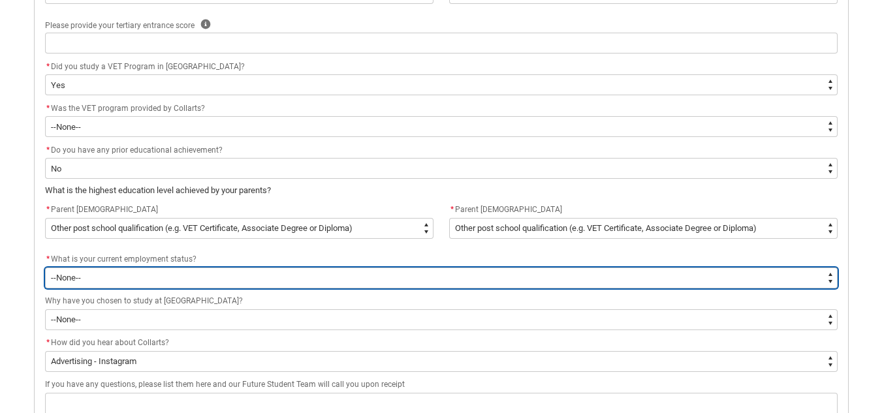
click at [148, 276] on select "--None-- [DEMOGRAPHIC_DATA] [DEMOGRAPHIC_DATA] [DEMOGRAPHIC_DATA] - not employi…" at bounding box center [441, 278] width 793 height 21
click at [45, 268] on select "--None-- [DEMOGRAPHIC_DATA] [DEMOGRAPHIC_DATA] [DEMOGRAPHIC_DATA] - not employi…" at bounding box center [441, 278] width 793 height 21
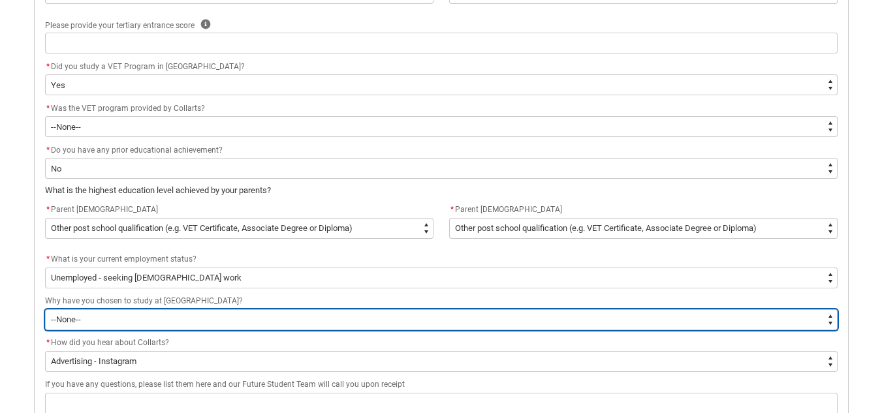
click at [113, 314] on select "--None-- To get a job To develop my existing business To start my own business …" at bounding box center [441, 320] width 793 height 21
click at [45, 310] on select "--None-- To get a job To develop my existing business To start my own business …" at bounding box center [441, 320] width 793 height 21
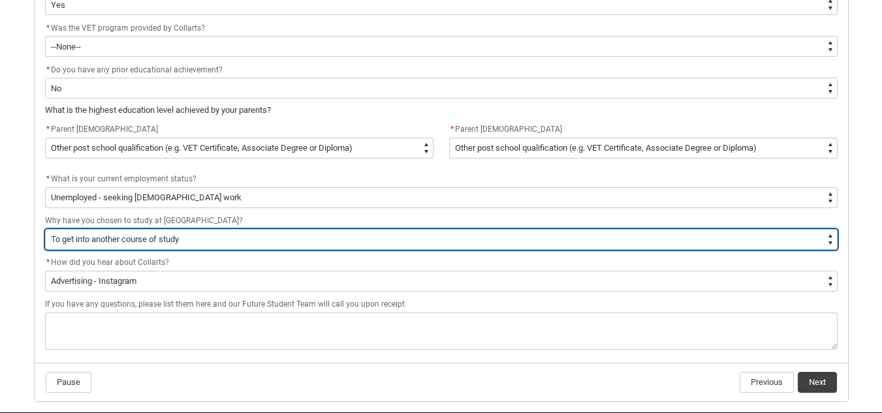
scroll to position [788, 0]
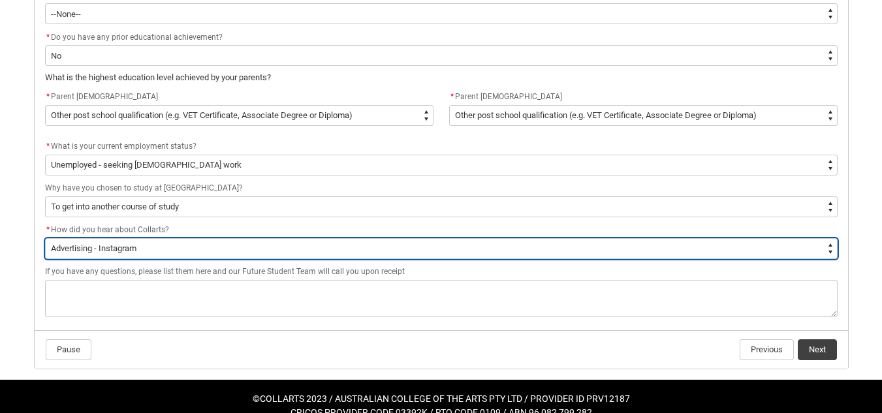
click at [145, 251] on select "--None-- Advertising - Facebook Advertising - Google Advertising - Instagram Ad…" at bounding box center [441, 248] width 793 height 21
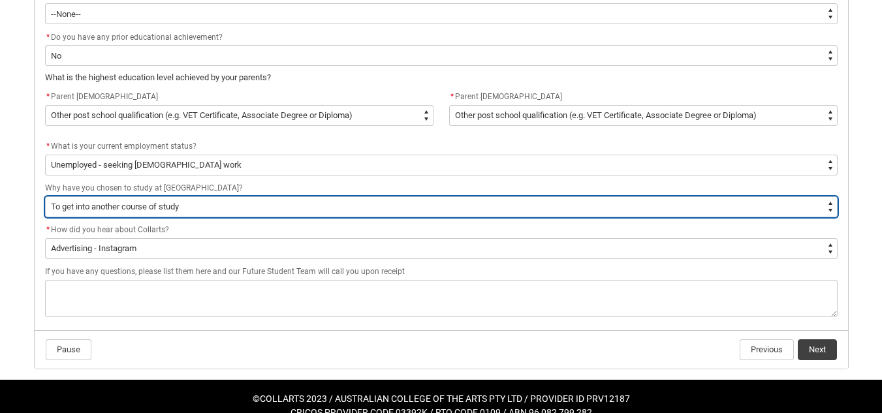
click at [125, 203] on select "--None-- To get a job To develop my existing business To start my own business …" at bounding box center [441, 207] width 793 height 21
click at [45, 197] on select "--None-- To get a job To develop my existing business To start my own business …" at bounding box center [441, 207] width 793 height 21
click at [163, 205] on select "--None-- To get a job To develop my existing business To start my own business …" at bounding box center [441, 207] width 793 height 21
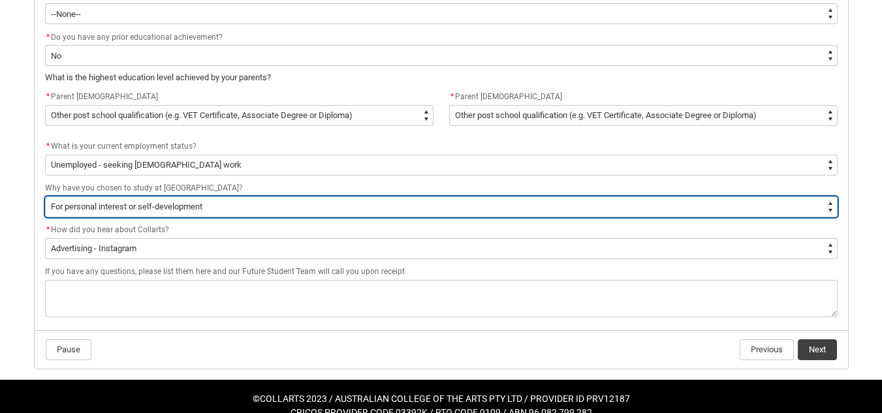
click at [45, 197] on select "--None-- To get a job To develop my existing business To start my own business …" at bounding box center [441, 207] width 793 height 21
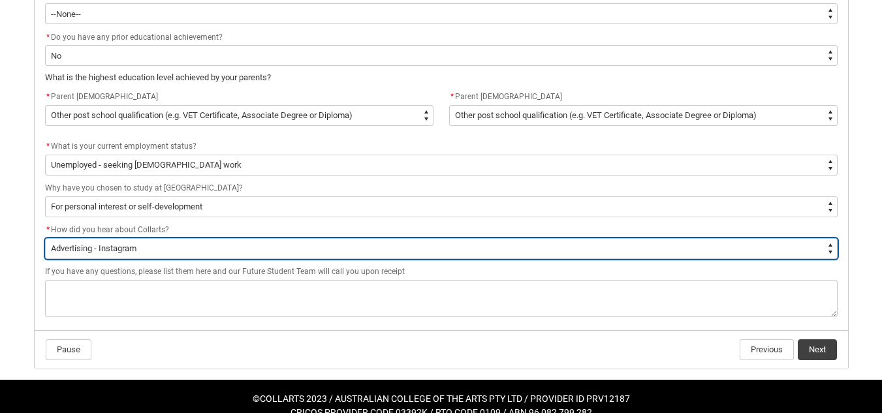
click at [126, 252] on select "--None-- Advertising - Facebook Advertising - Google Advertising - Instagram Ad…" at bounding box center [441, 248] width 793 height 21
click at [45, 238] on select "--None-- Advertising - Facebook Advertising - Google Advertising - Instagram Ad…" at bounding box center [441, 248] width 793 height 21
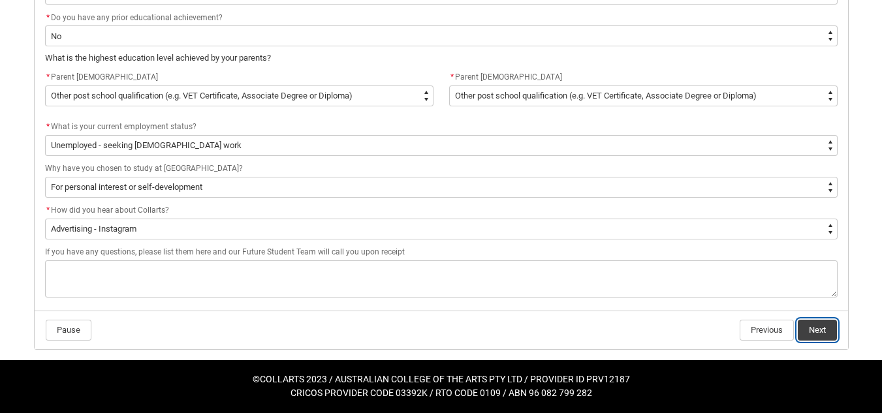
click at [818, 336] on button "Next" at bounding box center [817, 330] width 39 height 21
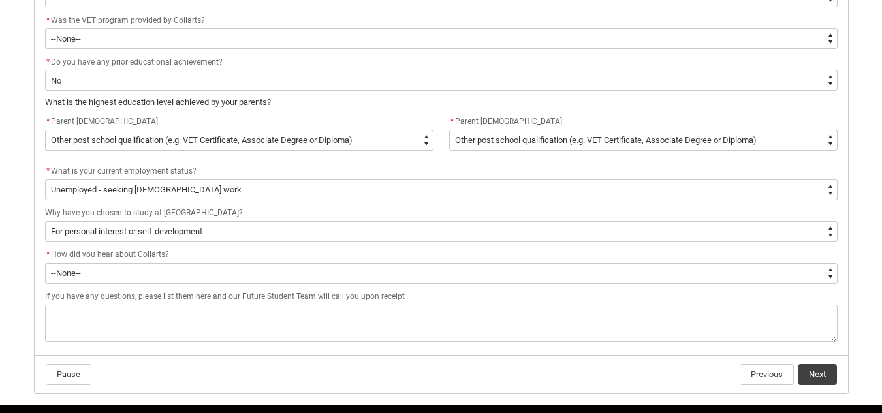
scroll to position [832, 0]
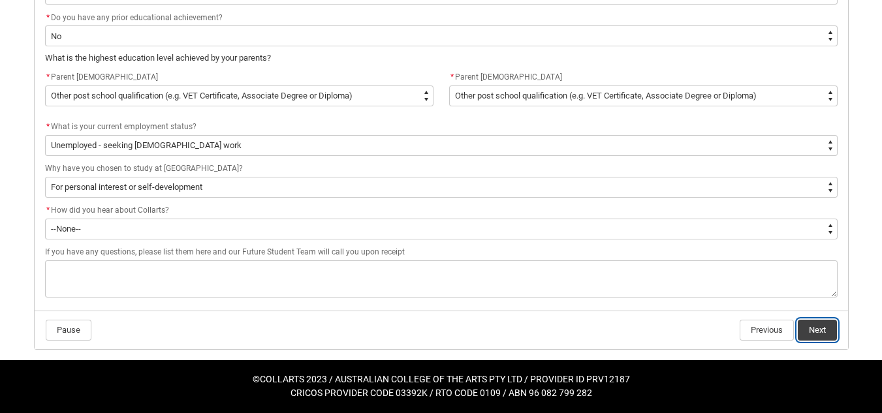
click at [814, 325] on button "Next" at bounding box center [817, 330] width 39 height 21
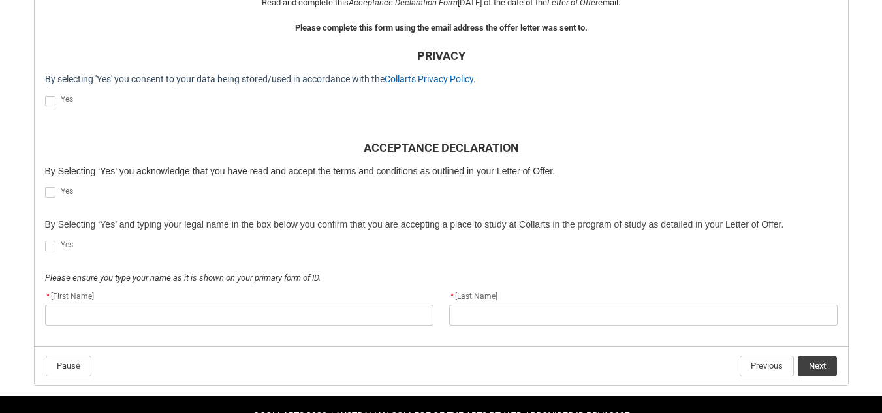
scroll to position [404, 0]
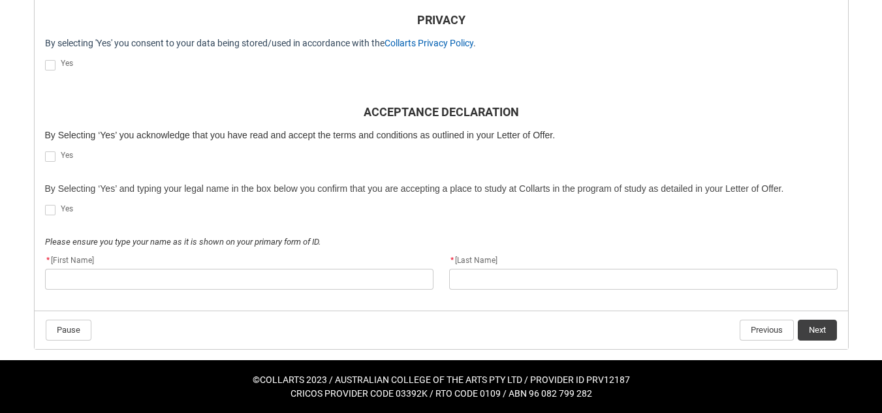
click at [48, 66] on span "REDU_Acceptance_Declaration flow" at bounding box center [50, 65] width 10 height 10
click at [45, 58] on input "REDU_Acceptance_Declaration flow" at bounding box center [44, 57] width 1 height 1
click at [46, 159] on span "REDU_Acceptance_Declaration flow" at bounding box center [50, 157] width 10 height 10
click at [45, 150] on input "REDU_Acceptance_Declaration flow" at bounding box center [44, 150] width 1 height 1
click at [52, 212] on span "REDU_Acceptance_Declaration flow" at bounding box center [50, 210] width 10 height 10
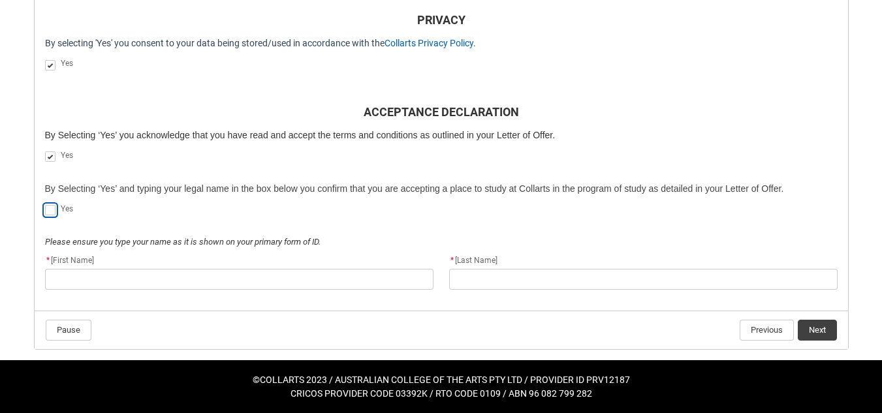
click at [45, 204] on input "REDU_Acceptance_Declaration flow" at bounding box center [44, 203] width 1 height 1
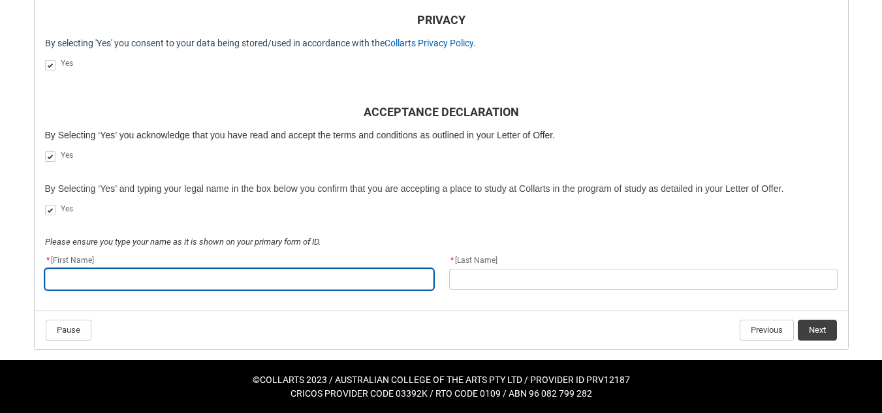
click at [76, 281] on input "REDU_Acceptance_Declaration flow" at bounding box center [239, 279] width 389 height 21
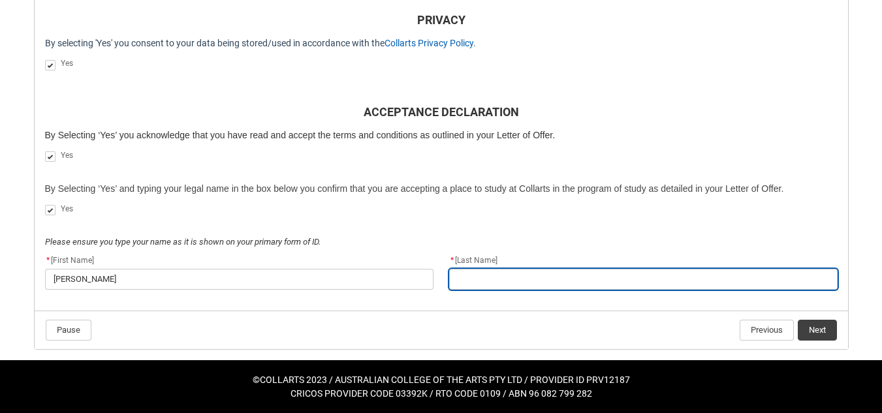
click at [502, 272] on input "REDU_Acceptance_Declaration flow" at bounding box center [643, 279] width 389 height 21
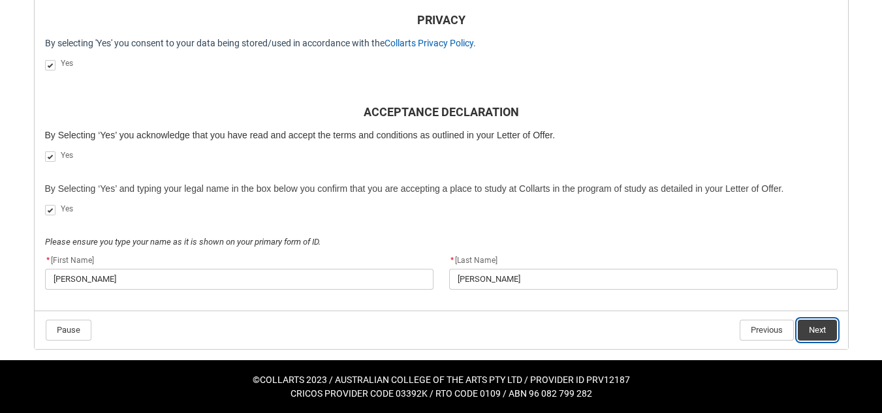
click at [825, 325] on button "Next" at bounding box center [817, 330] width 39 height 21
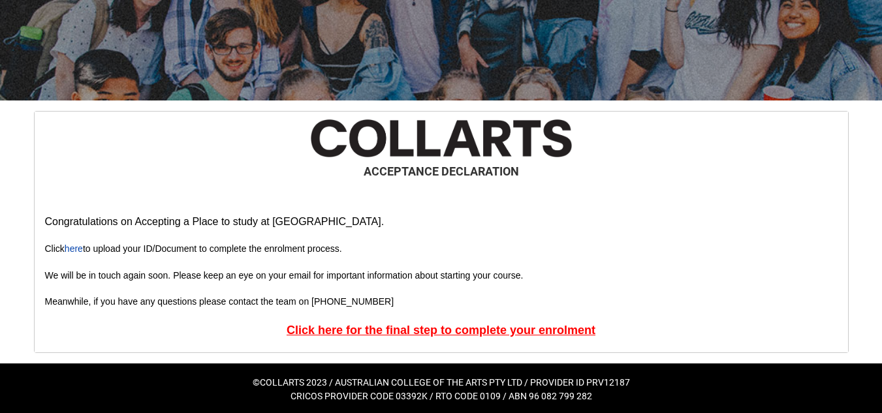
scroll to position [161, 0]
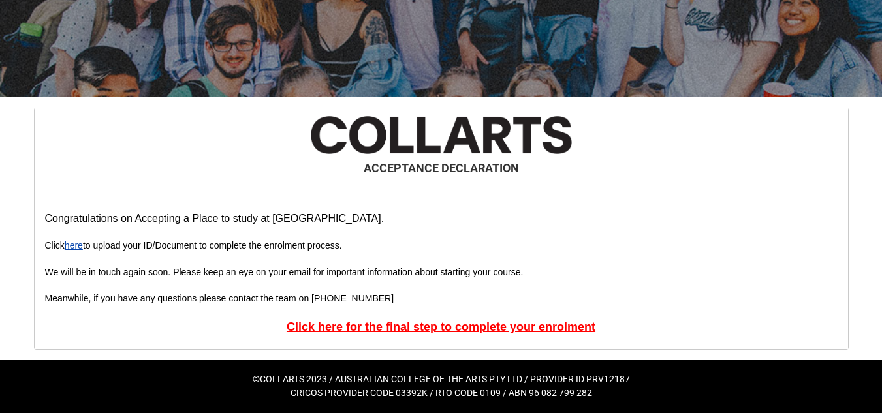
click at [80, 248] on link "here" at bounding box center [74, 245] width 18 height 10
